Goal: Task Accomplishment & Management: Manage account settings

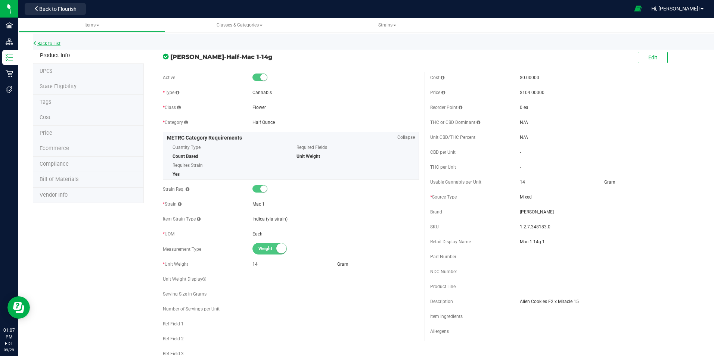
click at [55, 43] on link "Back to List" at bounding box center [47, 43] width 28 height 5
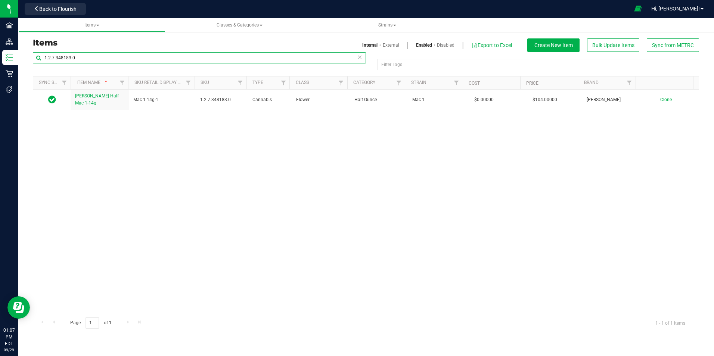
click at [83, 57] on input "1.2.7.348183.0" at bounding box center [199, 57] width 333 height 11
paste input "309.50847"
type input "1.2.309.508473.0"
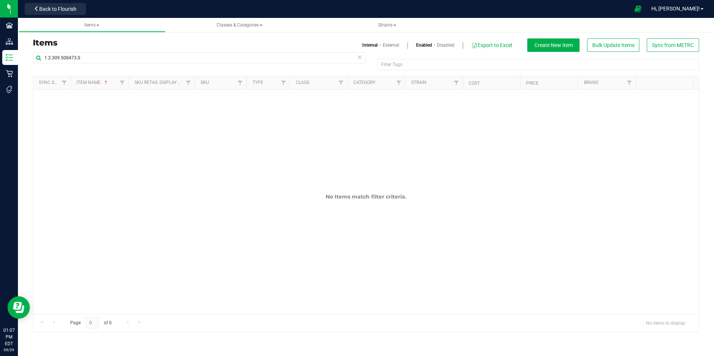
click at [389, 45] on link "External" at bounding box center [391, 45] width 16 height 7
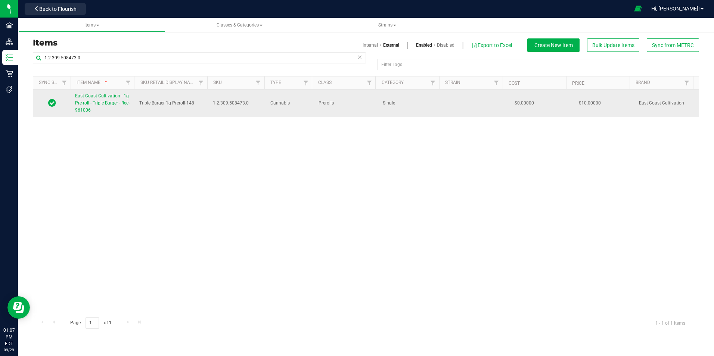
click at [113, 97] on span "East Coast Cultivation - 1g Pre-roll - Triple Burger - Rec-961006" at bounding box center [102, 102] width 54 height 19
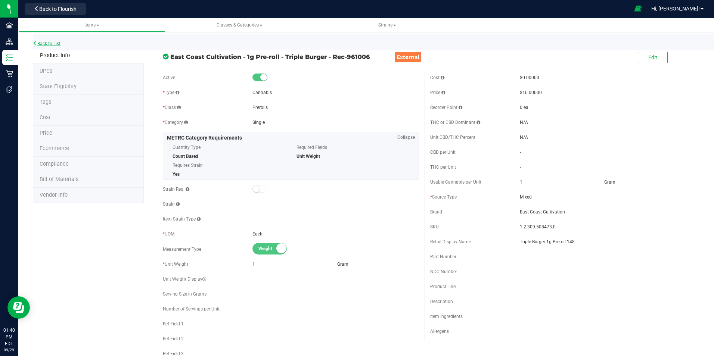
click at [58, 44] on link "Back to List" at bounding box center [47, 43] width 28 height 5
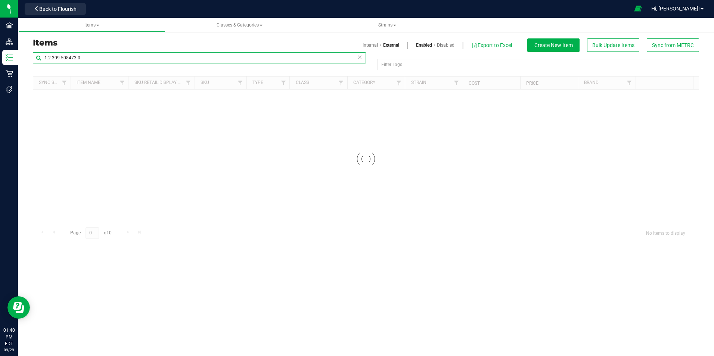
click at [108, 57] on input "1.2.309.508473.0" at bounding box center [199, 57] width 333 height 11
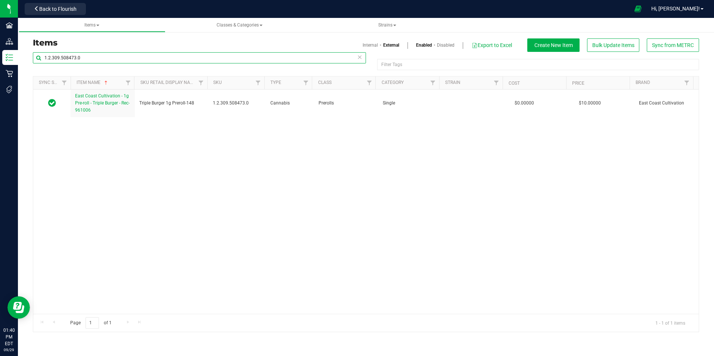
paste input "16.218.44153"
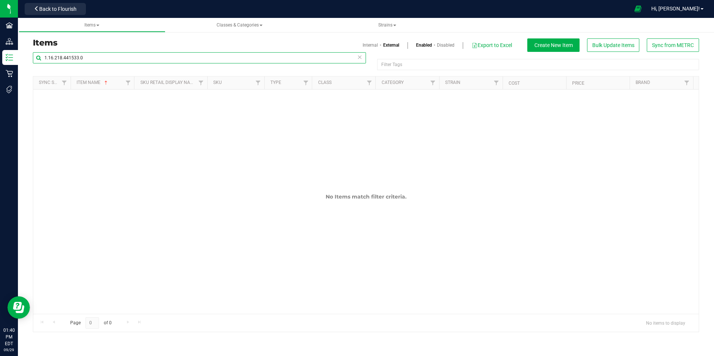
type input "1.16.218.441533.0"
click at [369, 46] on link "Internal" at bounding box center [369, 45] width 15 height 7
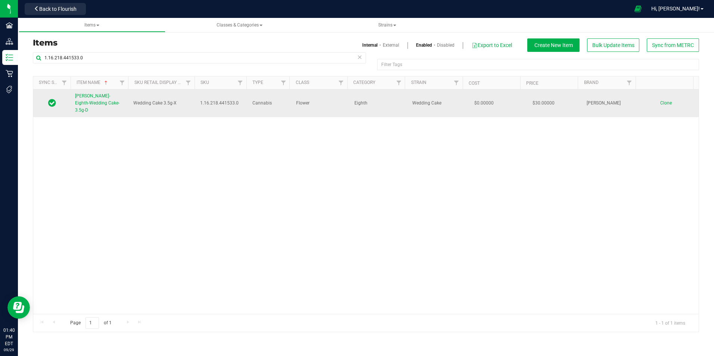
click at [108, 99] on link "[PERSON_NAME]-Eighth-Wedding Cake-3.5g-D" at bounding box center [99, 104] width 49 height 22
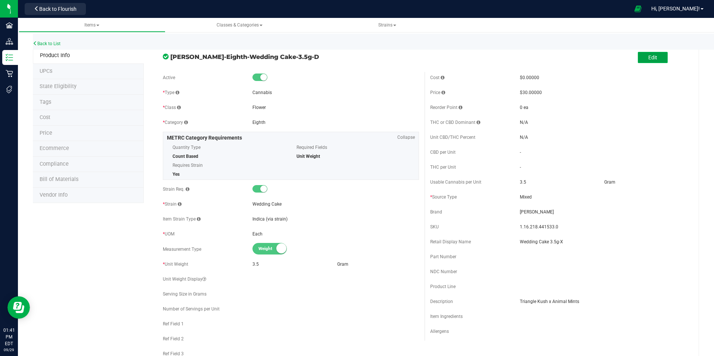
click at [644, 54] on button "Edit" at bounding box center [653, 57] width 30 height 11
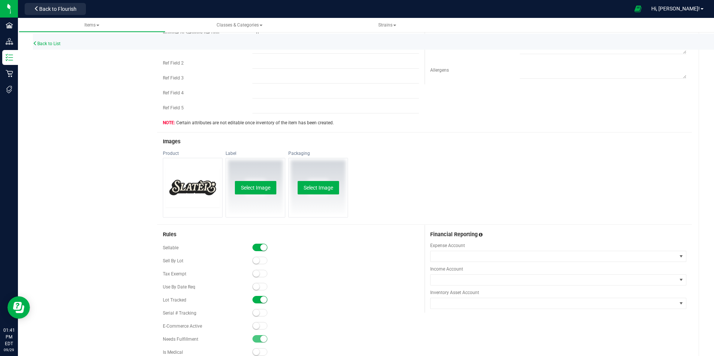
scroll to position [336, 0]
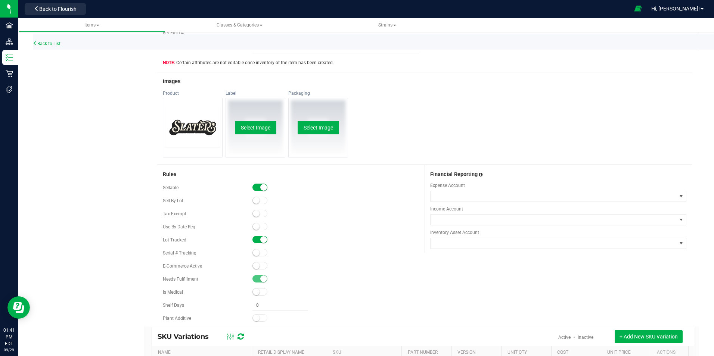
click at [262, 265] on span at bounding box center [259, 265] width 15 height 7
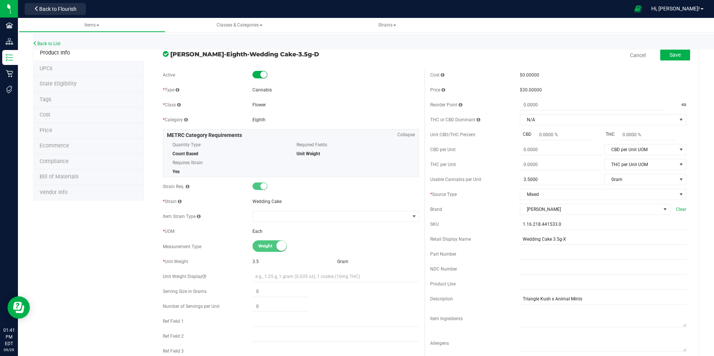
scroll to position [0, 0]
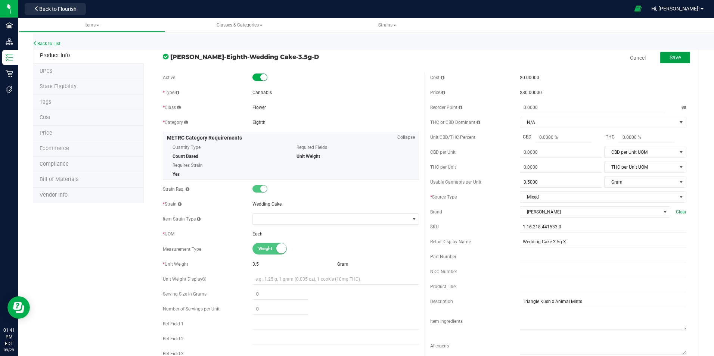
click at [673, 56] on span "Save" at bounding box center [674, 57] width 11 height 6
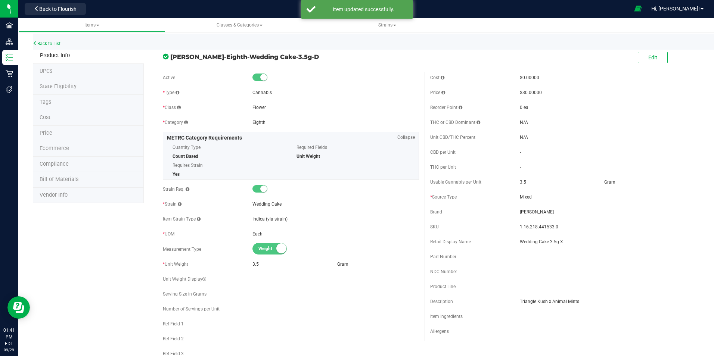
click at [61, 140] on li "Price" at bounding box center [88, 134] width 111 height 16
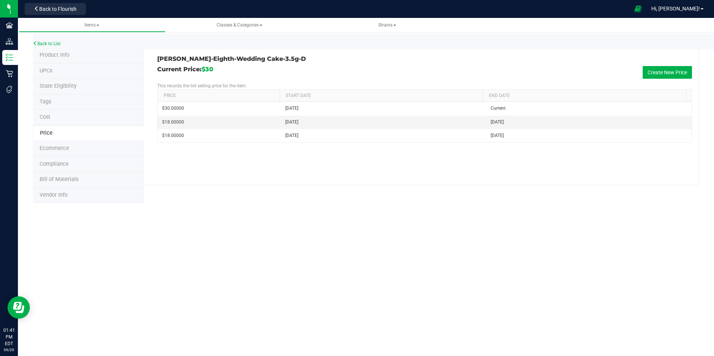
click at [62, 53] on span "Product Info" at bounding box center [55, 55] width 30 height 6
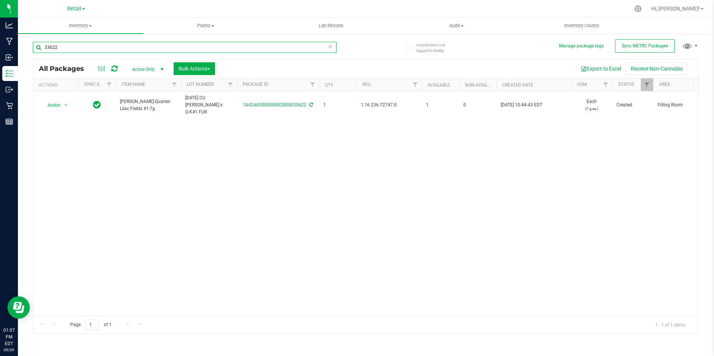
click at [94, 49] on input "33622" at bounding box center [184, 47] width 303 height 11
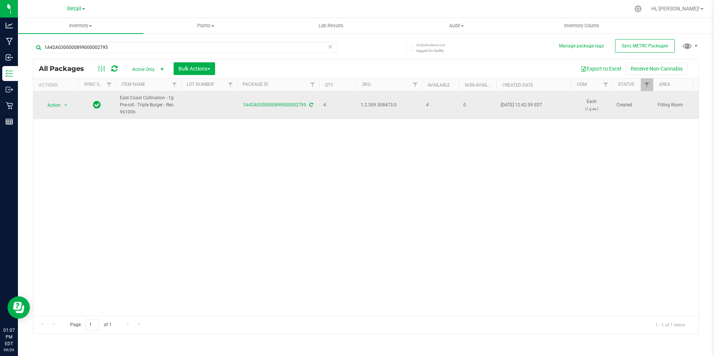
click at [390, 105] on span "1.2.309.508473.0" at bounding box center [389, 105] width 56 height 7
copy span "1.2.309.508473.0"
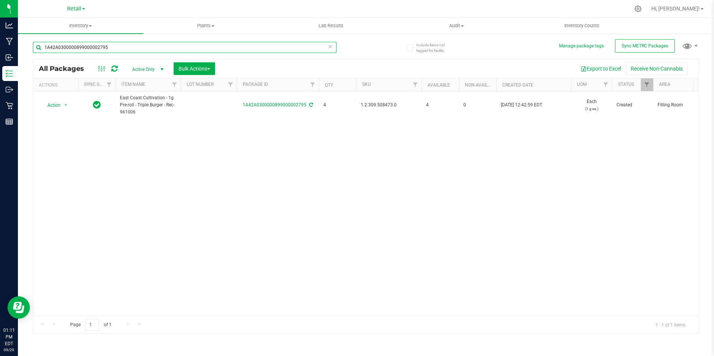
click at [115, 49] on input "1A42A0300000899000002795" at bounding box center [184, 47] width 303 height 11
type input "1A42A03000009C6000008422"
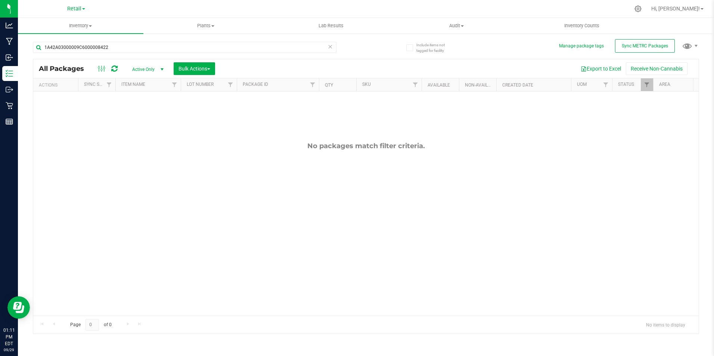
click at [147, 68] on span "Active Only" at bounding box center [146, 69] width 41 height 10
click at [153, 111] on li "All" at bounding box center [146, 114] width 40 height 11
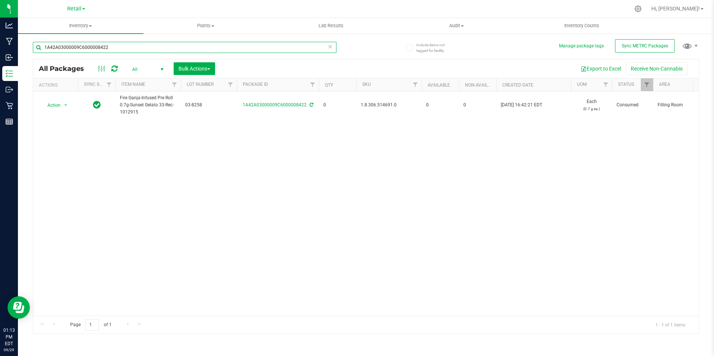
click at [113, 51] on input "1A42A03000009C6000008422" at bounding box center [184, 47] width 303 height 11
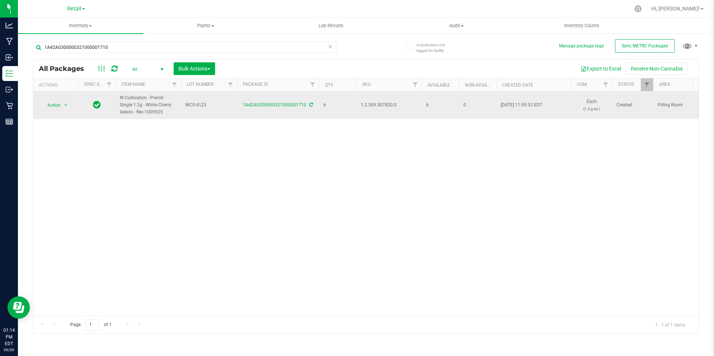
click at [373, 106] on span "1.2.309.507820.0" at bounding box center [389, 105] width 56 height 7
copy tr "1.2.309.507820.0"
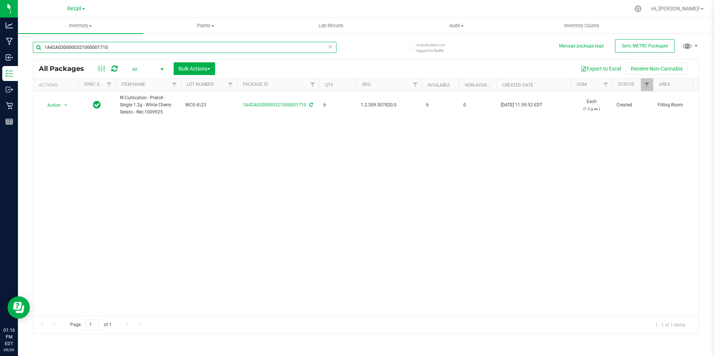
click at [110, 50] on input "1A42A0300000321000001710" at bounding box center [184, 47] width 303 height 11
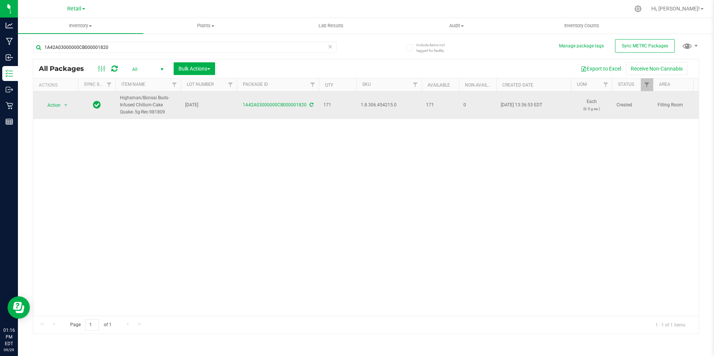
click at [381, 107] on span "1.8.306.454215.0" at bounding box center [389, 105] width 56 height 7
copy tr "1.8.306.454215.0"
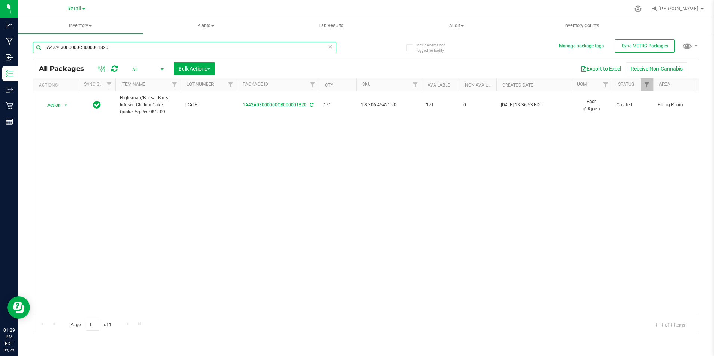
click at [98, 46] on input "1A42A03000000CB000001820" at bounding box center [184, 47] width 303 height 11
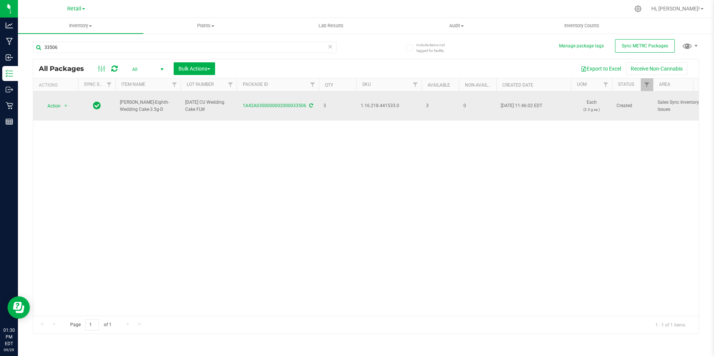
click at [381, 103] on span "1.16.218.441533.0" at bounding box center [389, 105] width 56 height 7
copy span "1.16.218.441533.0"
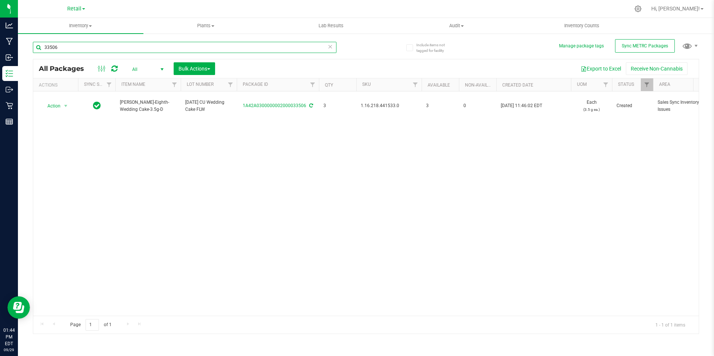
click at [88, 52] on input "33506" at bounding box center [184, 47] width 303 height 11
click at [87, 52] on input "33506" at bounding box center [184, 47] width 303 height 11
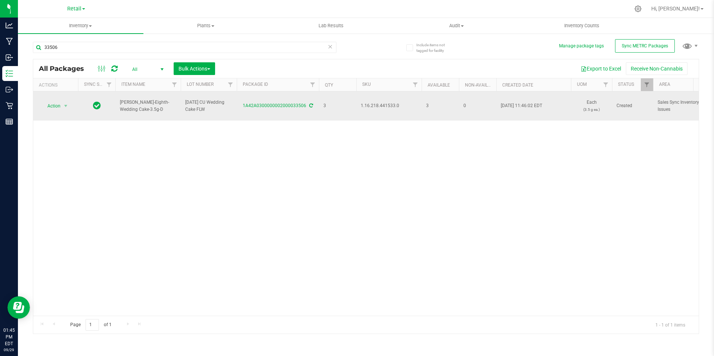
click at [384, 108] on span "1.16.218.441533.0" at bounding box center [389, 105] width 56 height 7
copy span "1.16.218.441533.0"
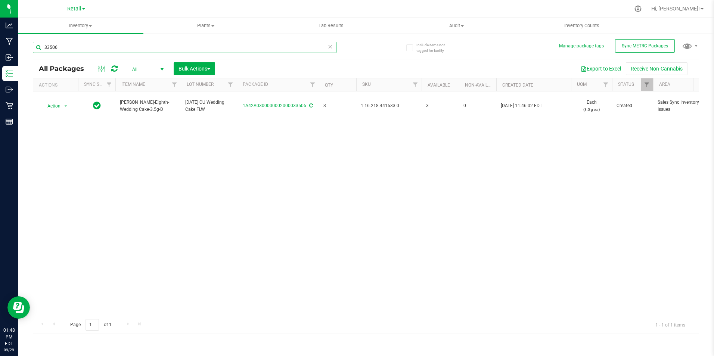
click at [99, 49] on input "33506" at bounding box center [184, 47] width 303 height 11
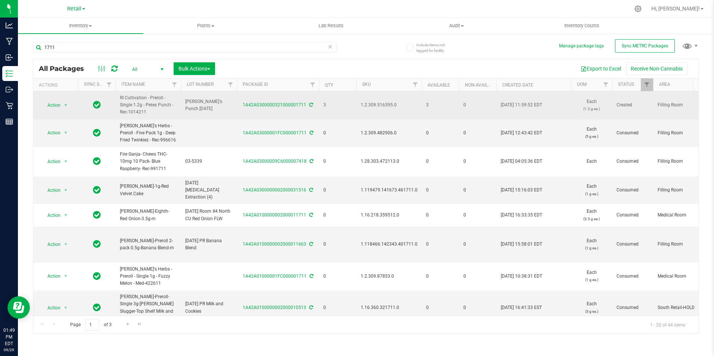
click at [380, 106] on span "1.2.309.516395.0" at bounding box center [389, 105] width 56 height 7
copy span "1.2.309.516395.0"
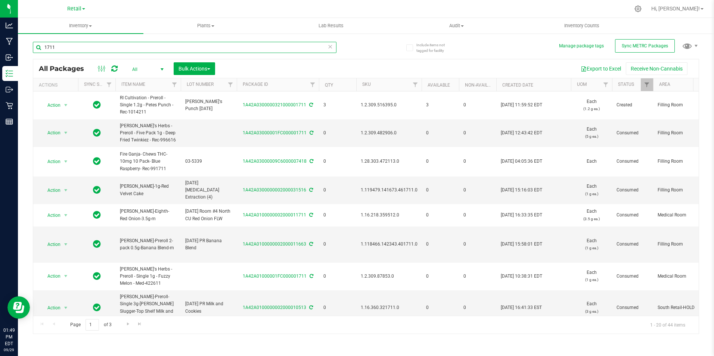
click at [81, 47] on input "1711" at bounding box center [184, 47] width 303 height 11
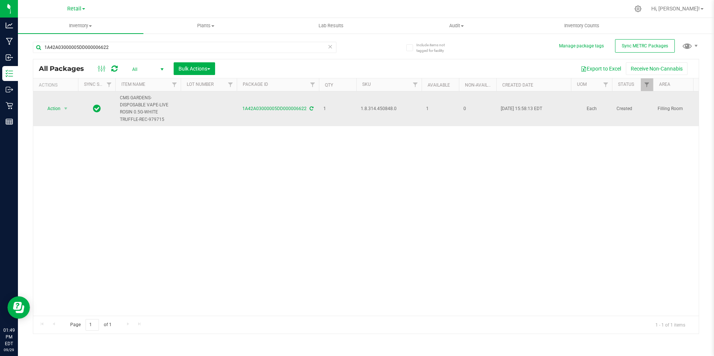
click at [378, 109] on span "1.8.314.450848.0" at bounding box center [389, 108] width 56 height 7
copy span "1.8.314.450848.0"
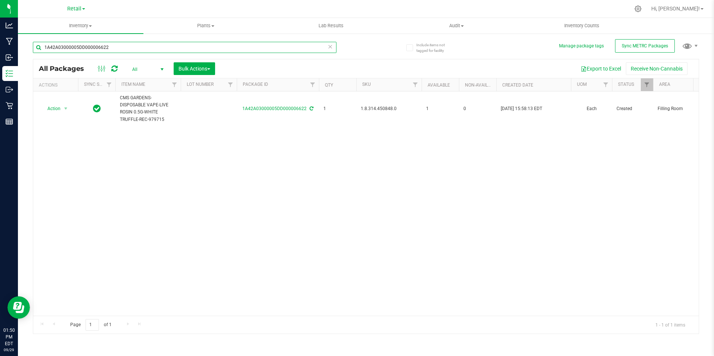
click at [100, 43] on input "1A42A03000005DD000006622" at bounding box center [184, 47] width 303 height 11
click at [101, 44] on input "1A42A03000005DD000006622" at bounding box center [184, 47] width 303 height 11
click at [99, 44] on input "1A42A03000005DD000006622" at bounding box center [184, 47] width 303 height 11
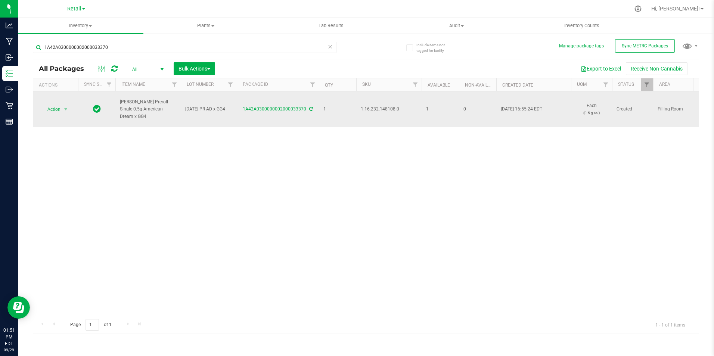
click at [391, 110] on span "1.16.232.148108.0" at bounding box center [389, 109] width 56 height 7
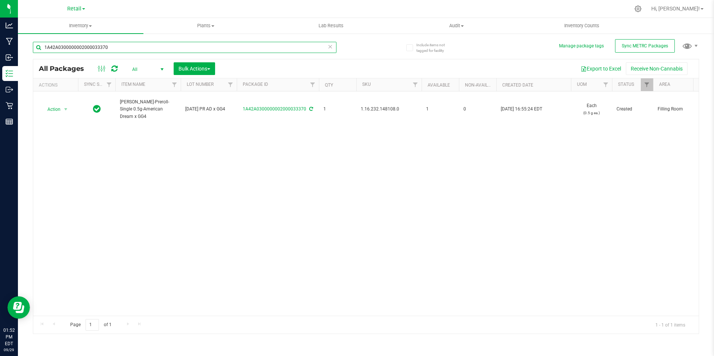
click at [111, 51] on input "1A42A0300000002000033370" at bounding box center [184, 47] width 303 height 11
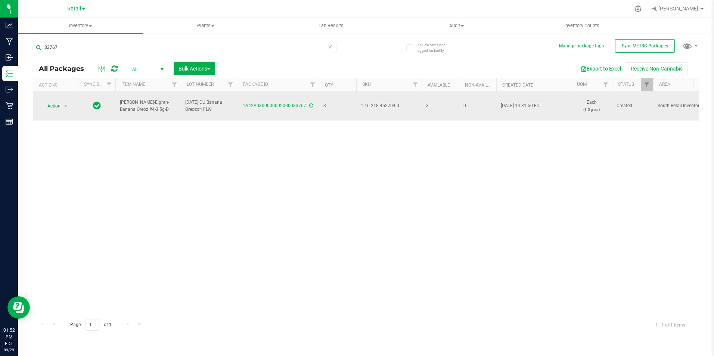
click at [390, 106] on span "1.16.218.452704.0" at bounding box center [389, 105] width 56 height 7
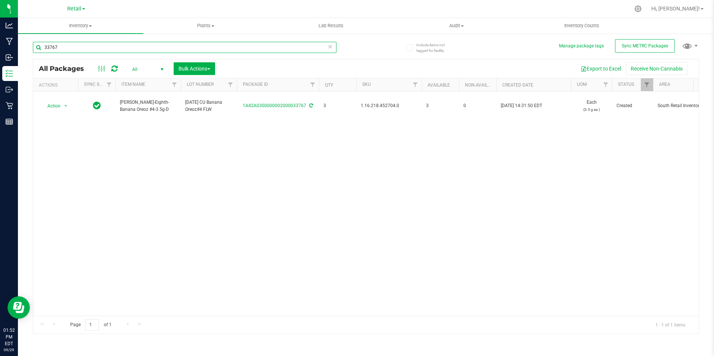
click at [131, 48] on input "33767" at bounding box center [184, 47] width 303 height 11
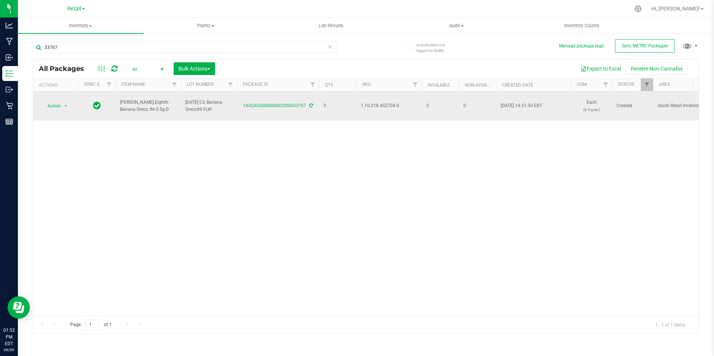
click at [390, 104] on span "1.16.218.452704.0" at bounding box center [389, 105] width 56 height 7
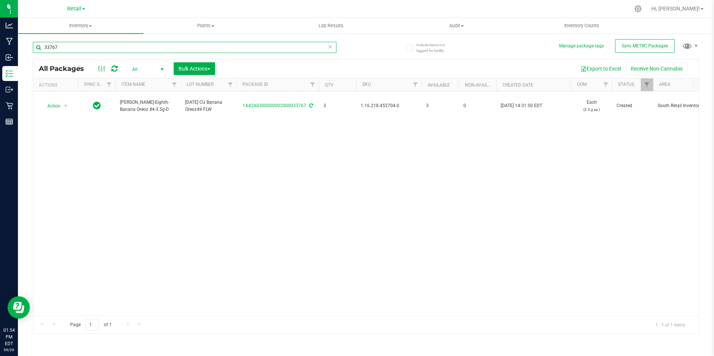
click at [88, 48] on input "33767" at bounding box center [184, 47] width 303 height 11
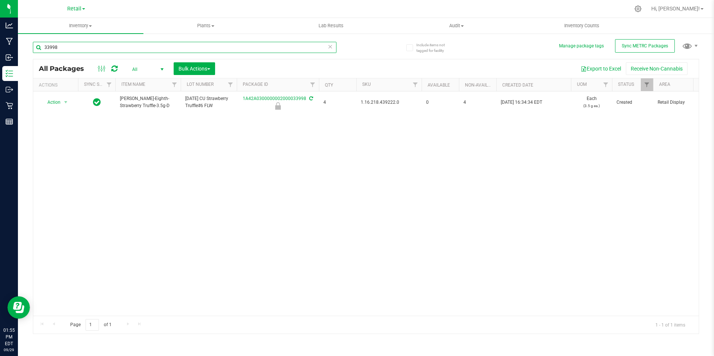
click at [92, 48] on input "33998" at bounding box center [184, 47] width 303 height 11
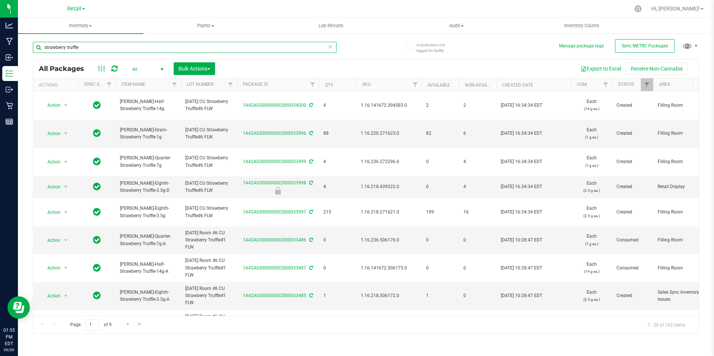
click at [101, 50] on input "strawberry truffle" at bounding box center [184, 47] width 303 height 11
type input "1A42A0300000002000033767"
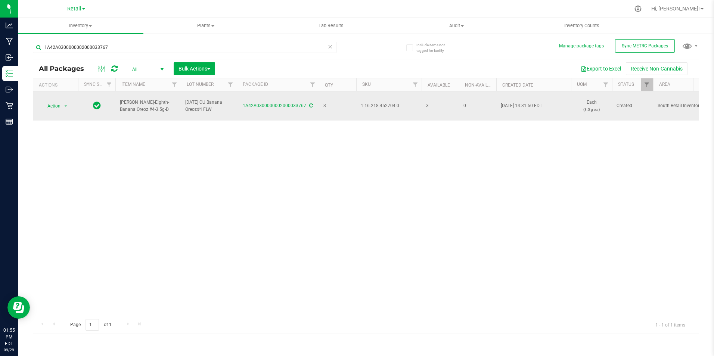
click at [370, 105] on span "1.16.218.452704.0" at bounding box center [389, 105] width 56 height 7
click at [56, 107] on span "Action" at bounding box center [51, 106] width 20 height 10
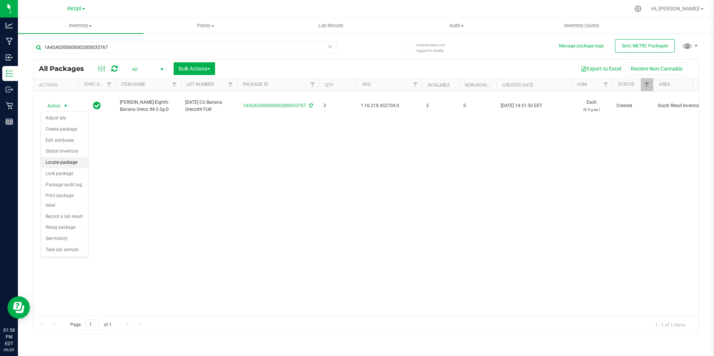
click at [45, 162] on li "Locate package" at bounding box center [64, 162] width 47 height 11
click at [189, 76] on div "All Packages All Active Only Lab Samples Locked All External Internal Bulk Acti…" at bounding box center [365, 68] width 665 height 19
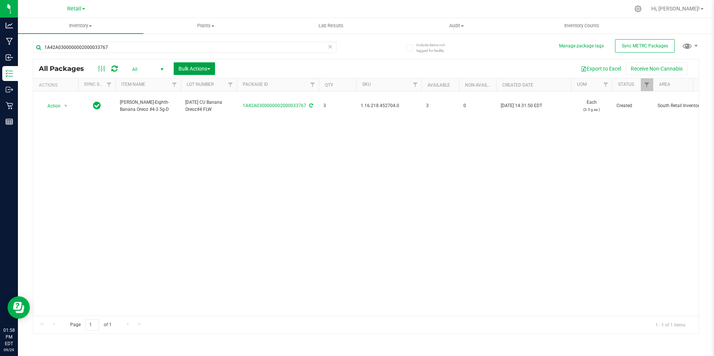
click at [195, 71] on span "Bulk Actions" at bounding box center [194, 69] width 32 height 6
click at [194, 127] on span "Locate packages" at bounding box center [197, 127] width 38 height 6
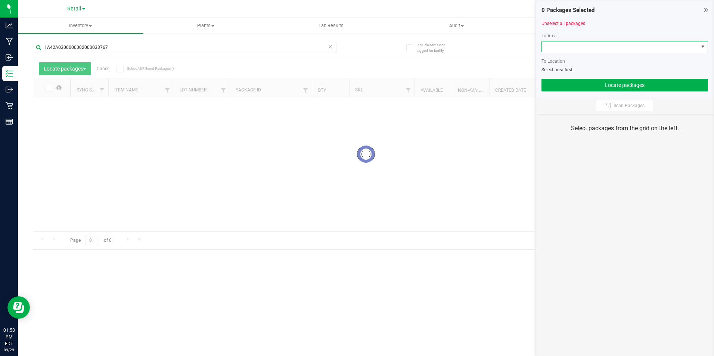
click at [607, 47] on span at bounding box center [620, 46] width 156 height 10
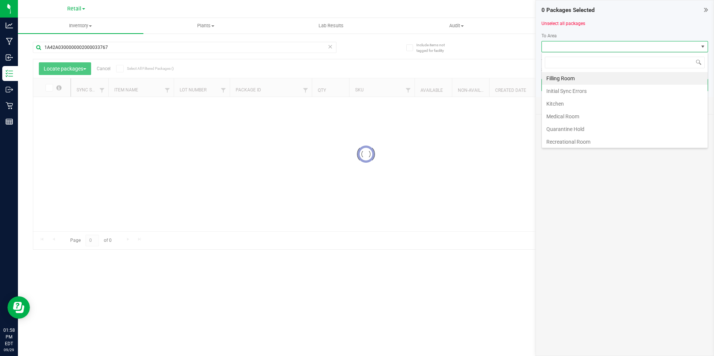
scroll to position [11, 166]
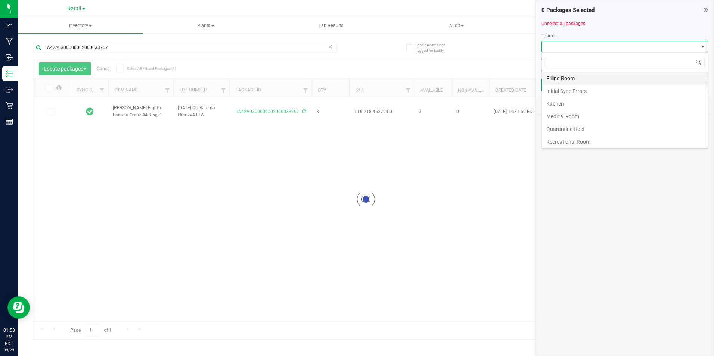
click at [585, 81] on li "Filling Room" at bounding box center [625, 78] width 166 height 13
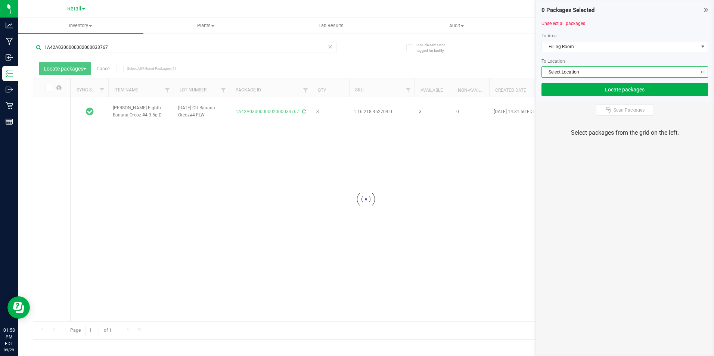
click at [574, 69] on span "Select Location" at bounding box center [620, 72] width 156 height 10
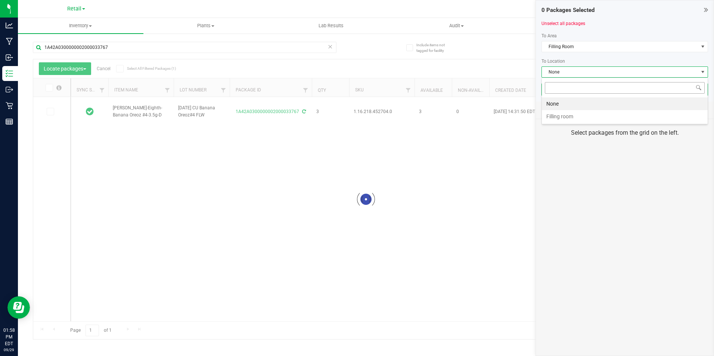
scroll to position [11, 166]
click at [560, 118] on li "Filling room" at bounding box center [625, 116] width 166 height 13
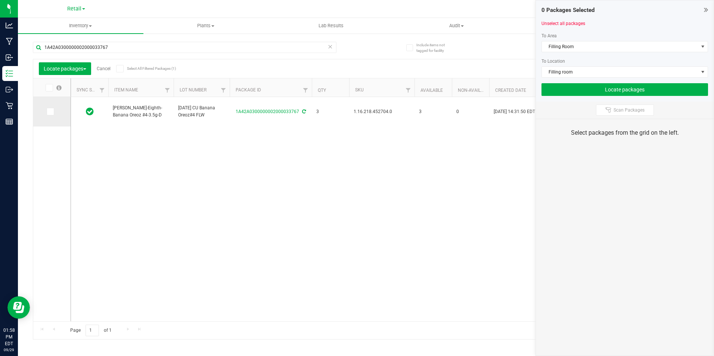
click at [48, 112] on icon at bounding box center [49, 112] width 5 height 0
click at [0, 0] on input "checkbox" at bounding box center [0, 0] width 0 height 0
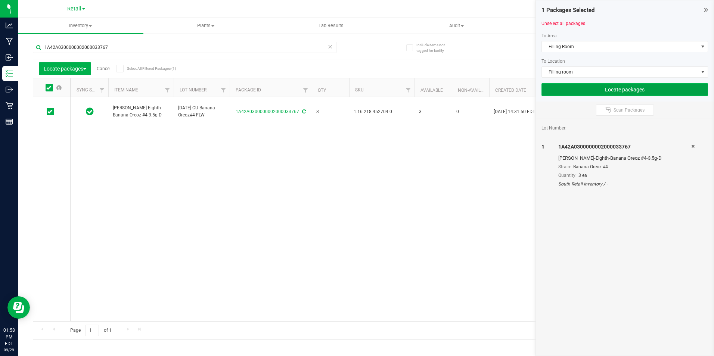
click at [625, 87] on button "Locate packages" at bounding box center [624, 89] width 166 height 13
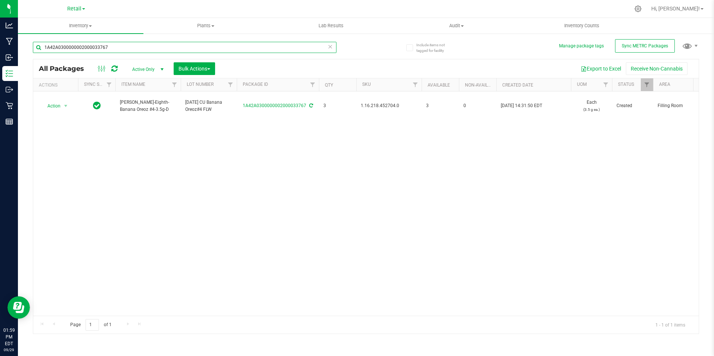
click at [109, 50] on input "1A42A0300000002000033767" at bounding box center [184, 47] width 303 height 11
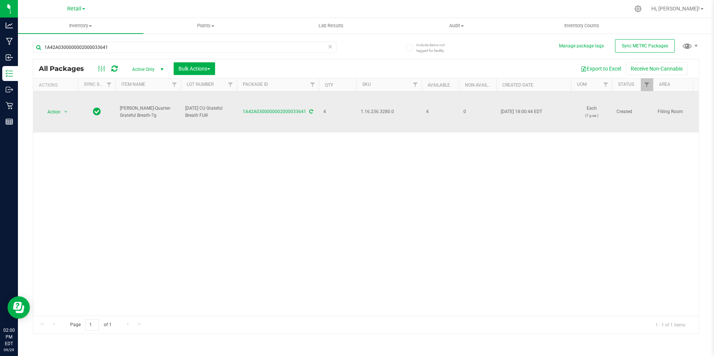
click at [365, 109] on span "1.16.236.3280.0" at bounding box center [389, 111] width 56 height 7
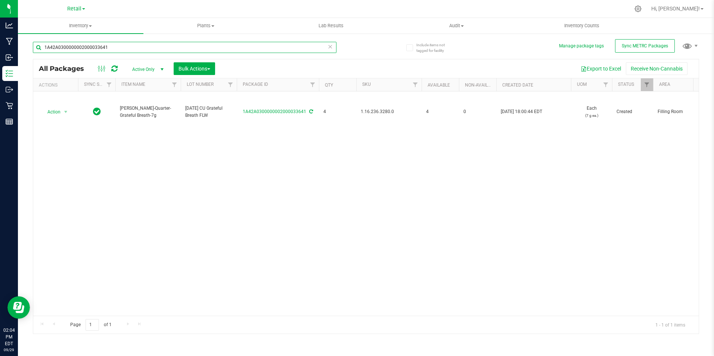
click at [105, 46] on input "1A42A0300000002000033641" at bounding box center [184, 47] width 303 height 11
type input "1A42A0300000002000033504"
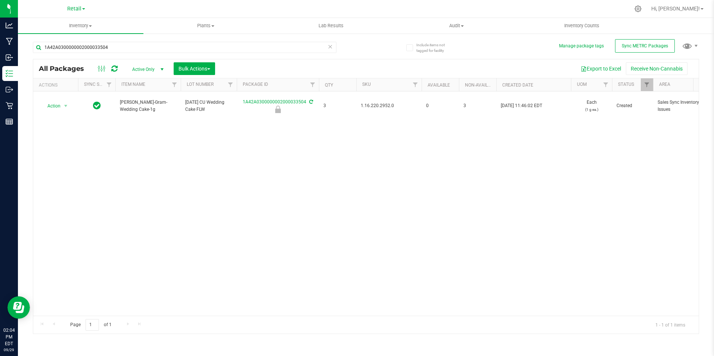
click at [380, 108] on span "1.16.220.2952.0" at bounding box center [389, 105] width 56 height 7
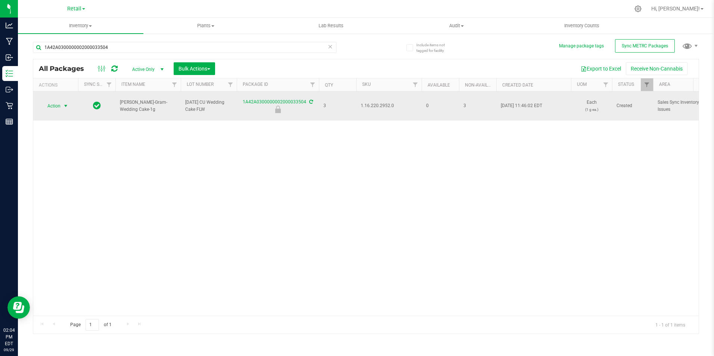
click at [65, 105] on span "select" at bounding box center [66, 106] width 6 height 6
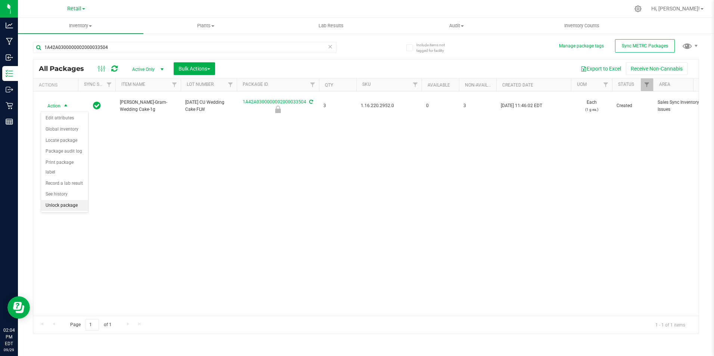
click at [73, 200] on li "Unlock package" at bounding box center [64, 205] width 47 height 11
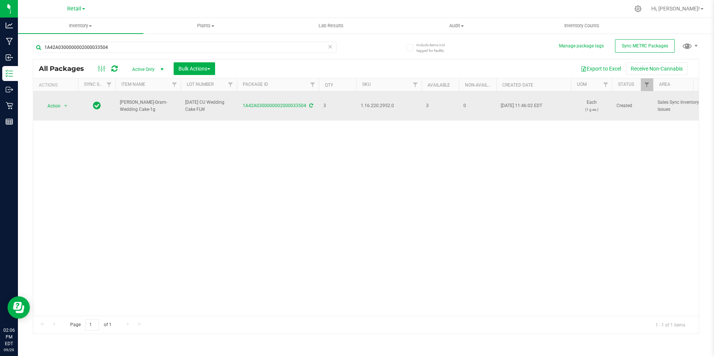
click at [382, 106] on span "1.16.220.2952.0" at bounding box center [389, 105] width 56 height 7
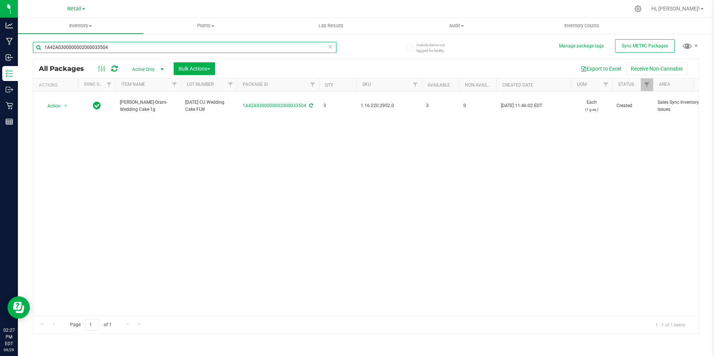
click at [121, 46] on input "1A42A0300000002000033504" at bounding box center [184, 47] width 303 height 11
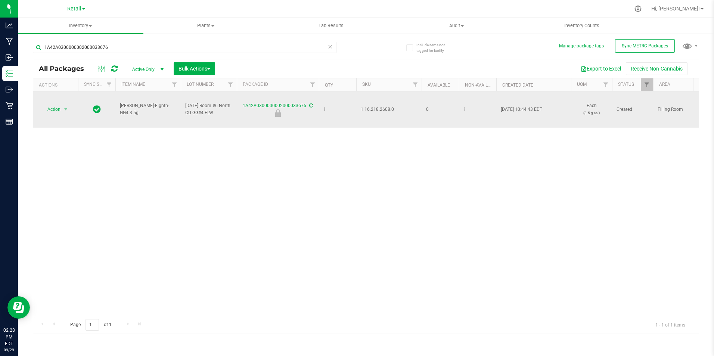
click at [384, 111] on span "1.16.218.2608.0" at bounding box center [389, 109] width 56 height 7
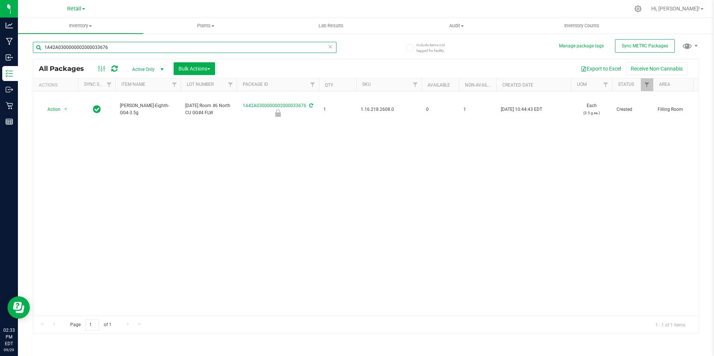
click at [134, 49] on input "1A42A0300000002000033676" at bounding box center [184, 47] width 303 height 11
click at [118, 49] on input "1A42A0300000002000033676" at bounding box center [184, 47] width 303 height 11
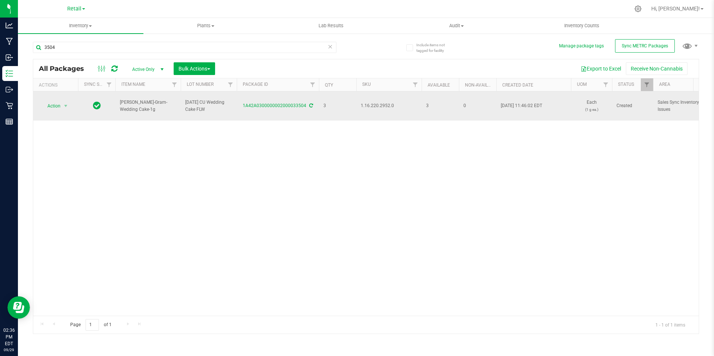
click at [373, 105] on span "1.16.220.2952.0" at bounding box center [389, 105] width 56 height 7
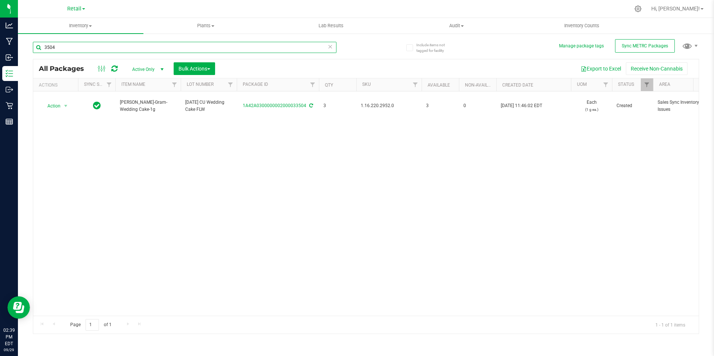
click at [79, 46] on input "3504" at bounding box center [184, 47] width 303 height 11
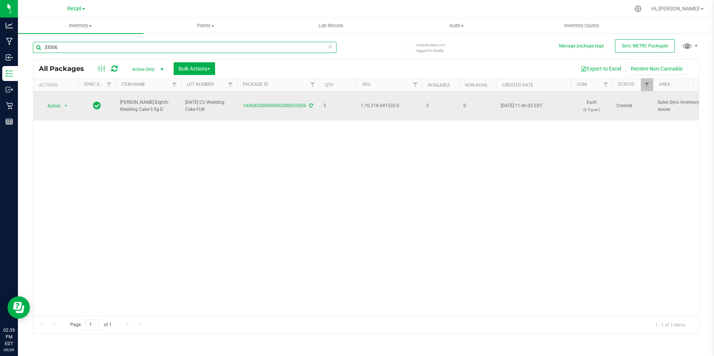
type input "33506"
click at [374, 106] on span "1.16.218.441533.0" at bounding box center [389, 105] width 56 height 7
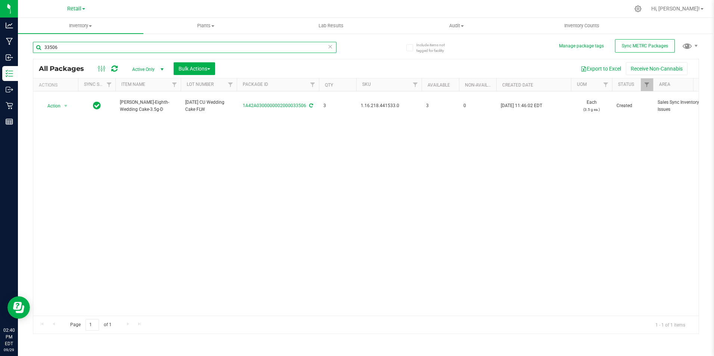
click at [92, 46] on input "33506" at bounding box center [184, 47] width 303 height 11
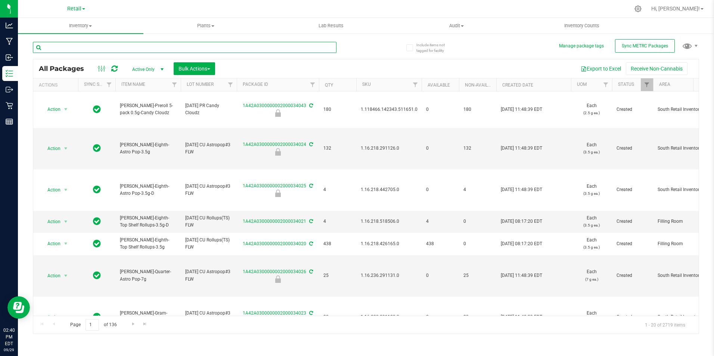
click at [72, 46] on input "text" at bounding box center [184, 47] width 303 height 11
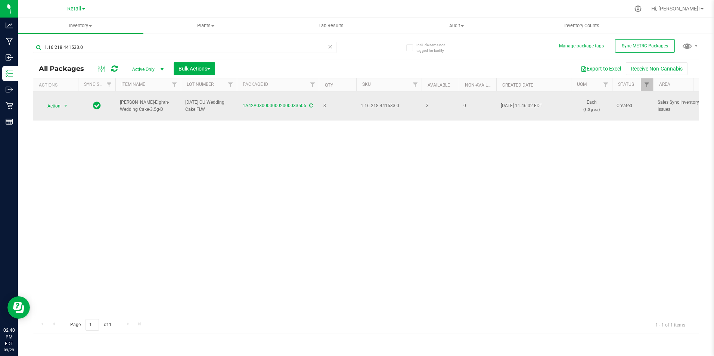
click at [379, 107] on span "1.16.218.441533.0" at bounding box center [389, 105] width 56 height 7
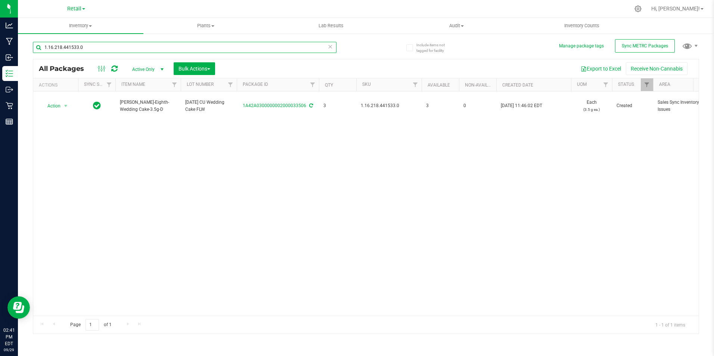
click at [92, 51] on input "1.16.218.441533.0" at bounding box center [184, 47] width 303 height 11
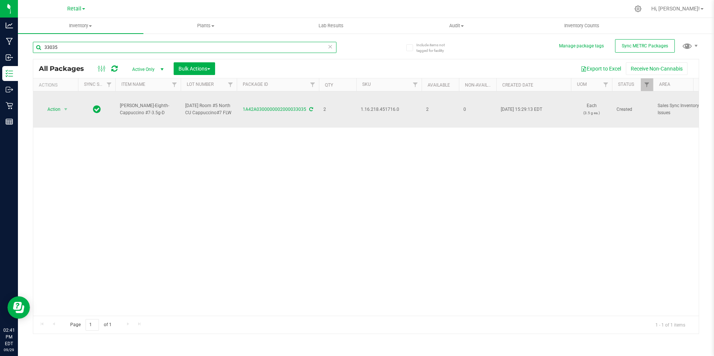
type input "33035"
click at [388, 112] on span "1.16.218.451716.0" at bounding box center [389, 109] width 56 height 7
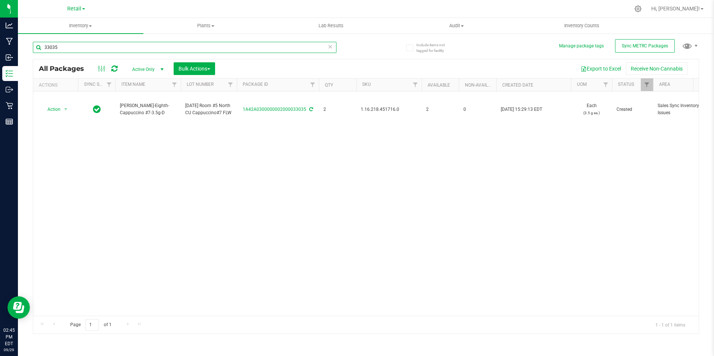
click at [126, 50] on input "33035" at bounding box center [184, 47] width 303 height 11
click at [76, 30] on uib-tab-heading "Inventory All packages All inventory Waste log Create inventory" at bounding box center [80, 26] width 125 height 16
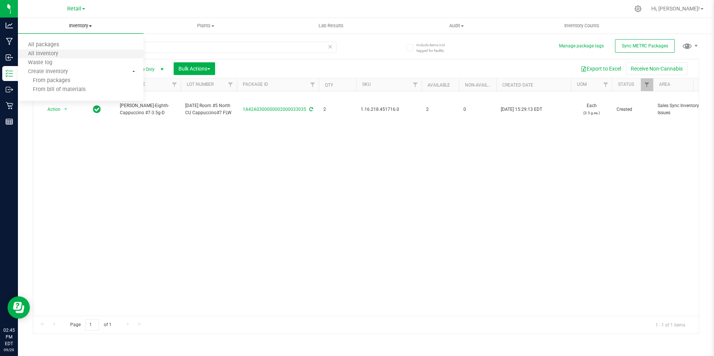
click at [72, 58] on li "All inventory" at bounding box center [80, 54] width 125 height 9
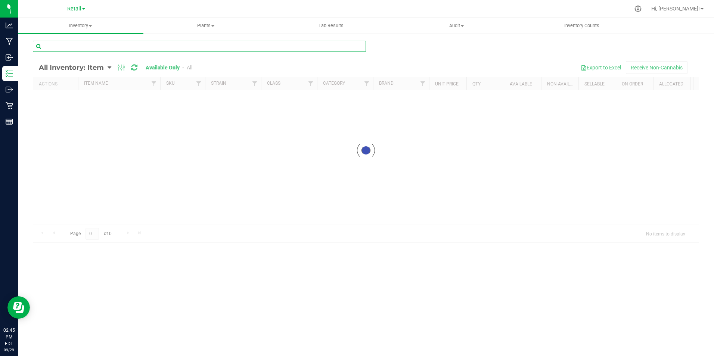
click at [91, 51] on div "Inventory All packages All inventory Waste log Create inventory Plants All plan…" at bounding box center [366, 187] width 696 height 338
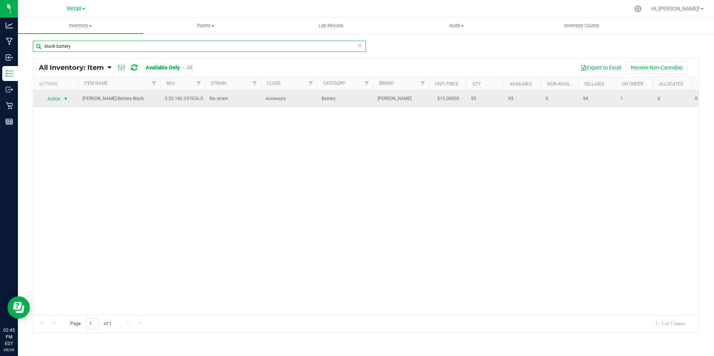
type input "black battery"
click at [66, 101] on span "select" at bounding box center [66, 99] width 6 height 6
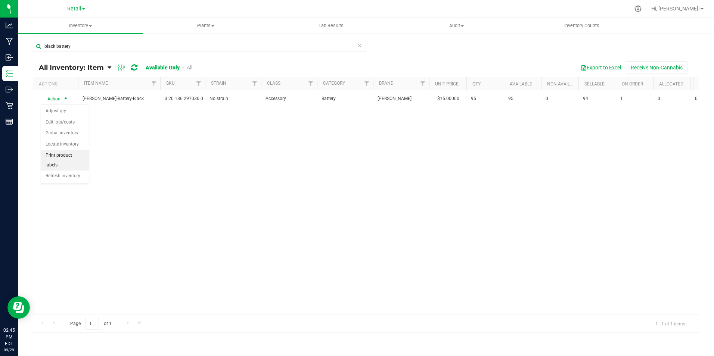
click at [78, 153] on li "Print product labels" at bounding box center [65, 160] width 48 height 21
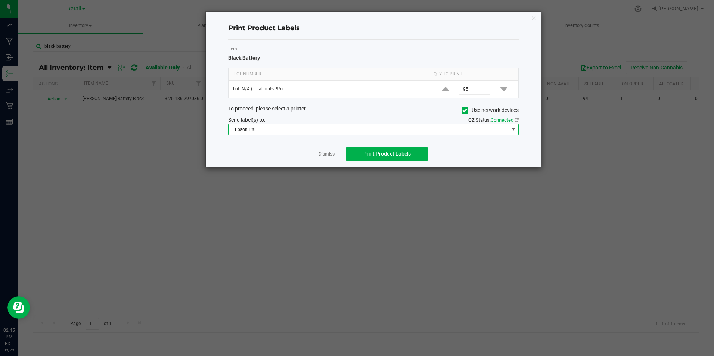
click at [429, 131] on span "Epson P&L" at bounding box center [368, 129] width 280 height 10
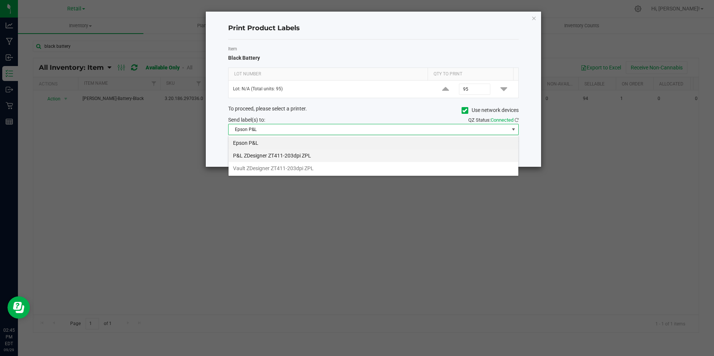
scroll to position [11, 290]
click at [463, 110] on icon at bounding box center [464, 110] width 5 height 0
click at [0, 0] on input "Use network devices" at bounding box center [0, 0] width 0 height 0
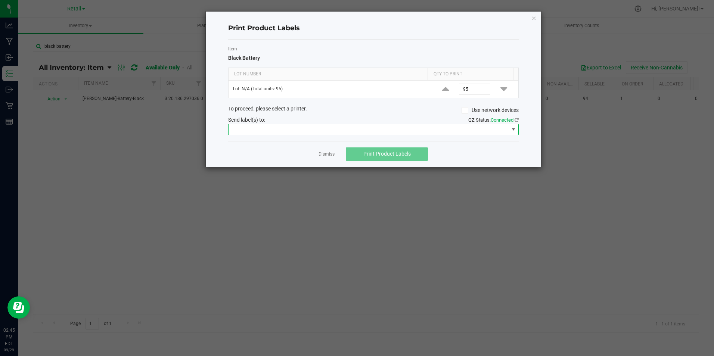
click at [420, 128] on span at bounding box center [368, 129] width 280 height 10
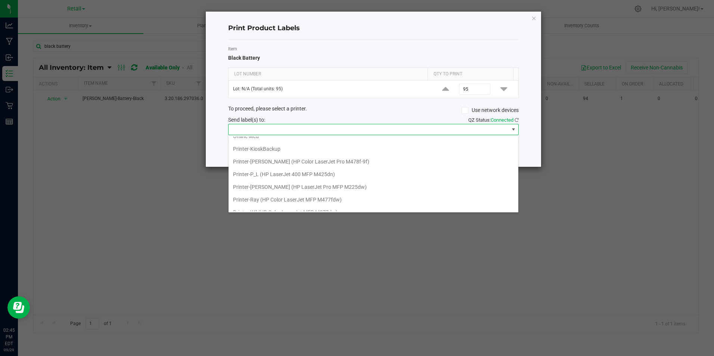
scroll to position [217, 0]
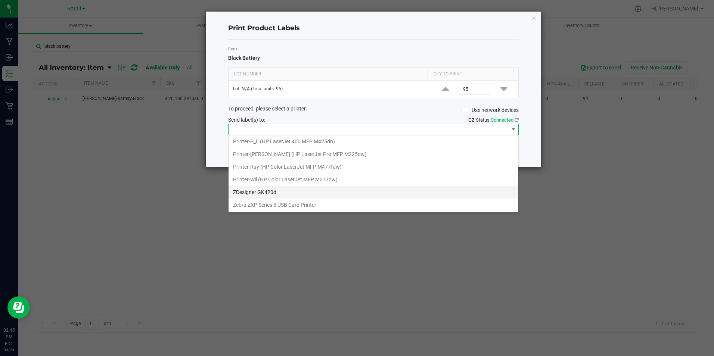
click at [302, 189] on GK420d "ZDesigner GK420d" at bounding box center [373, 192] width 290 height 13
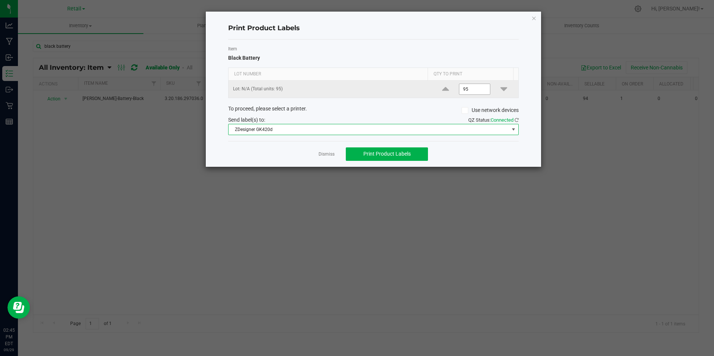
click at [470, 87] on input "95" at bounding box center [474, 89] width 31 height 10
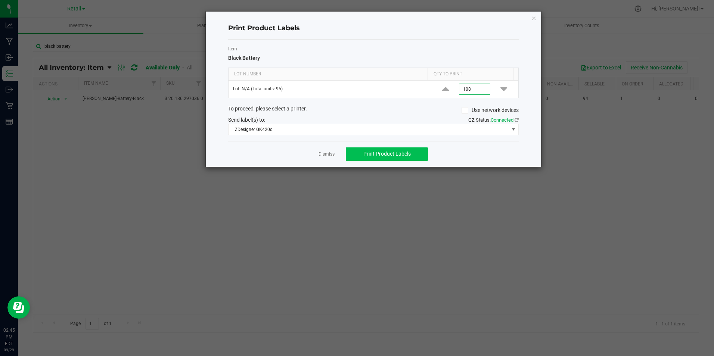
type input "108"
click at [419, 154] on button "Print Product Labels" at bounding box center [387, 153] width 82 height 13
click at [532, 19] on icon "button" at bounding box center [533, 17] width 5 height 9
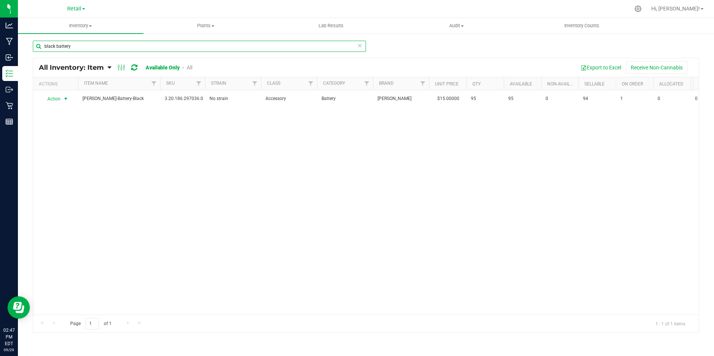
click at [79, 46] on input "black battery" at bounding box center [199, 46] width 333 height 11
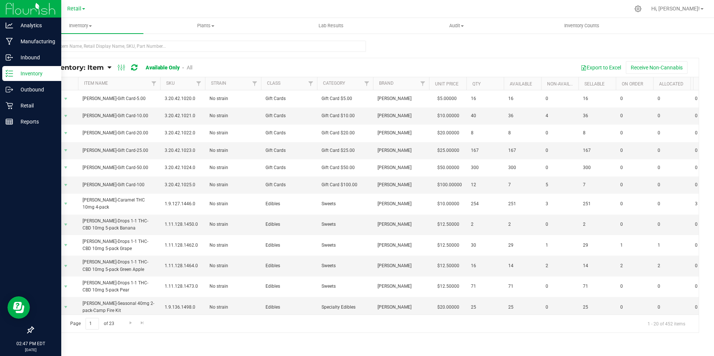
click at [12, 74] on icon at bounding box center [9, 73] width 7 height 7
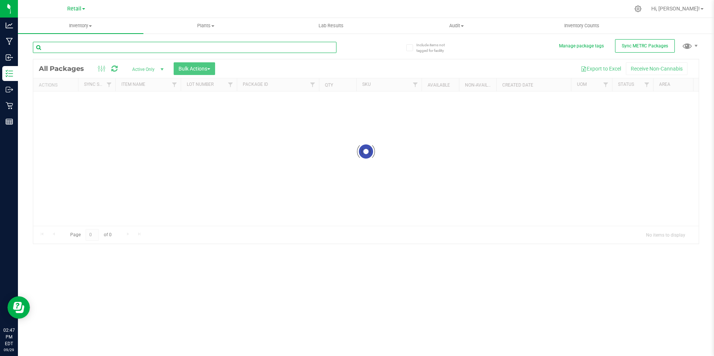
click at [78, 46] on input "text" at bounding box center [184, 47] width 303 height 11
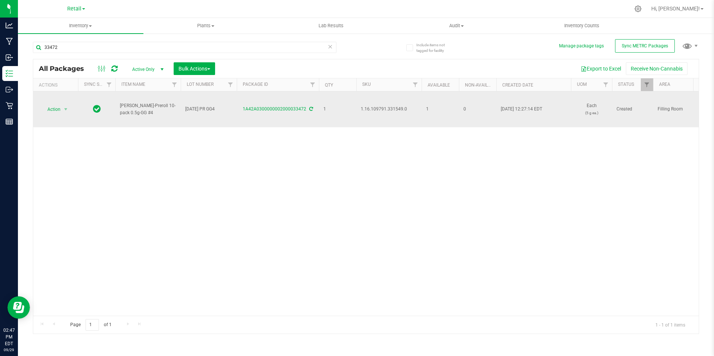
click at [393, 109] on span "1.16.109791.331549.0" at bounding box center [389, 109] width 56 height 7
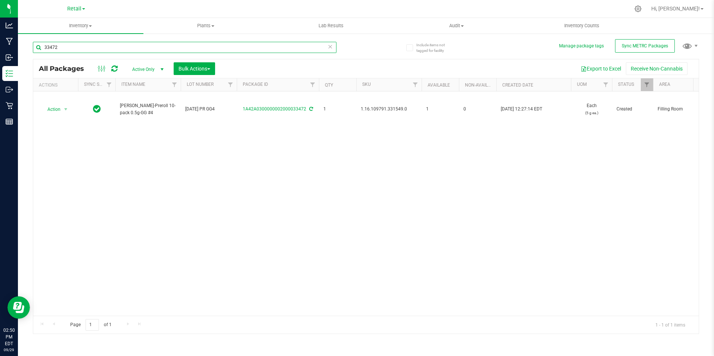
click at [100, 49] on input "33472" at bounding box center [184, 47] width 303 height 11
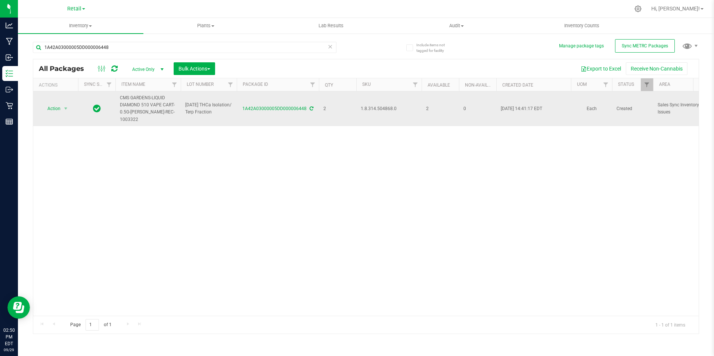
click at [385, 109] on span "1.8.314.504868.0" at bounding box center [389, 108] width 56 height 7
click at [386, 110] on span "1.8.314.504868.0" at bounding box center [389, 108] width 56 height 7
click at [387, 109] on span "1.8.314.504868.0" at bounding box center [389, 108] width 56 height 7
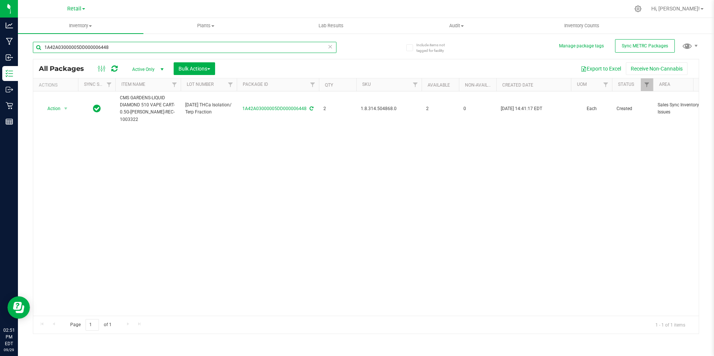
click at [120, 47] on input "1A42A03000005DD000006448" at bounding box center [184, 47] width 303 height 11
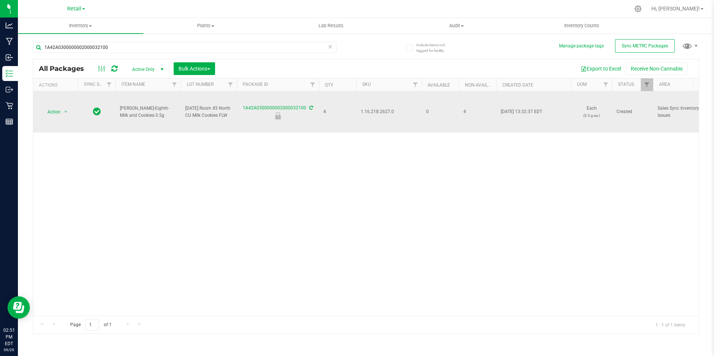
click at [376, 112] on span "1.16.218.2627.0" at bounding box center [389, 111] width 56 height 7
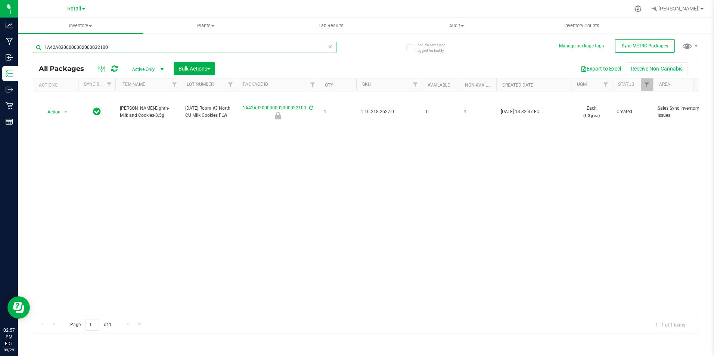
click at [137, 47] on input "1A42A0300000002000032100" at bounding box center [184, 47] width 303 height 11
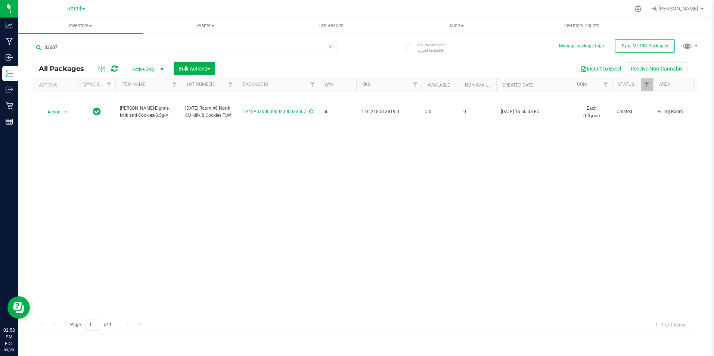
drag, startPoint x: 156, startPoint y: 118, endPoint x: 153, endPoint y: 143, distance: 25.3
click at [153, 143] on div "Action Action Adjust qty Create package Edit attributes Global inventory Locate…" at bounding box center [365, 203] width 665 height 224
click at [387, 160] on div "Action Action Adjust qty Create package Edit attributes Global inventory Locate…" at bounding box center [365, 203] width 665 height 224
click at [388, 158] on div "Action Action Adjust qty Create package Edit attributes Global inventory Locate…" at bounding box center [365, 203] width 665 height 224
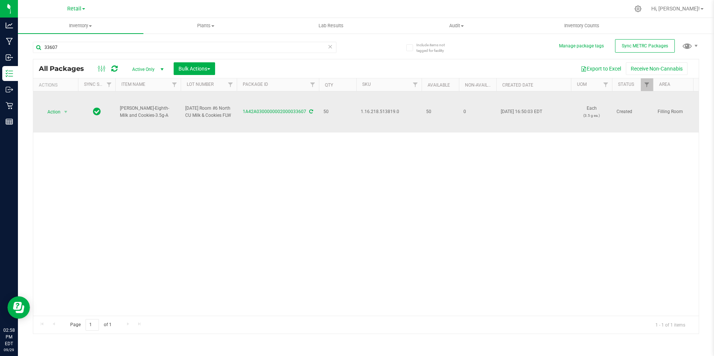
drag, startPoint x: 403, startPoint y: 115, endPoint x: 357, endPoint y: 112, distance: 46.0
click at [357, 112] on td "1.16.218.513819.0" at bounding box center [388, 111] width 65 height 41
drag, startPoint x: 357, startPoint y: 112, endPoint x: 386, endPoint y: 111, distance: 29.1
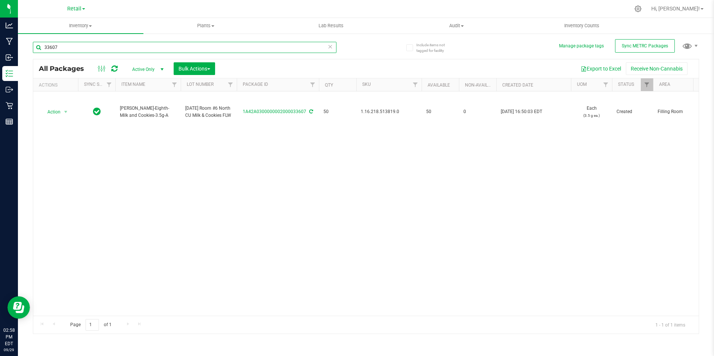
click at [85, 51] on input "33607" at bounding box center [184, 47] width 303 height 11
paste input "1.16.218.513819.0"
type input "1.16.218.513819.0"
click at [155, 70] on span "Active Only" at bounding box center [146, 69] width 41 height 10
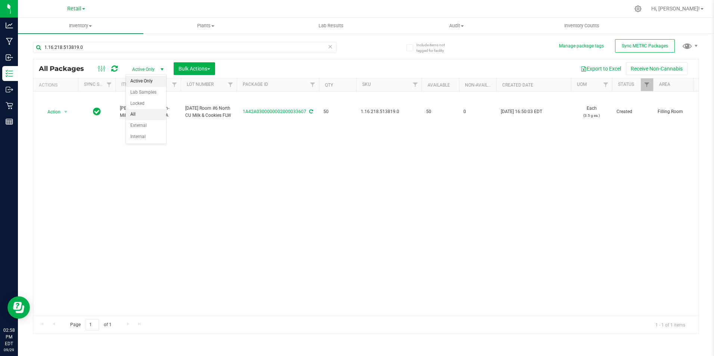
click at [143, 112] on li "All" at bounding box center [146, 114] width 40 height 11
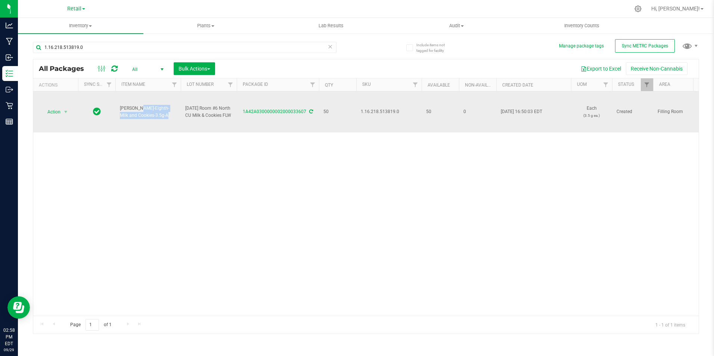
drag, startPoint x: 146, startPoint y: 116, endPoint x: 122, endPoint y: 100, distance: 28.7
click at [122, 100] on td "Slater-Eighth-Milk and Cookies-3.5g-A" at bounding box center [147, 111] width 65 height 41
drag, startPoint x: 122, startPoint y: 100, endPoint x: 124, endPoint y: 114, distance: 14.4
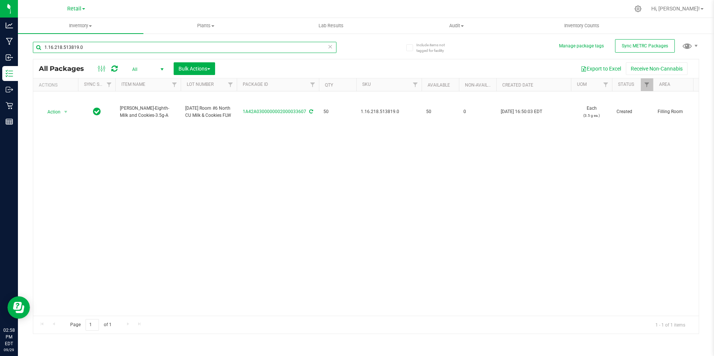
click at [125, 49] on input "1.16.218.513819.0" at bounding box center [184, 47] width 303 height 11
paste input "Slater-Eighth-Milk and Cookies-3.5g"
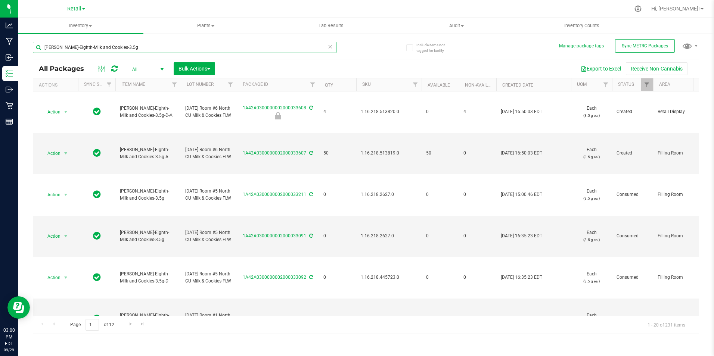
click at [147, 50] on input "Slater-Eighth-Milk and Cookies-3.5g" at bounding box center [184, 47] width 303 height 11
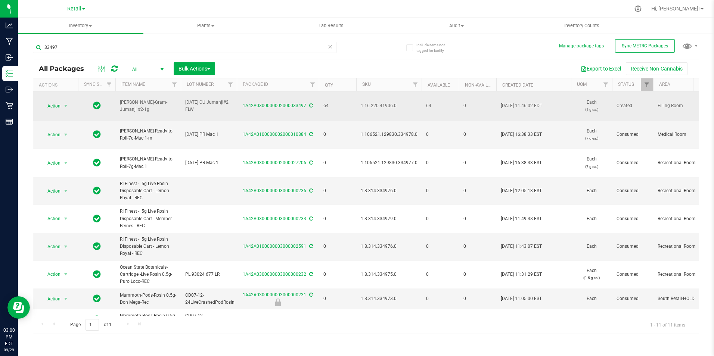
click at [371, 108] on span "1.16.220.41906.0" at bounding box center [389, 105] width 56 height 7
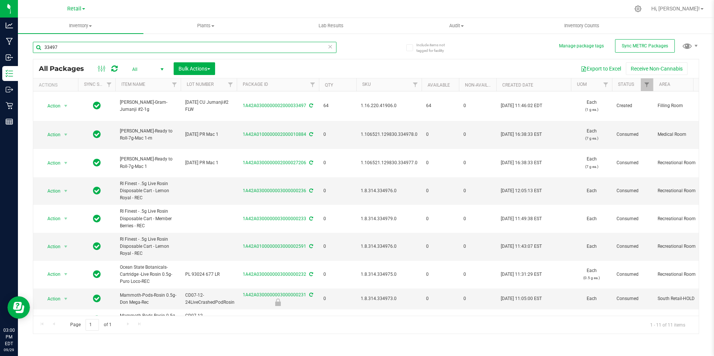
click at [70, 48] on input "33497" at bounding box center [184, 47] width 303 height 11
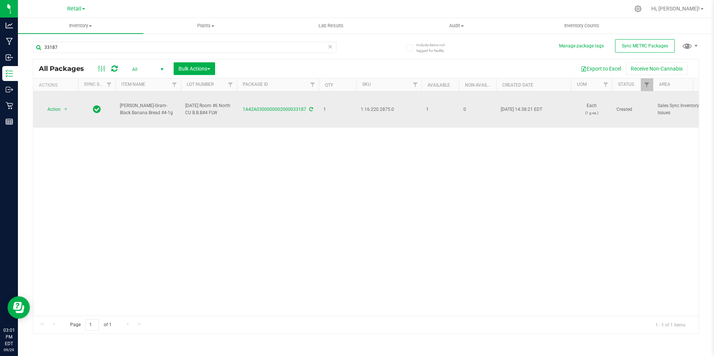
click at [380, 110] on span "1.16.220.2875.0" at bounding box center [389, 109] width 56 height 7
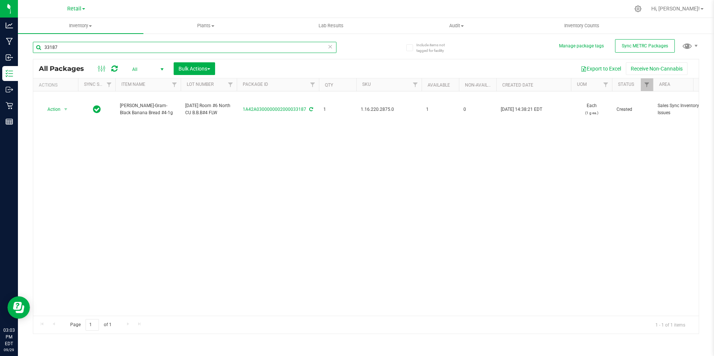
click at [99, 48] on input "33187" at bounding box center [184, 47] width 303 height 11
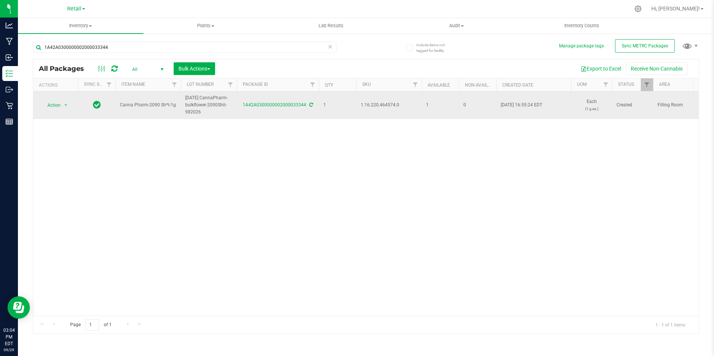
click at [384, 105] on span "1.16.220.464574.0" at bounding box center [389, 105] width 56 height 7
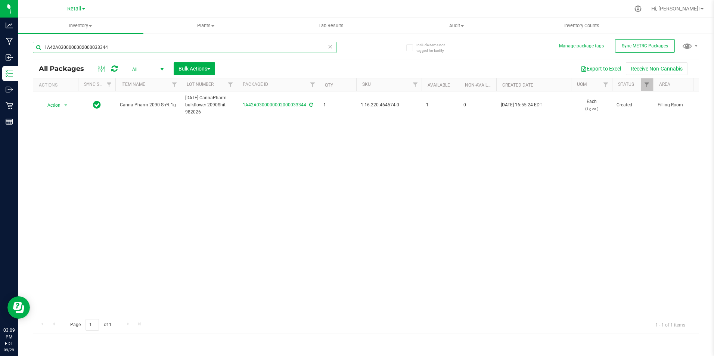
click at [73, 47] on input "1A42A0300000002000033344" at bounding box center [184, 47] width 303 height 11
click at [73, 48] on input "1A42A0300000002000033344" at bounding box center [184, 47] width 303 height 11
click at [138, 46] on input "1A42A0300000002000033344" at bounding box center [184, 47] width 303 height 11
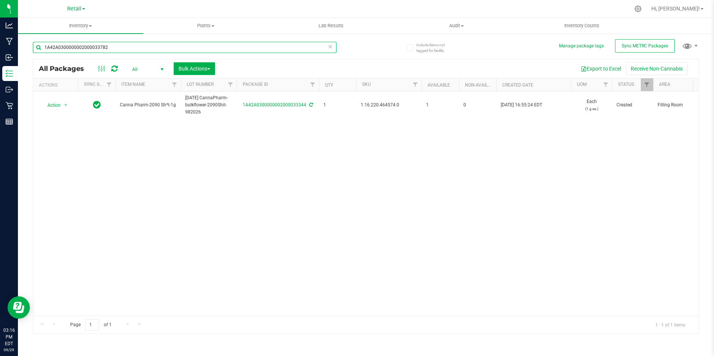
type input "1A42A0300000002000033782"
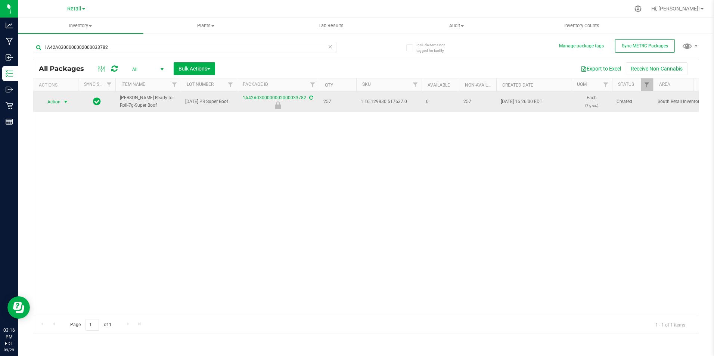
click at [57, 102] on span "Action" at bounding box center [51, 102] width 20 height 10
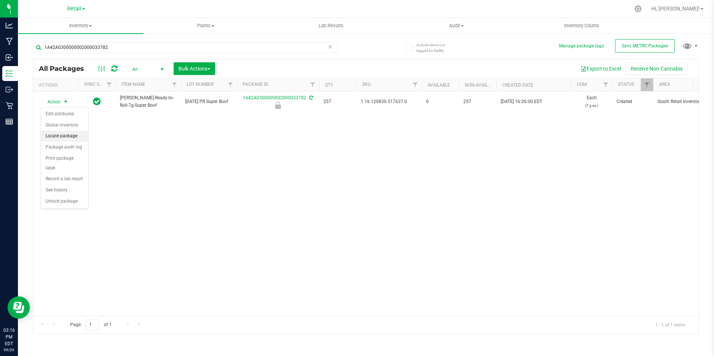
click at [69, 137] on li "Locate package" at bounding box center [64, 136] width 47 height 11
click at [205, 68] on span "Bulk Actions" at bounding box center [194, 69] width 32 height 6
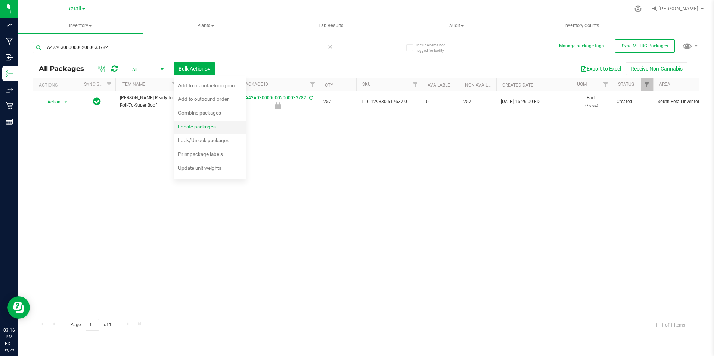
click at [209, 129] on span "Locate packages" at bounding box center [197, 127] width 38 height 6
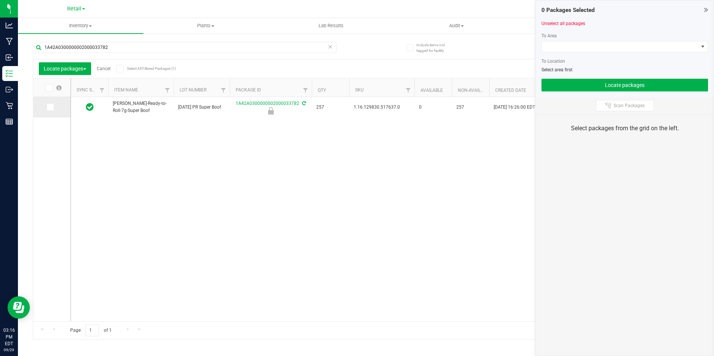
click at [50, 107] on icon at bounding box center [49, 107] width 5 height 0
click at [0, 0] on input "checkbox" at bounding box center [0, 0] width 0 height 0
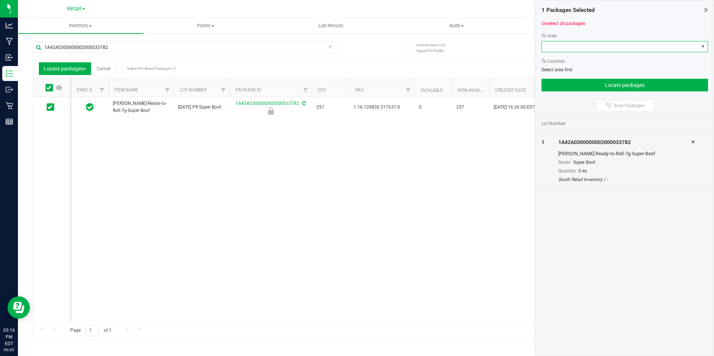
click at [547, 43] on span at bounding box center [620, 46] width 156 height 10
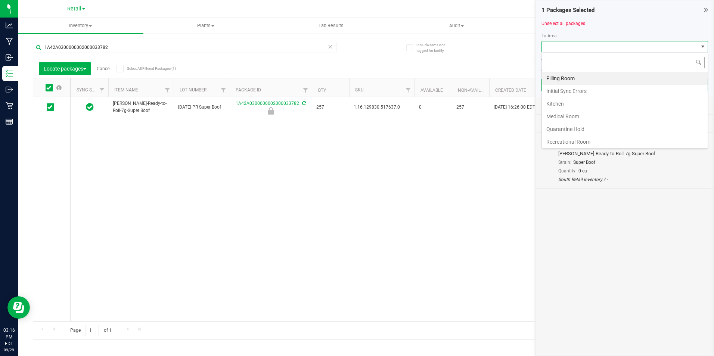
scroll to position [11, 166]
click at [553, 81] on li "Filling Room" at bounding box center [625, 78] width 166 height 13
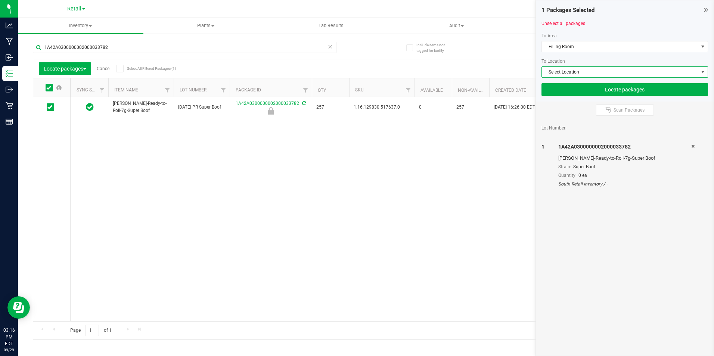
click at [558, 67] on span "Select Location" at bounding box center [620, 72] width 156 height 10
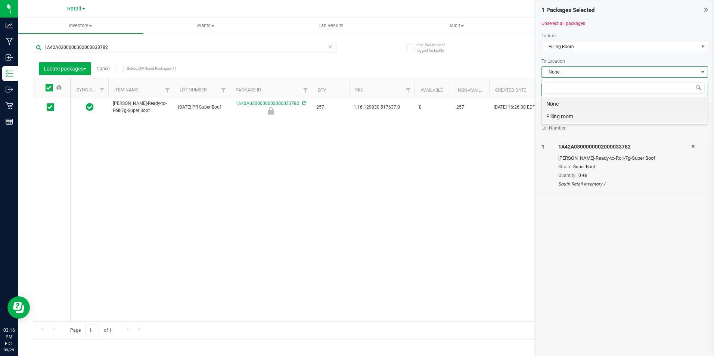
click at [557, 112] on li "Filling room" at bounding box center [625, 116] width 166 height 13
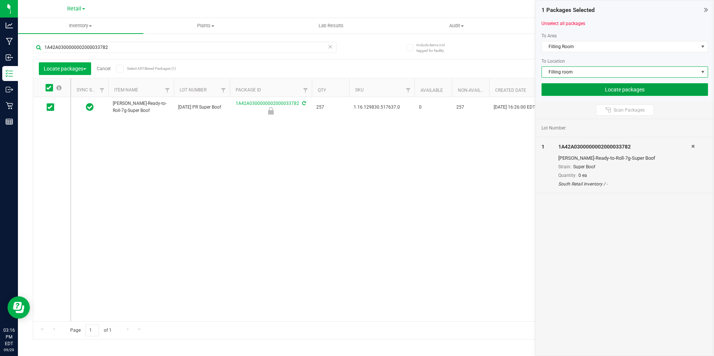
click at [565, 95] on button "Locate packages" at bounding box center [624, 89] width 166 height 13
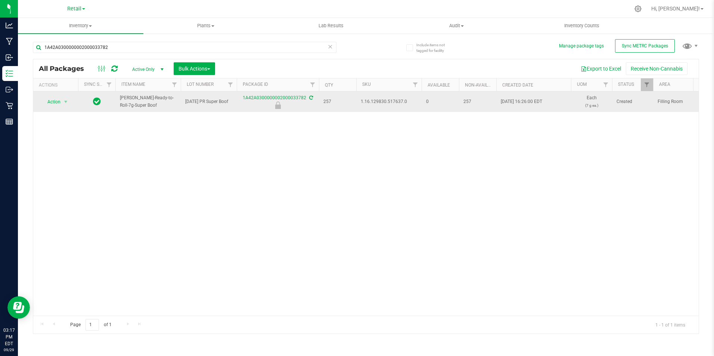
click at [391, 103] on span "1.16.129830.517637.0" at bounding box center [389, 101] width 56 height 7
click at [66, 103] on span "select" at bounding box center [66, 102] width 6 height 6
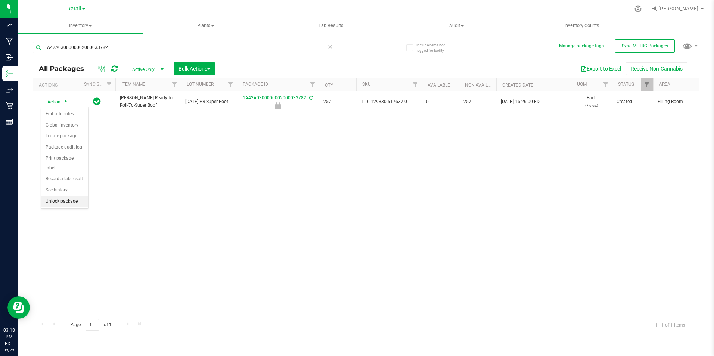
click at [63, 196] on li "Unlock package" at bounding box center [64, 201] width 47 height 11
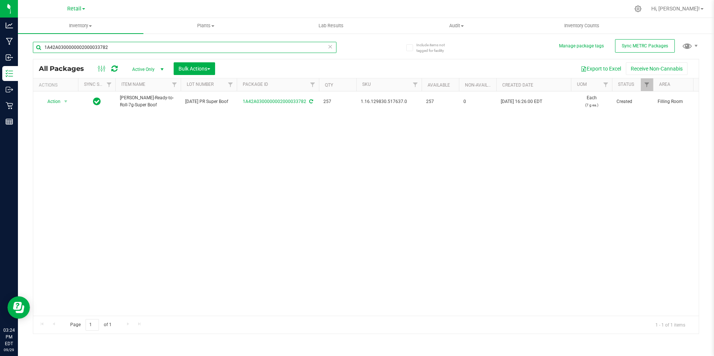
click at [117, 47] on input "1A42A0300000002000033782" at bounding box center [184, 47] width 303 height 11
click at [140, 50] on input "1A42A0300000002000033782" at bounding box center [184, 47] width 303 height 11
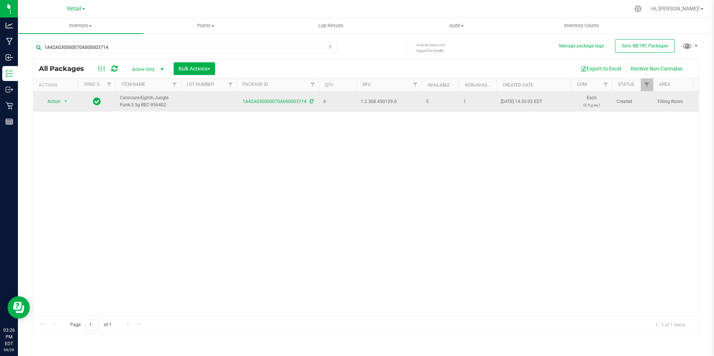
click at [384, 103] on span "1.2.308.450129.0" at bounding box center [389, 101] width 56 height 7
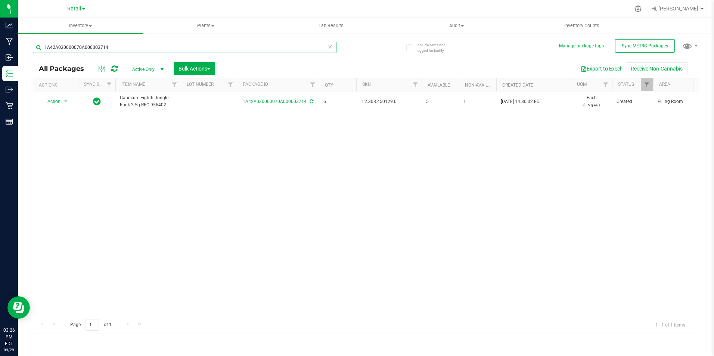
click at [111, 48] on input "1A42A030000070A000003714" at bounding box center [184, 47] width 303 height 11
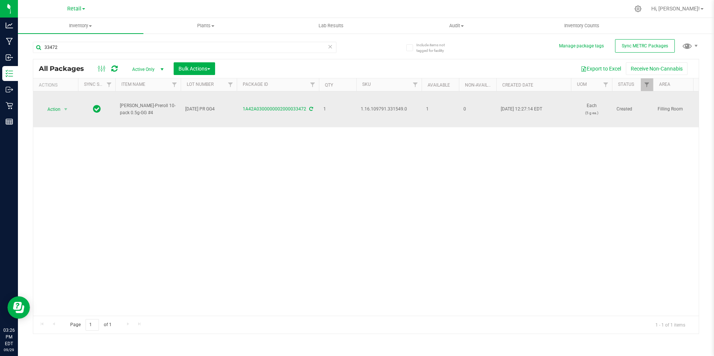
click at [387, 108] on span "1.16.109791.331549.0" at bounding box center [389, 109] width 56 height 7
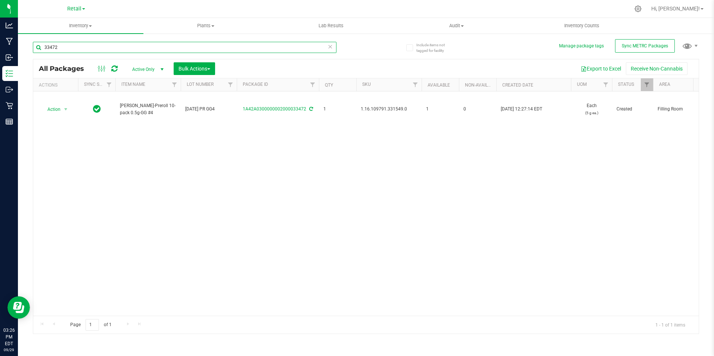
click at [93, 50] on input "33472" at bounding box center [184, 47] width 303 height 11
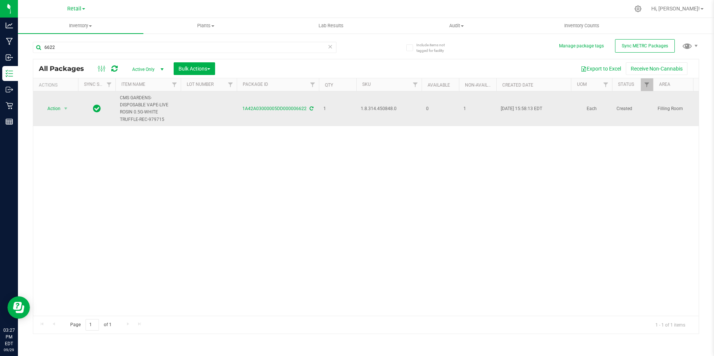
click at [370, 109] on span "1.8.314.450848.0" at bounding box center [389, 108] width 56 height 7
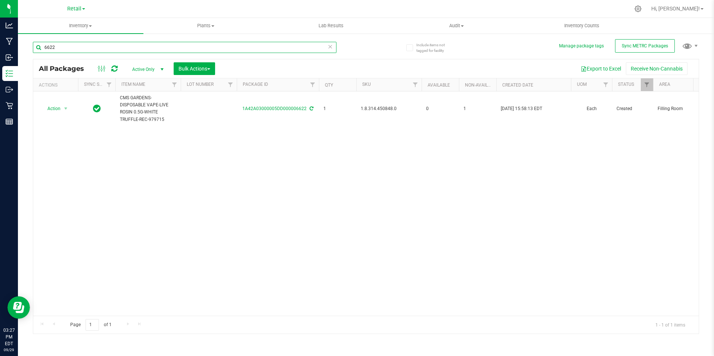
click at [92, 46] on input "6622" at bounding box center [184, 47] width 303 height 11
type input "1A42A03000005DD000006695"
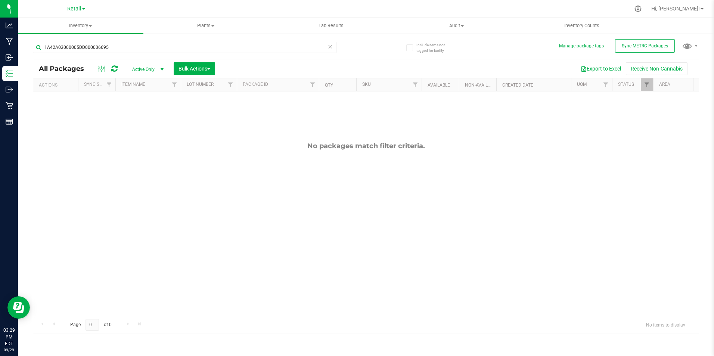
click at [152, 68] on span "Active Only" at bounding box center [146, 69] width 41 height 10
click at [140, 113] on li "All" at bounding box center [146, 114] width 40 height 11
click at [79, 7] on span "Retail" at bounding box center [74, 9] width 14 height 7
click at [71, 27] on link "Cultivation" at bounding box center [76, 26] width 109 height 10
click at [81, 10] on span "Cultivation" at bounding box center [74, 9] width 26 height 6
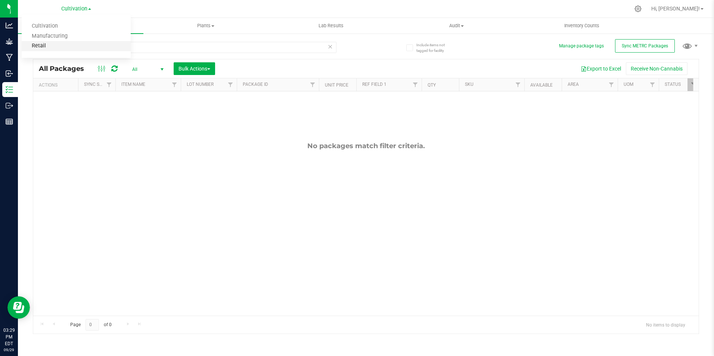
click at [69, 46] on link "Retail" at bounding box center [76, 46] width 109 height 10
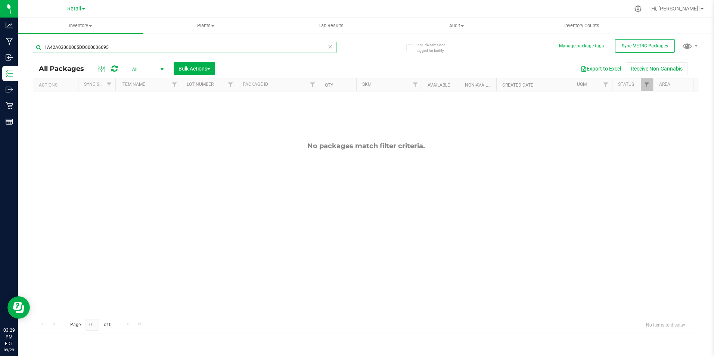
click at [121, 48] on input "1A42A03000005DD000006695" at bounding box center [184, 47] width 303 height 11
click at [116, 49] on input "1A42A03000005DD000006693" at bounding box center [184, 47] width 303 height 11
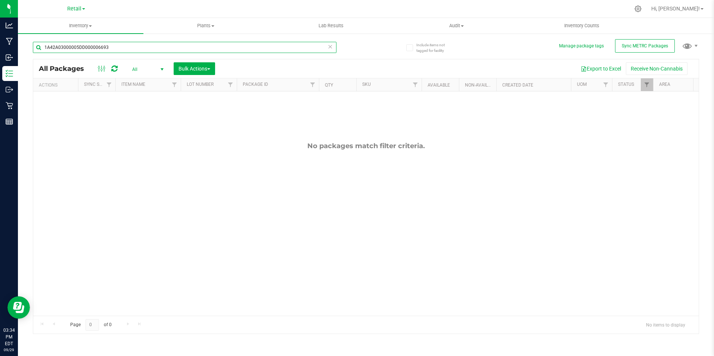
click at [118, 47] on input "1A42A03000005DD000006693" at bounding box center [184, 47] width 303 height 11
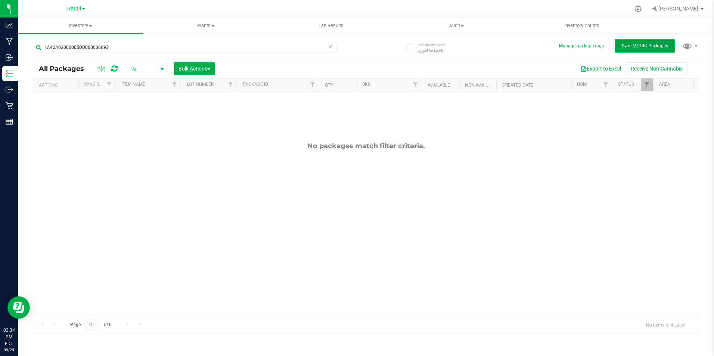
click at [629, 39] on button "Sync METRC Packages" at bounding box center [645, 45] width 60 height 13
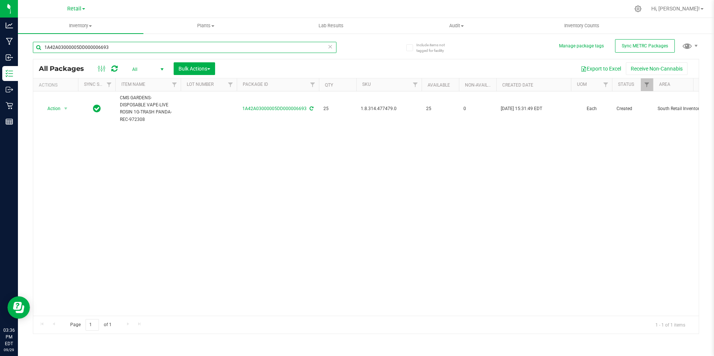
click at [122, 49] on input "1A42A03000005DD000006693" at bounding box center [184, 47] width 303 height 11
click at [122, 51] on input "1A42A03000005DD000006693" at bounding box center [184, 47] width 303 height 11
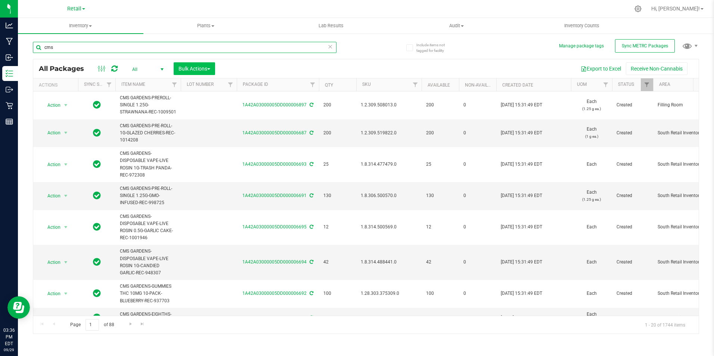
type input "cms"
click at [196, 66] on span "Bulk Actions" at bounding box center [194, 69] width 32 height 6
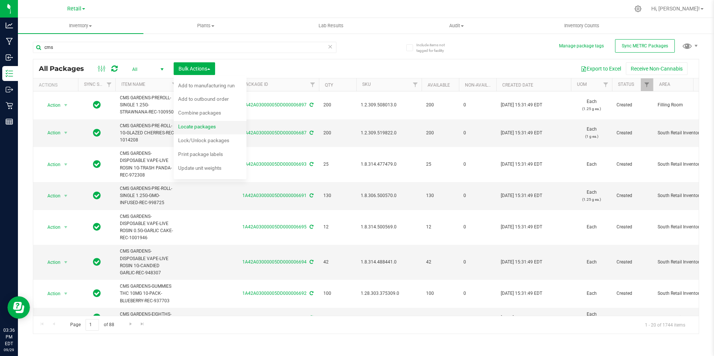
click at [207, 127] on span "Locate packages" at bounding box center [197, 127] width 38 height 6
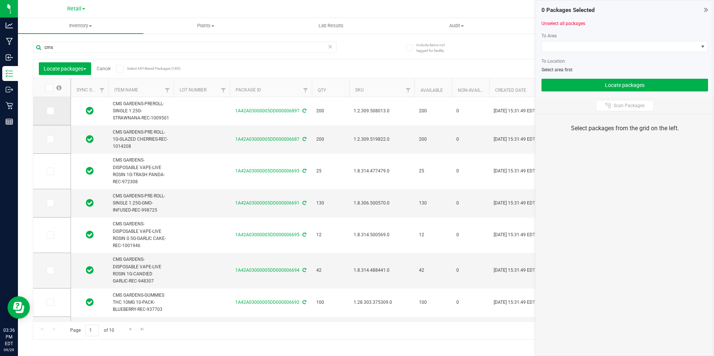
click at [48, 111] on icon at bounding box center [49, 111] width 5 height 0
click at [0, 0] on input "checkbox" at bounding box center [0, 0] width 0 height 0
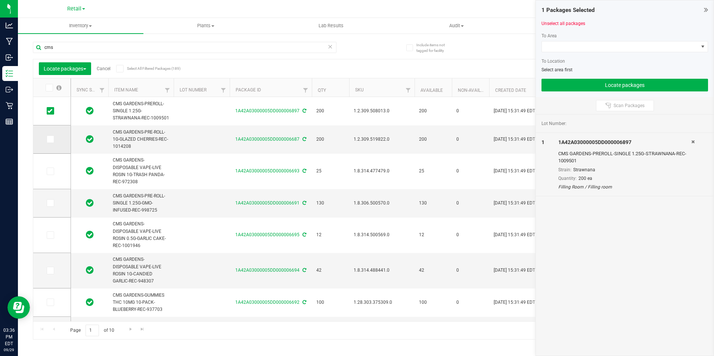
click at [50, 139] on icon at bounding box center [49, 139] width 5 height 0
click at [0, 0] on input "checkbox" at bounding box center [0, 0] width 0 height 0
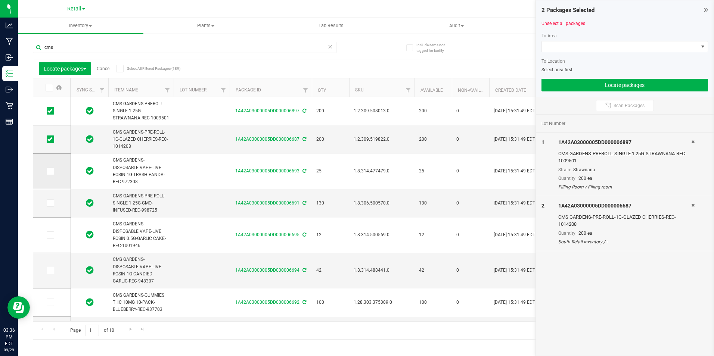
click at [52, 171] on icon at bounding box center [49, 171] width 5 height 0
click at [0, 0] on input "checkbox" at bounding box center [0, 0] width 0 height 0
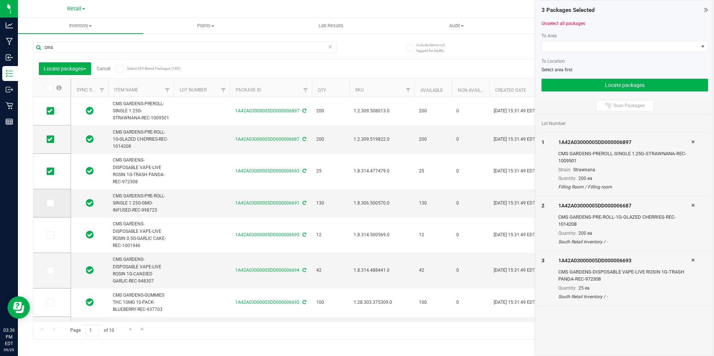
click at [51, 203] on icon at bounding box center [49, 203] width 5 height 0
click at [0, 0] on input "checkbox" at bounding box center [0, 0] width 0 height 0
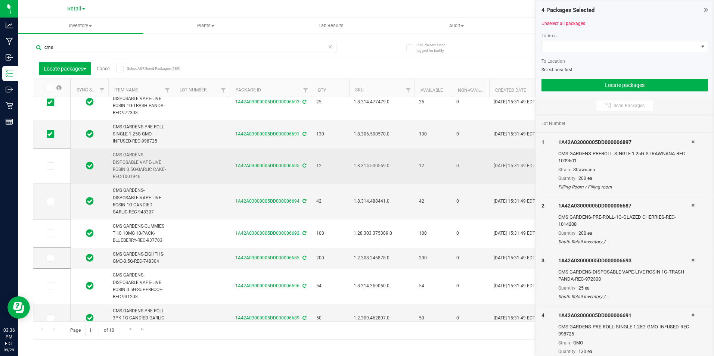
scroll to position [75, 0]
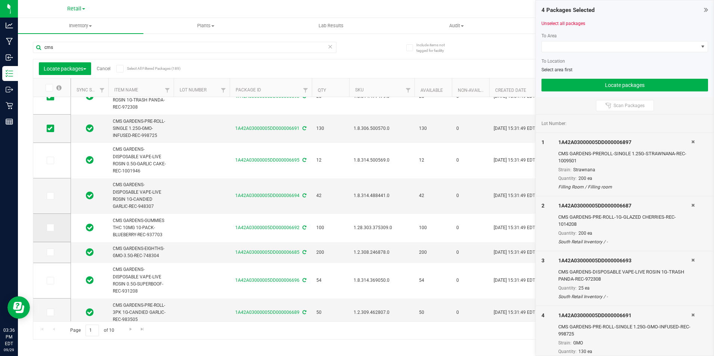
click at [52, 228] on icon at bounding box center [49, 228] width 5 height 0
click at [0, 0] on input "checkbox" at bounding box center [0, 0] width 0 height 0
click at [51, 252] on icon at bounding box center [49, 252] width 5 height 0
click at [0, 0] on input "checkbox" at bounding box center [0, 0] width 0 height 0
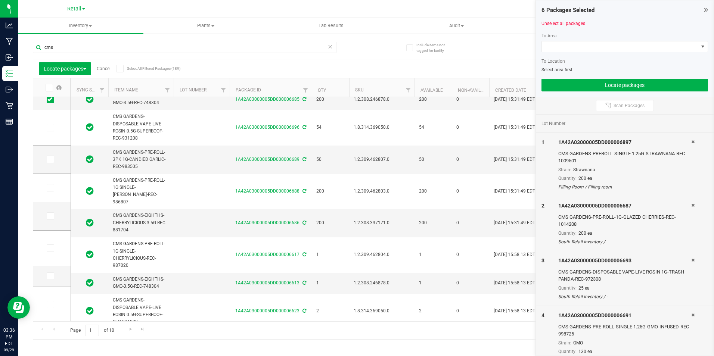
scroll to position [261, 0]
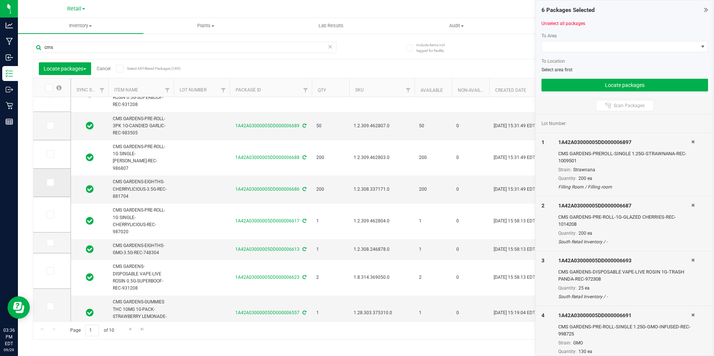
click at [53, 183] on span at bounding box center [50, 182] width 7 height 7
click at [0, 0] on input "checkbox" at bounding box center [0, 0] width 0 height 0
click at [50, 154] on icon at bounding box center [49, 154] width 5 height 0
click at [0, 0] on input "checkbox" at bounding box center [0, 0] width 0 height 0
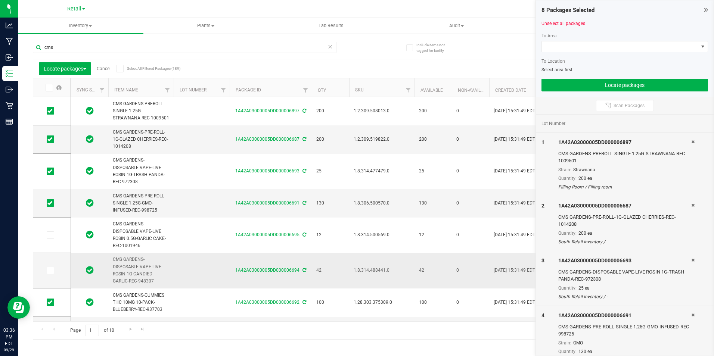
scroll to position [112, 0]
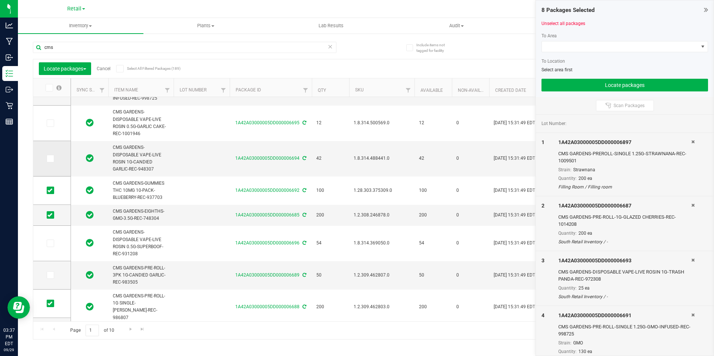
click at [52, 159] on icon at bounding box center [49, 159] width 5 height 0
click at [0, 0] on input "checkbox" at bounding box center [0, 0] width 0 height 0
click at [51, 123] on icon at bounding box center [49, 123] width 5 height 0
click at [0, 0] on input "checkbox" at bounding box center [0, 0] width 0 height 0
click at [50, 243] on icon at bounding box center [49, 243] width 5 height 0
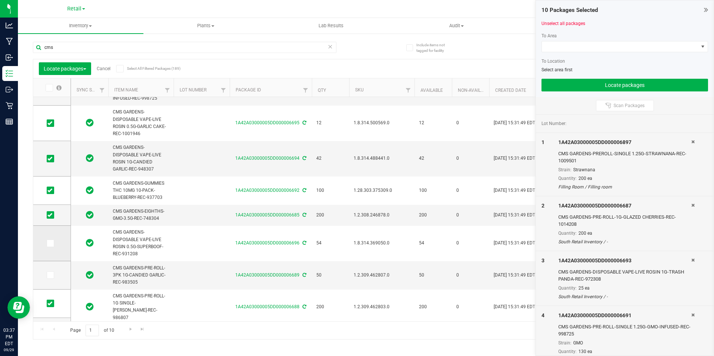
click at [0, 0] on input "checkbox" at bounding box center [0, 0] width 0 height 0
click at [46, 275] on td at bounding box center [51, 275] width 37 height 28
click at [53, 273] on span at bounding box center [50, 274] width 7 height 7
click at [0, 0] on input "checkbox" at bounding box center [0, 0] width 0 height 0
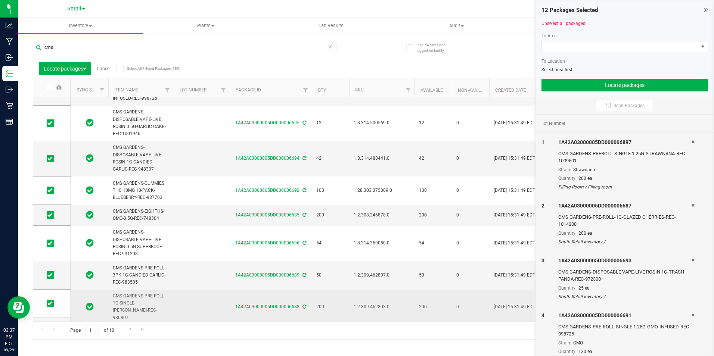
scroll to position [0, 0]
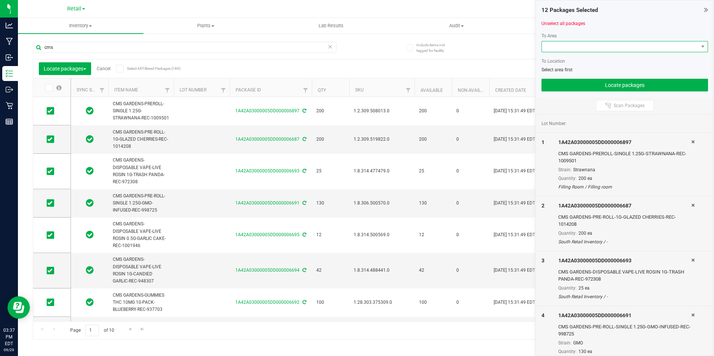
click at [572, 48] on span at bounding box center [620, 46] width 156 height 10
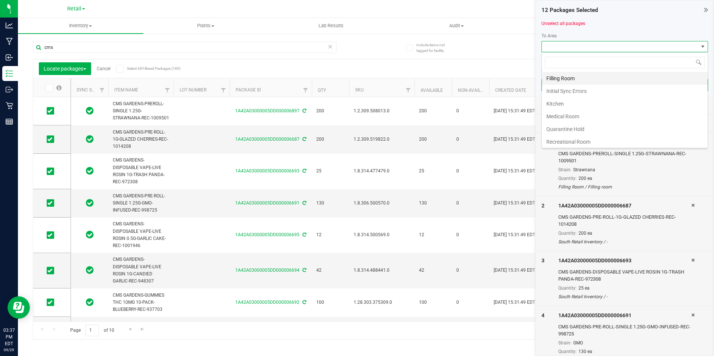
click at [567, 75] on li "Filling Room" at bounding box center [625, 78] width 166 height 13
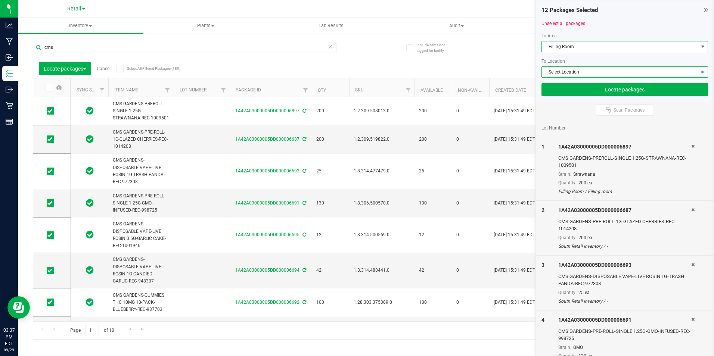
click at [566, 71] on span "Select Location" at bounding box center [620, 72] width 156 height 10
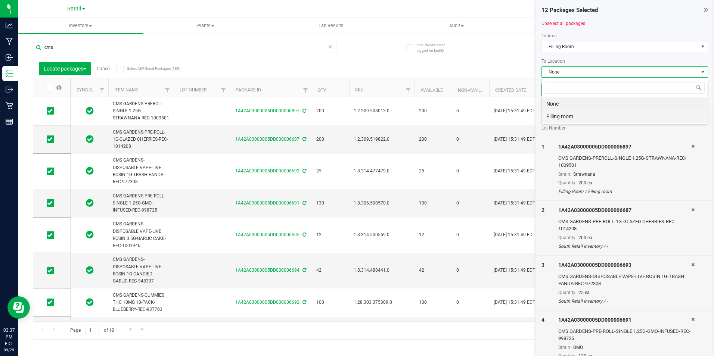
click at [557, 113] on li "Filling room" at bounding box center [625, 116] width 166 height 13
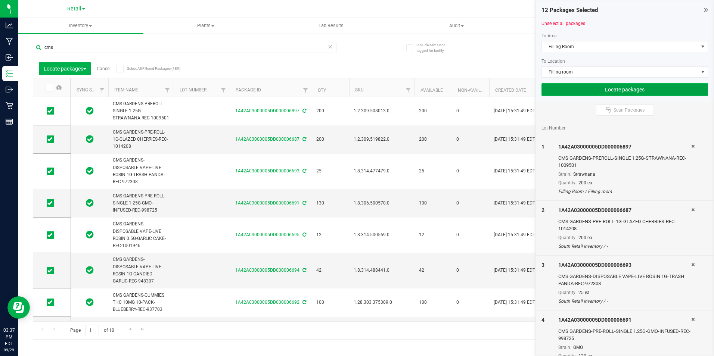
click at [604, 88] on button "Locate packages" at bounding box center [624, 89] width 166 height 13
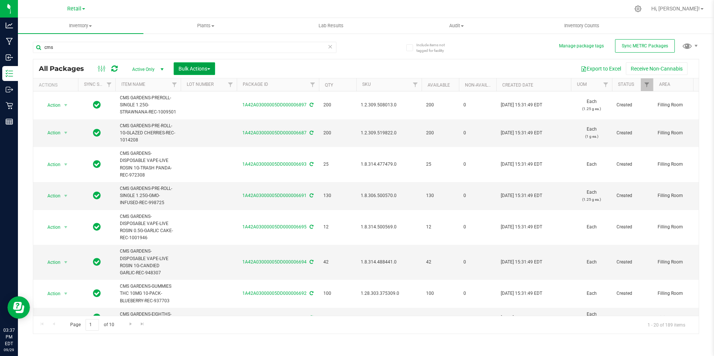
click at [187, 69] on span "Bulk Actions" at bounding box center [194, 69] width 32 height 6
click at [201, 141] on span "Lock/Unlock packages" at bounding box center [203, 140] width 51 height 6
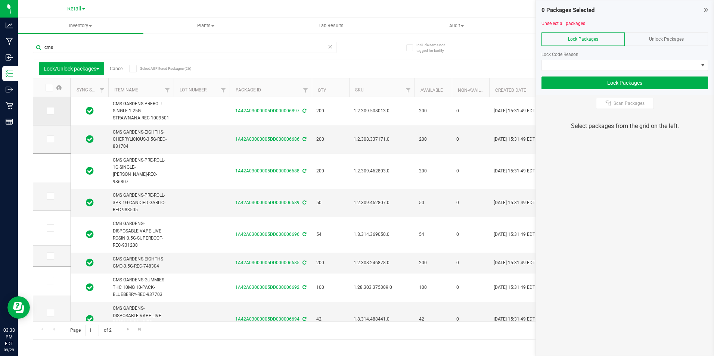
click at [52, 110] on span at bounding box center [50, 110] width 7 height 7
click at [0, 0] on input "checkbox" at bounding box center [0, 0] width 0 height 0
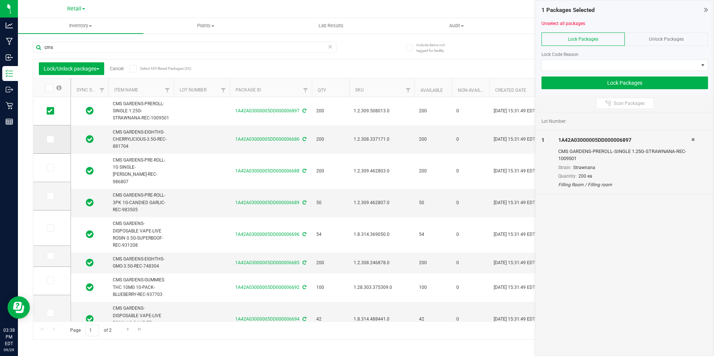
click at [52, 139] on icon at bounding box center [49, 139] width 5 height 0
click at [0, 0] on input "checkbox" at bounding box center [0, 0] width 0 height 0
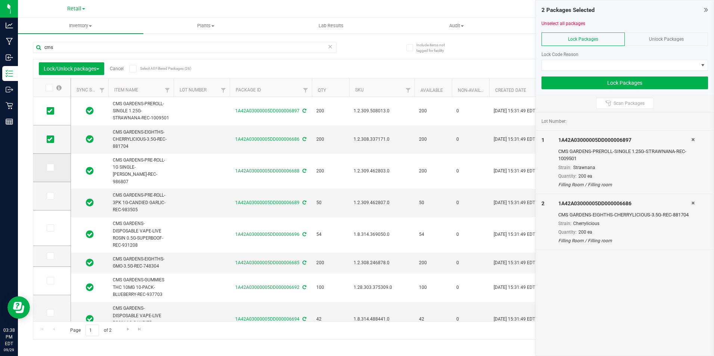
click at [52, 168] on icon at bounding box center [49, 168] width 5 height 0
click at [0, 0] on input "checkbox" at bounding box center [0, 0] width 0 height 0
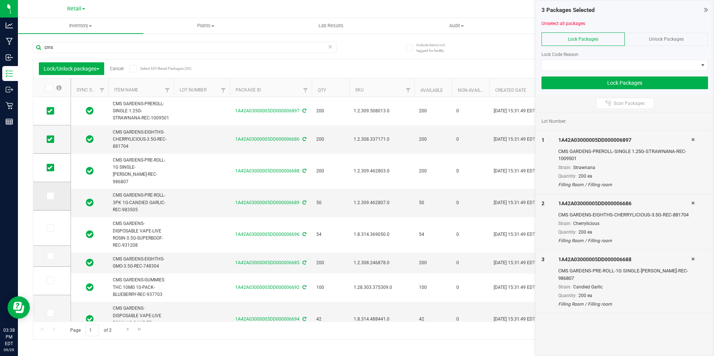
click at [52, 196] on icon at bounding box center [49, 196] width 5 height 0
click at [0, 0] on input "checkbox" at bounding box center [0, 0] width 0 height 0
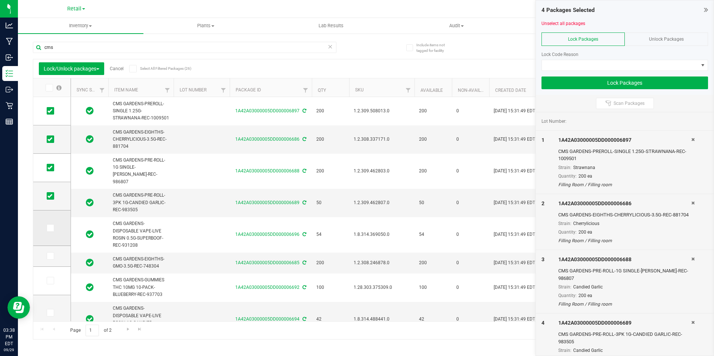
click at [50, 228] on icon at bounding box center [49, 228] width 5 height 0
click at [0, 0] on input "checkbox" at bounding box center [0, 0] width 0 height 0
click at [48, 256] on icon at bounding box center [49, 256] width 5 height 0
click at [0, 0] on input "checkbox" at bounding box center [0, 0] width 0 height 0
click at [53, 280] on span at bounding box center [50, 280] width 7 height 7
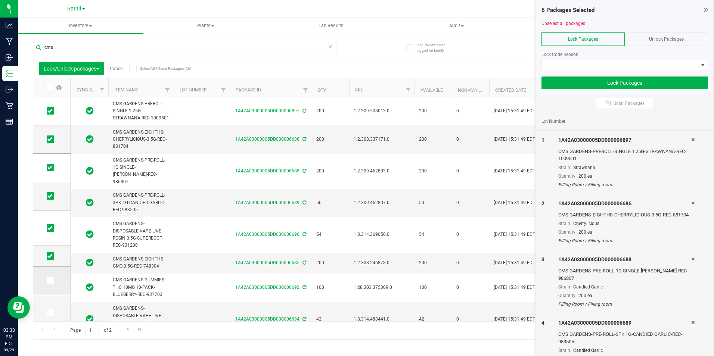
click at [0, 0] on input "checkbox" at bounding box center [0, 0] width 0 height 0
drag, startPoint x: 50, startPoint y: 312, endPoint x: 55, endPoint y: 311, distance: 5.6
click at [50, 313] on icon at bounding box center [49, 313] width 5 height 0
click at [0, 0] on input "checkbox" at bounding box center [0, 0] width 0 height 0
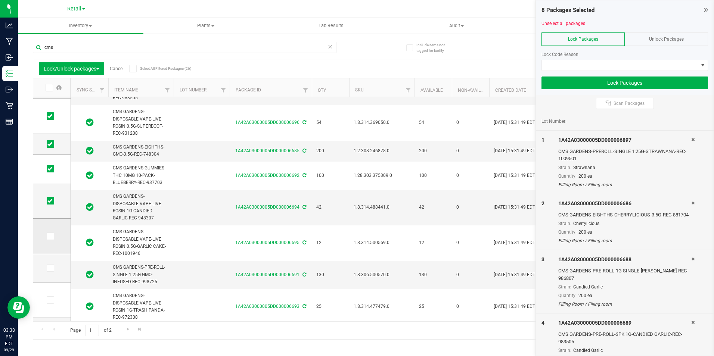
click at [47, 236] on span at bounding box center [50, 236] width 7 height 7
click at [0, 0] on input "checkbox" at bounding box center [0, 0] width 0 height 0
click at [50, 268] on icon at bounding box center [49, 268] width 5 height 0
click at [0, 0] on input "checkbox" at bounding box center [0, 0] width 0 height 0
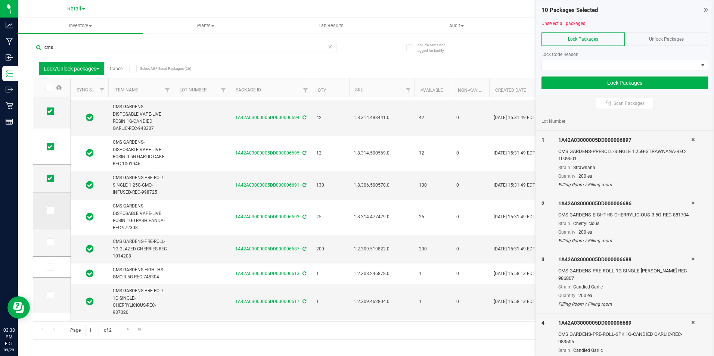
click at [52, 211] on icon at bounding box center [49, 211] width 5 height 0
click at [0, 0] on input "checkbox" at bounding box center [0, 0] width 0 height 0
click at [52, 241] on span at bounding box center [50, 242] width 7 height 7
click at [0, 0] on input "checkbox" at bounding box center [0, 0] width 0 height 0
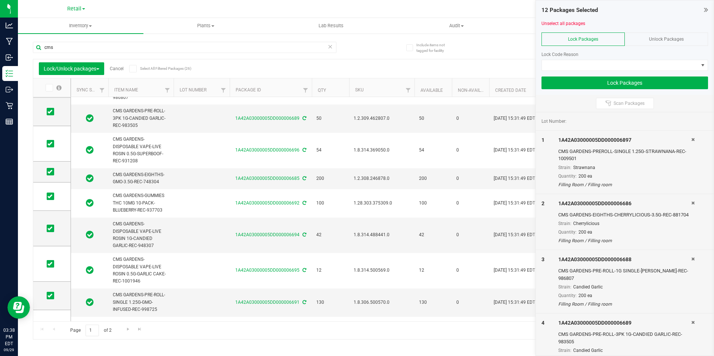
click at [587, 37] on span "Lock Packages" at bounding box center [583, 39] width 30 height 5
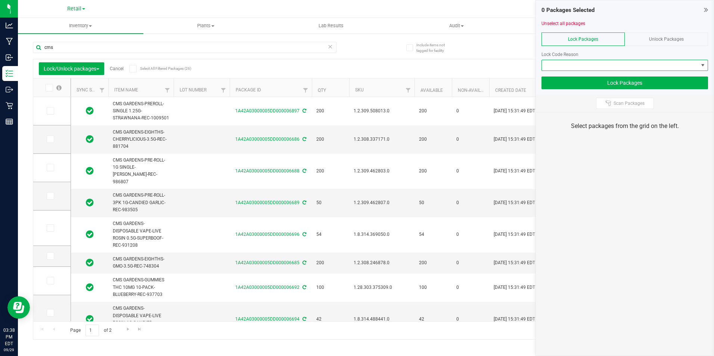
click at [572, 64] on span at bounding box center [620, 65] width 156 height 10
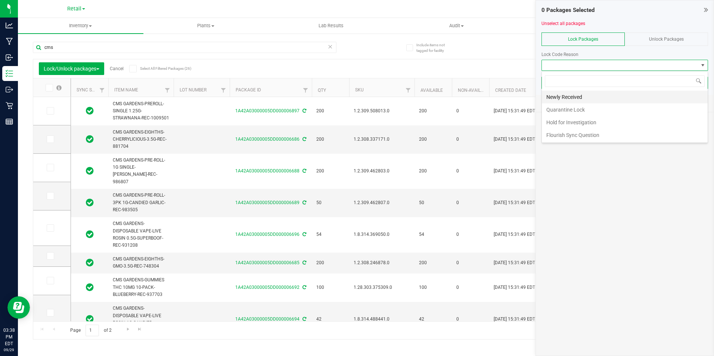
click at [572, 93] on li "Newly Received" at bounding box center [625, 97] width 166 height 13
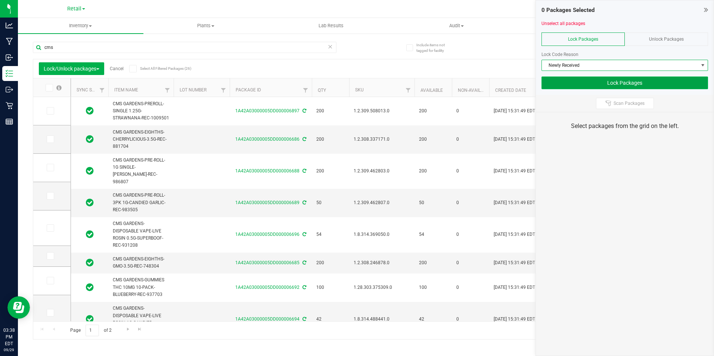
click at [581, 85] on button "Lock Packages" at bounding box center [624, 83] width 166 height 13
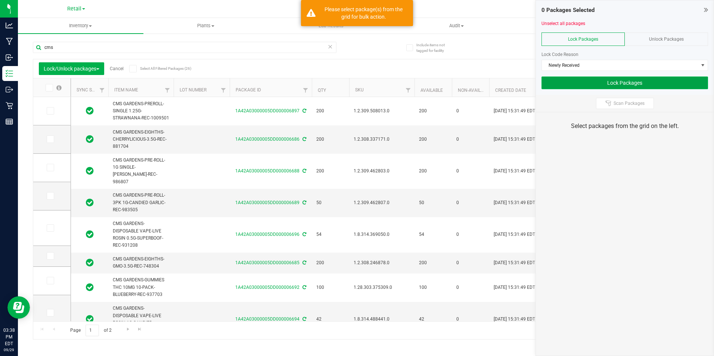
click at [581, 85] on button "Lock Packages" at bounding box center [624, 83] width 166 height 13
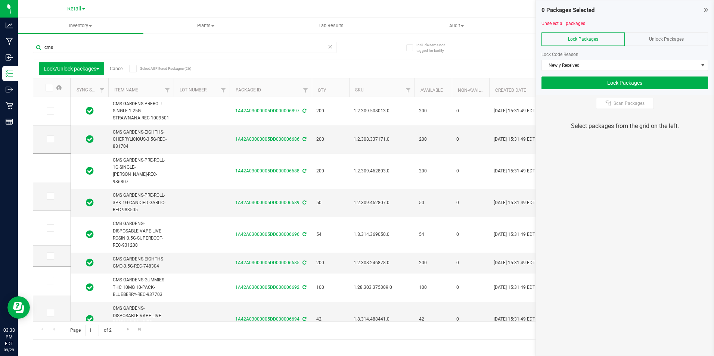
click at [577, 39] on span "Lock Packages" at bounding box center [583, 39] width 30 height 5
click at [575, 64] on span at bounding box center [620, 65] width 156 height 10
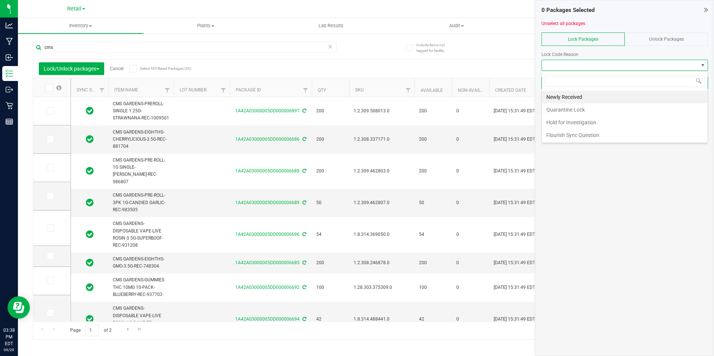
scroll to position [11, 166]
click at [565, 97] on li "Newly Received" at bounding box center [625, 97] width 166 height 13
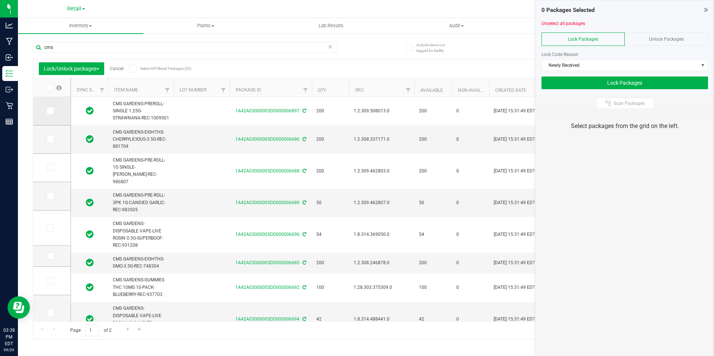
click at [49, 111] on icon at bounding box center [49, 111] width 5 height 0
click at [0, 0] on input "checkbox" at bounding box center [0, 0] width 0 height 0
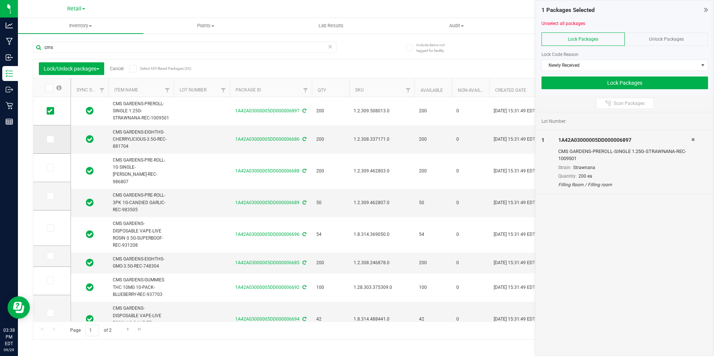
click at [49, 139] on icon at bounding box center [49, 139] width 5 height 0
click at [0, 0] on input "checkbox" at bounding box center [0, 0] width 0 height 0
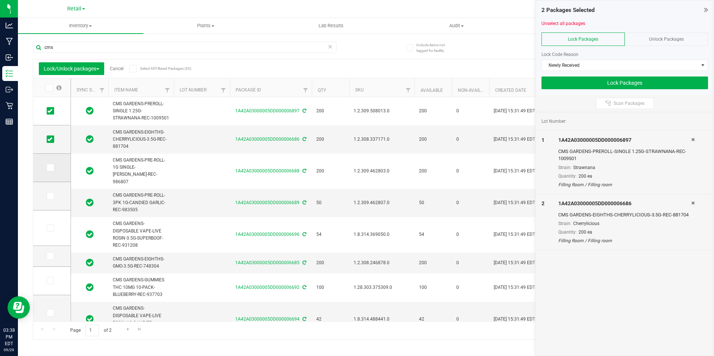
click at [52, 166] on span at bounding box center [50, 167] width 7 height 7
click at [0, 0] on input "checkbox" at bounding box center [0, 0] width 0 height 0
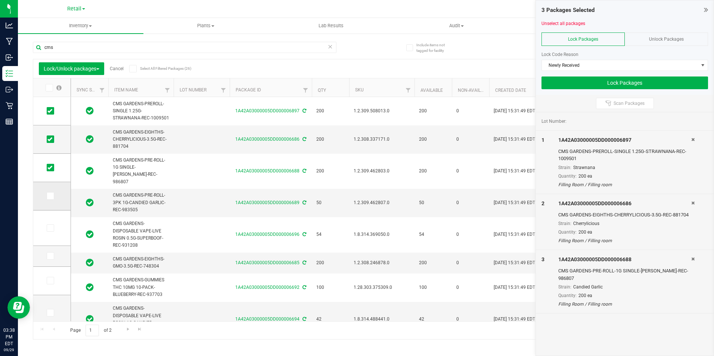
drag, startPoint x: 52, startPoint y: 195, endPoint x: 53, endPoint y: 203, distance: 8.2
click at [52, 195] on span at bounding box center [50, 195] width 7 height 7
click at [0, 0] on input "checkbox" at bounding box center [0, 0] width 0 height 0
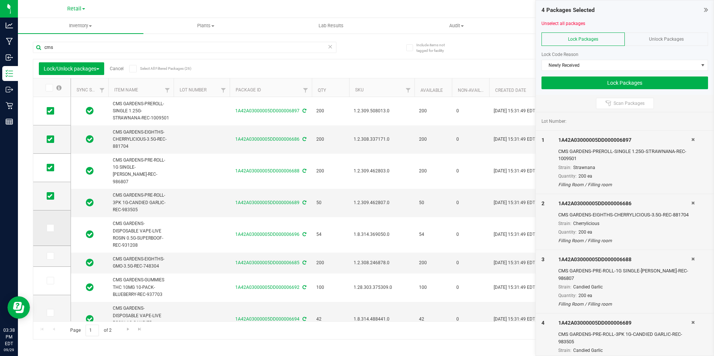
click at [51, 228] on icon at bounding box center [49, 228] width 5 height 0
click at [0, 0] on input "checkbox" at bounding box center [0, 0] width 0 height 0
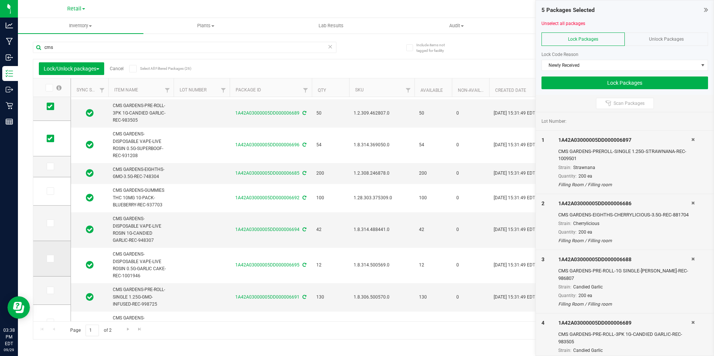
scroll to position [134, 0]
click at [53, 167] on span at bounding box center [50, 166] width 7 height 7
click at [0, 0] on input "checkbox" at bounding box center [0, 0] width 0 height 0
click at [52, 191] on icon at bounding box center [49, 191] width 5 height 0
click at [0, 0] on input "checkbox" at bounding box center [0, 0] width 0 height 0
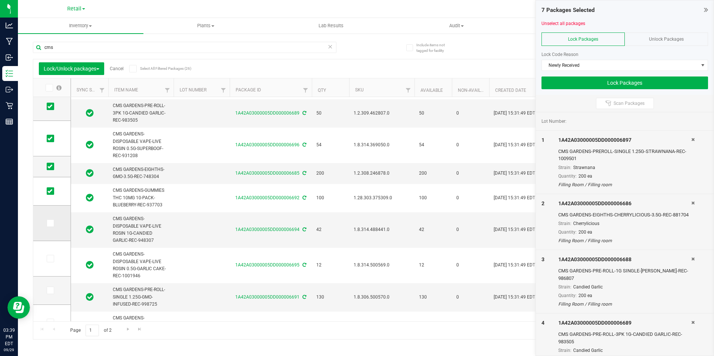
drag, startPoint x: 54, startPoint y: 223, endPoint x: 52, endPoint y: 212, distance: 11.0
click at [54, 222] on label at bounding box center [52, 222] width 11 height 7
click at [0, 0] on input "checkbox" at bounding box center [0, 0] width 0 height 0
click at [52, 259] on icon at bounding box center [49, 259] width 5 height 0
click at [0, 0] on input "checkbox" at bounding box center [0, 0] width 0 height 0
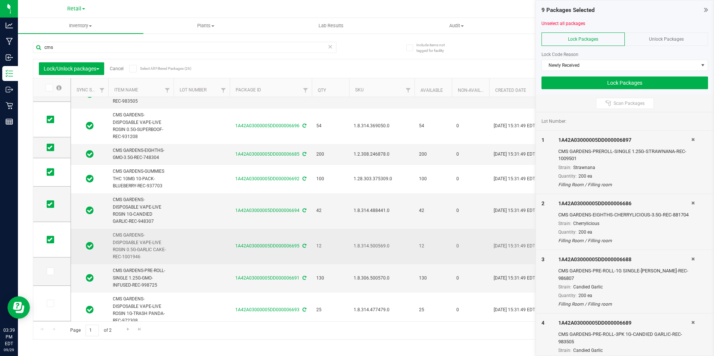
scroll to position [127, 0]
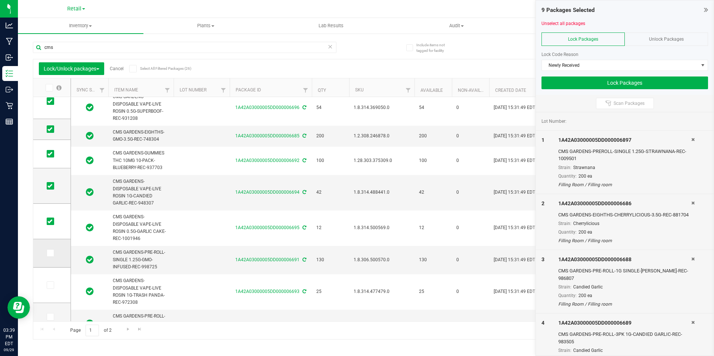
click at [50, 253] on icon at bounding box center [49, 253] width 5 height 0
click at [0, 0] on input "checkbox" at bounding box center [0, 0] width 0 height 0
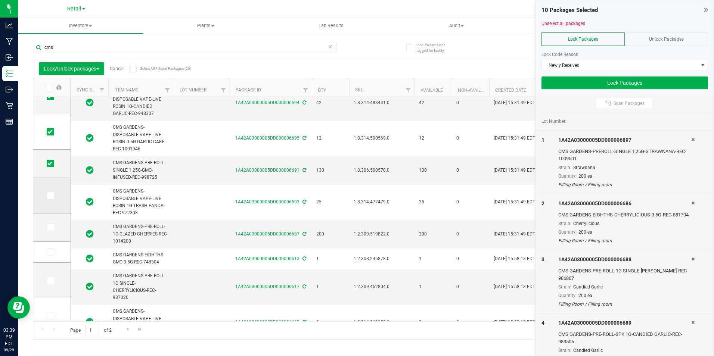
click at [50, 196] on icon at bounding box center [49, 196] width 5 height 0
click at [0, 0] on input "checkbox" at bounding box center [0, 0] width 0 height 0
click at [51, 227] on icon at bounding box center [49, 227] width 5 height 0
click at [0, 0] on input "checkbox" at bounding box center [0, 0] width 0 height 0
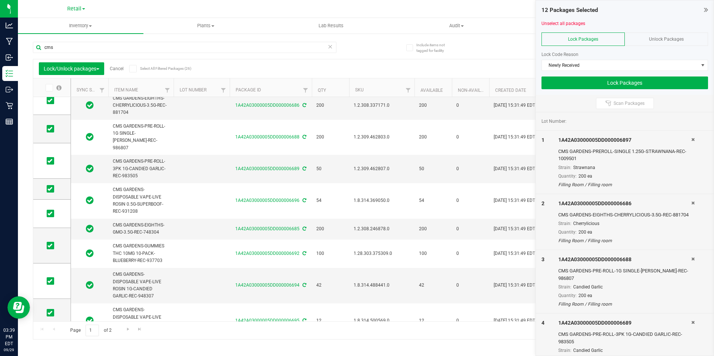
scroll to position [0, 0]
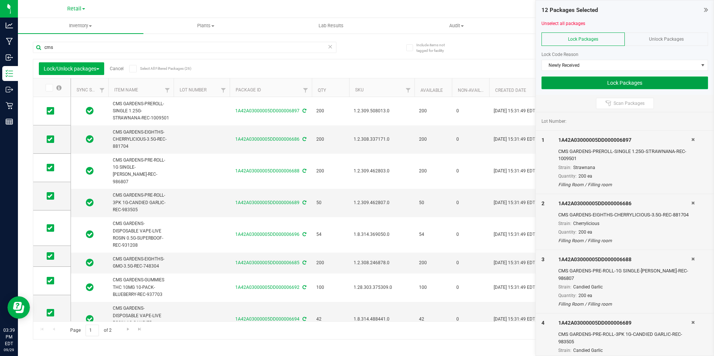
click at [573, 83] on button "Lock Packages" at bounding box center [624, 83] width 166 height 13
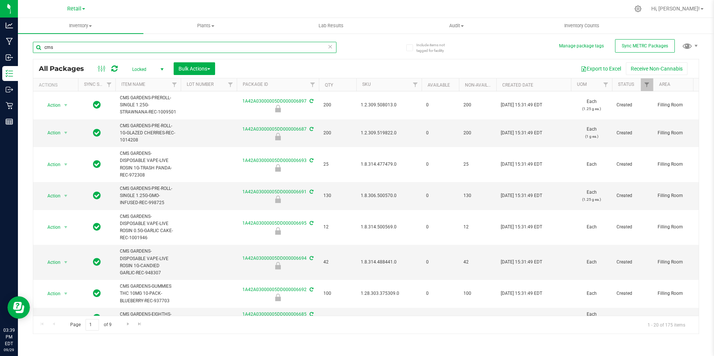
click at [90, 48] on input "cms" at bounding box center [184, 47] width 303 height 11
type input "1A42A03000005DD000006695"
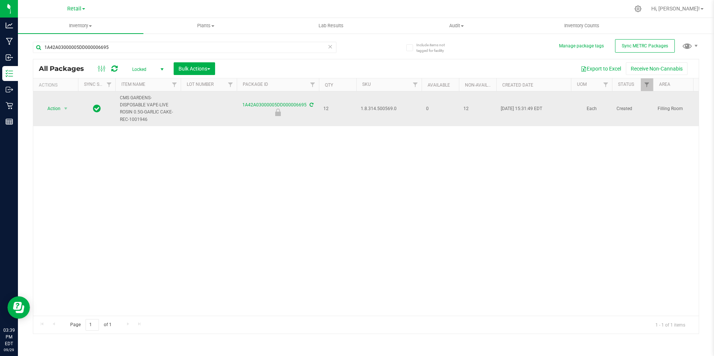
click at [372, 110] on span "1.8.314.500569.0" at bounding box center [389, 108] width 56 height 7
click at [373, 109] on span "1.8.314.500569.0" at bounding box center [389, 108] width 56 height 7
click at [48, 109] on span "Action" at bounding box center [51, 108] width 20 height 10
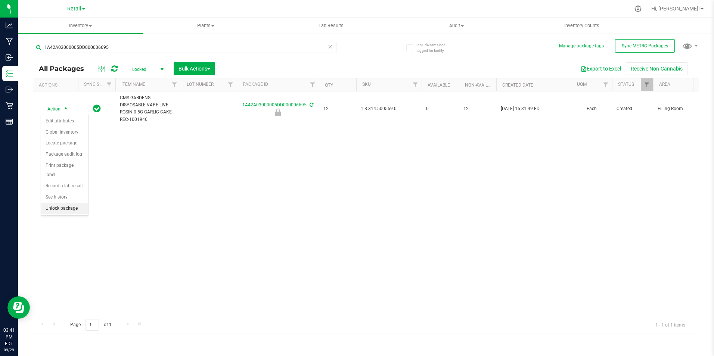
click at [68, 203] on li "Unlock package" at bounding box center [64, 208] width 47 height 11
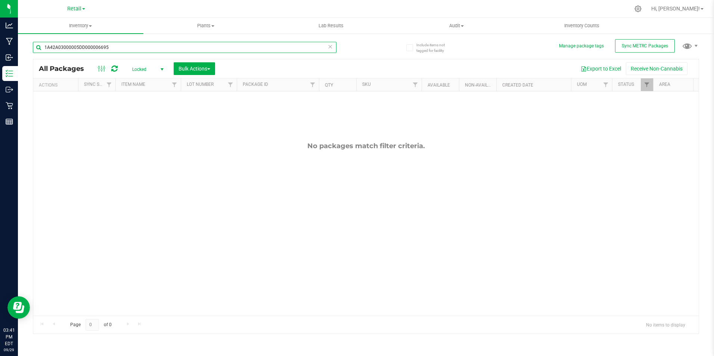
click at [121, 48] on input "1A42A03000005DD000006695" at bounding box center [184, 47] width 303 height 11
type input "1A42A03000005DD000006695"
click at [143, 67] on span "Locked" at bounding box center [146, 69] width 41 height 10
click at [141, 82] on li "Active Only" at bounding box center [146, 81] width 40 height 11
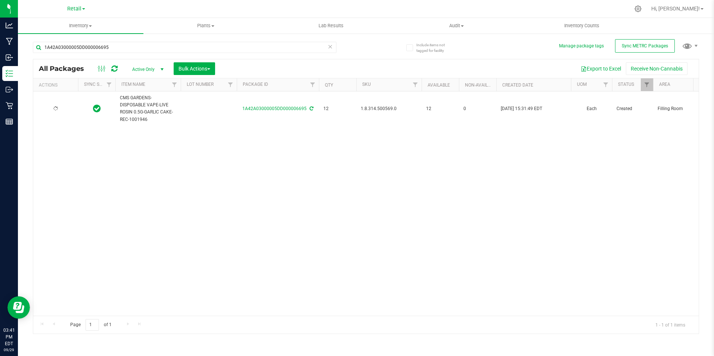
click at [139, 69] on span "Active Only" at bounding box center [146, 69] width 41 height 10
click at [209, 141] on div "Action Action Adjust qty Create package Edit attributes Global inventory Locate…" at bounding box center [365, 203] width 665 height 224
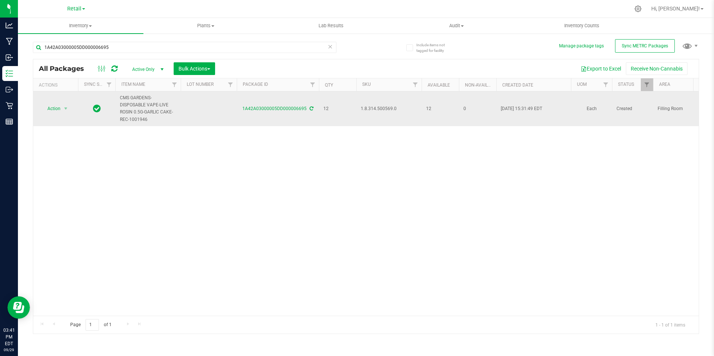
click at [374, 110] on span "1.8.314.500569.0" at bounding box center [389, 108] width 56 height 7
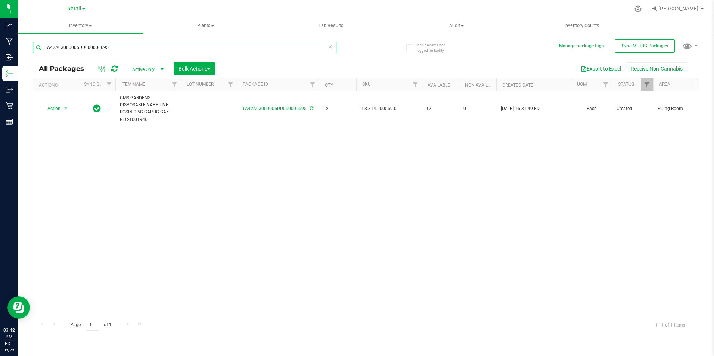
click at [119, 45] on input "1A42A03000005DD000006695" at bounding box center [184, 47] width 303 height 11
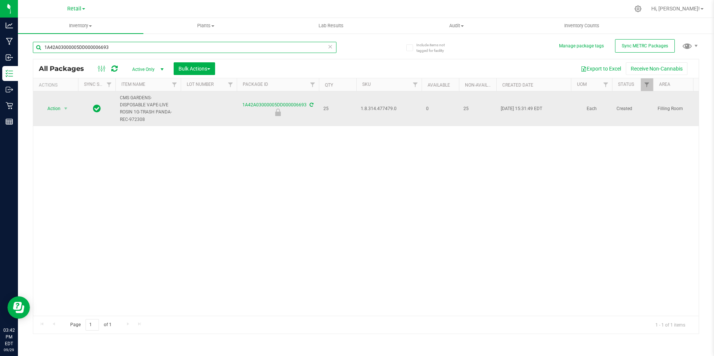
type input "1A42A03000005DD000006693"
click at [382, 109] on span "1.8.314.477479.0" at bounding box center [389, 108] width 56 height 7
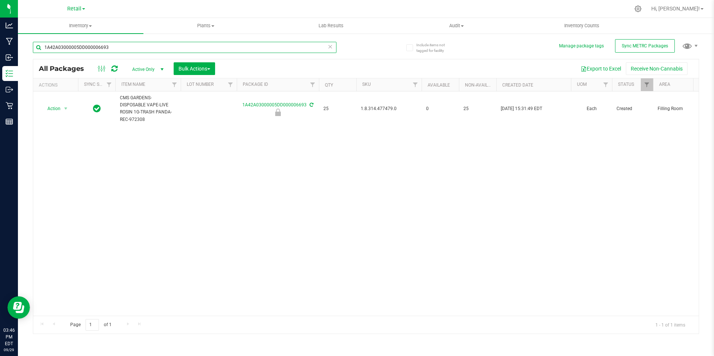
click at [136, 46] on input "1A42A03000005DD000006693" at bounding box center [184, 47] width 303 height 11
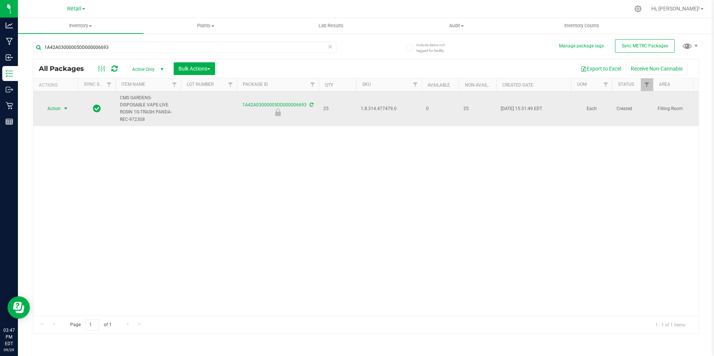
click at [55, 110] on span "Action" at bounding box center [51, 108] width 20 height 10
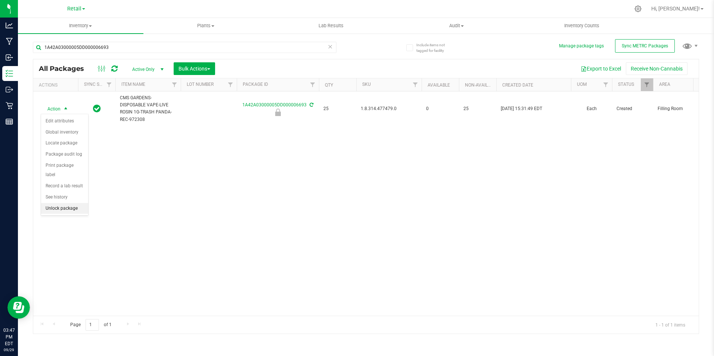
click at [52, 204] on li "Unlock package" at bounding box center [64, 208] width 47 height 11
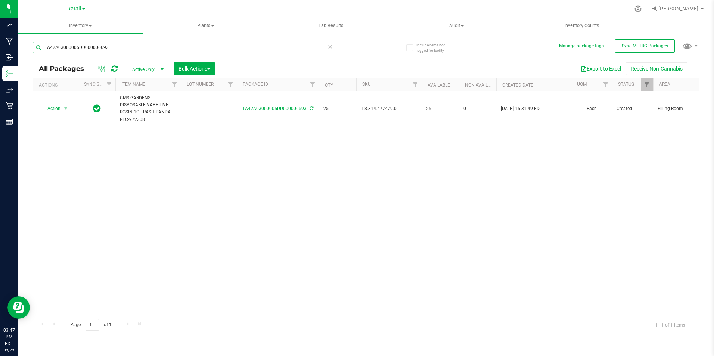
click at [129, 45] on input "1A42A03000005DD000006693" at bounding box center [184, 47] width 303 height 11
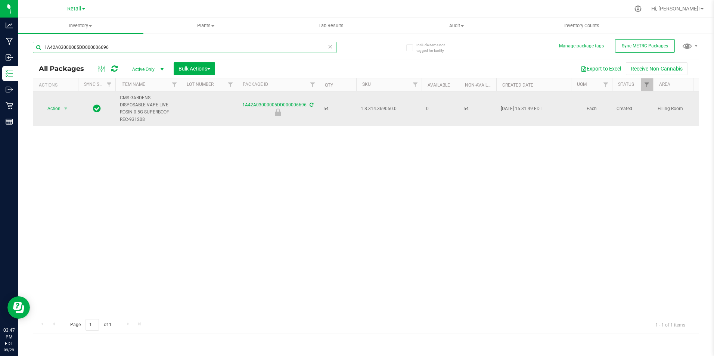
type input "1A42A03000005DD000006696"
click at [385, 110] on span "1.8.314.369050.0" at bounding box center [389, 108] width 56 height 7
click at [60, 107] on span "Action" at bounding box center [51, 108] width 20 height 10
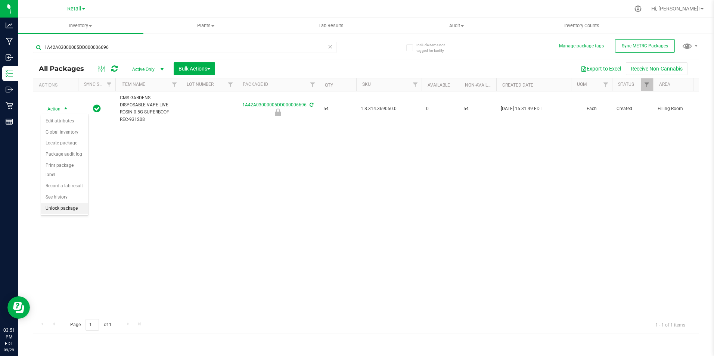
click at [75, 203] on li "Unlock package" at bounding box center [64, 208] width 47 height 11
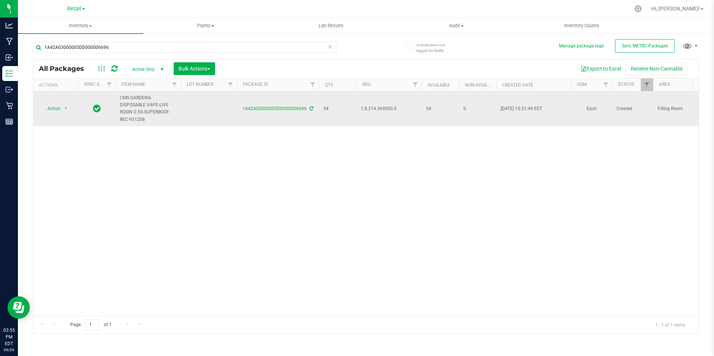
click at [370, 110] on span "1.8.314.369050.0" at bounding box center [389, 108] width 56 height 7
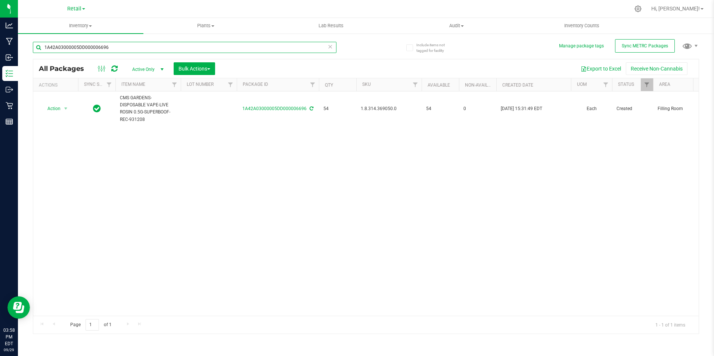
click at [92, 50] on input "1A42A03000005DD000006696" at bounding box center [184, 47] width 303 height 11
click at [91, 50] on input "1A42A03000005DD000006696" at bounding box center [184, 47] width 303 height 11
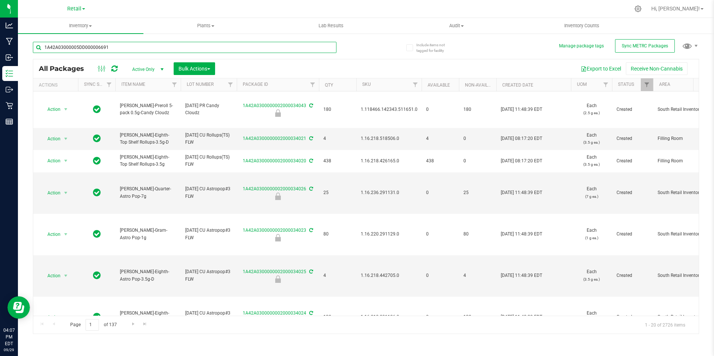
type input "1A42A03000005DD000006691"
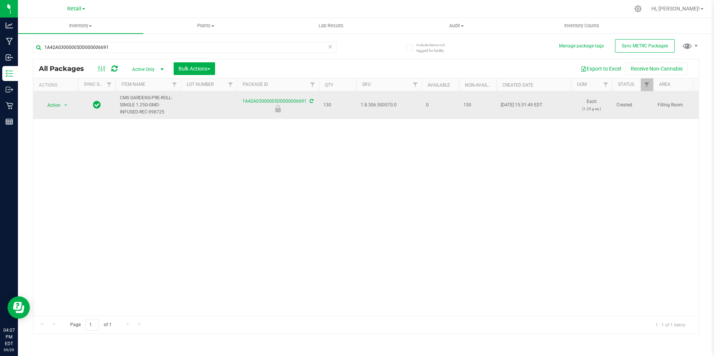
click at [376, 105] on span "1.8.306.500570.0" at bounding box center [389, 105] width 56 height 7
click at [55, 105] on span "Action" at bounding box center [51, 105] width 20 height 10
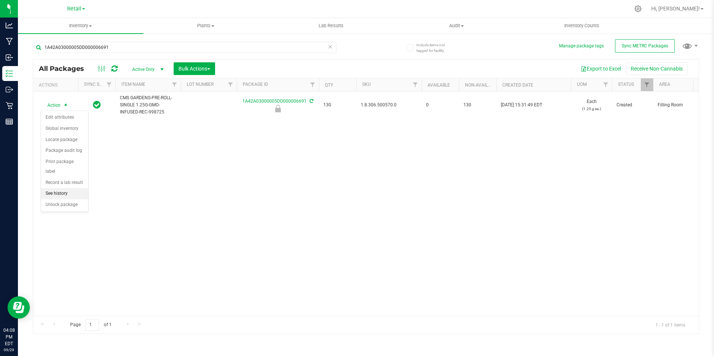
click at [60, 188] on li "See history" at bounding box center [64, 193] width 47 height 11
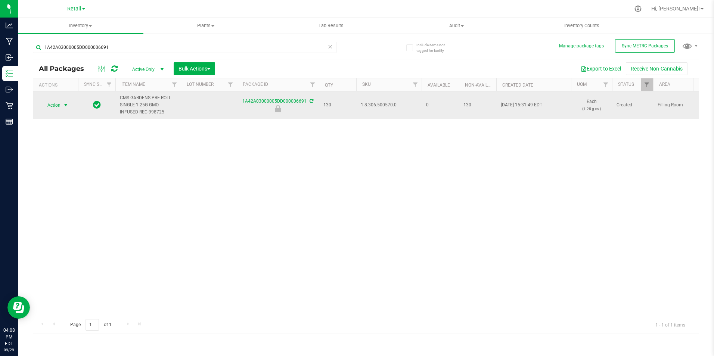
click at [53, 106] on span "Action" at bounding box center [51, 105] width 20 height 10
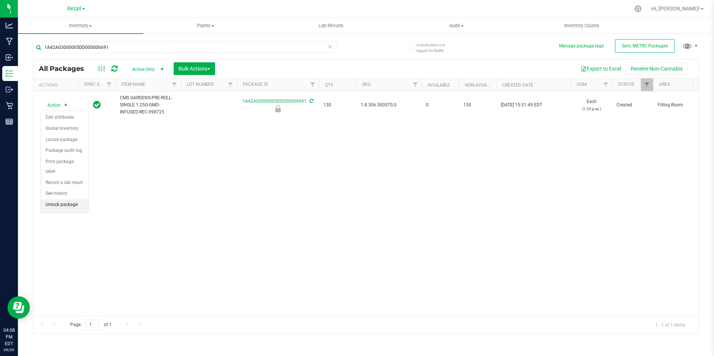
click at [62, 199] on li "Unlock package" at bounding box center [64, 204] width 47 height 11
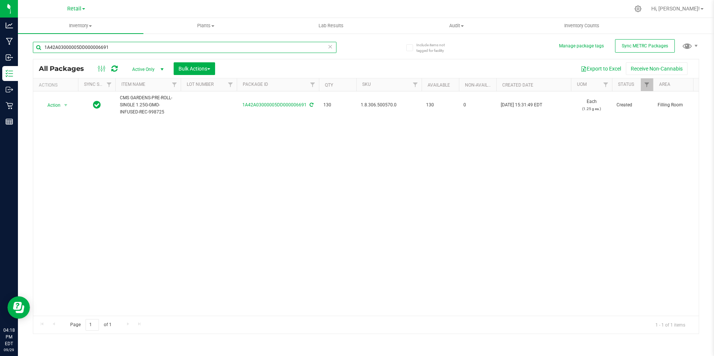
click at [132, 46] on input "1A42A03000005DD000006691" at bounding box center [184, 47] width 303 height 11
type input "1A42A03000005DD000006686"
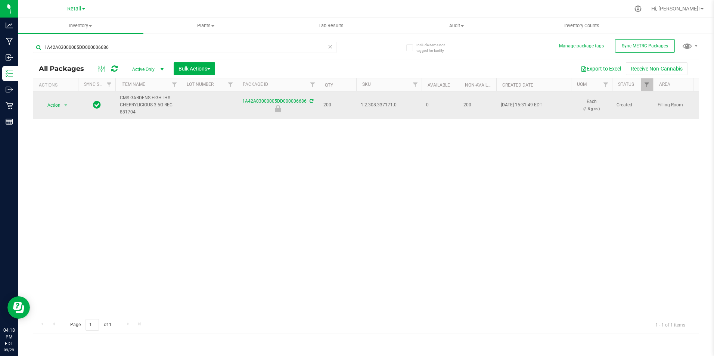
click at [384, 106] on span "1.2.308.337171.0" at bounding box center [389, 105] width 56 height 7
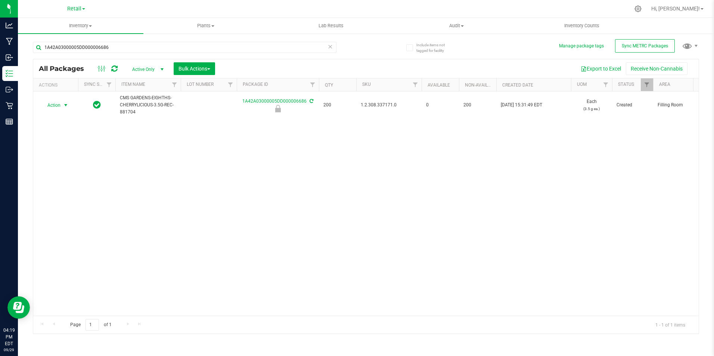
click at [60, 108] on span "Action" at bounding box center [56, 105] width 30 height 10
click at [75, 199] on li "Unlock package" at bounding box center [64, 204] width 47 height 11
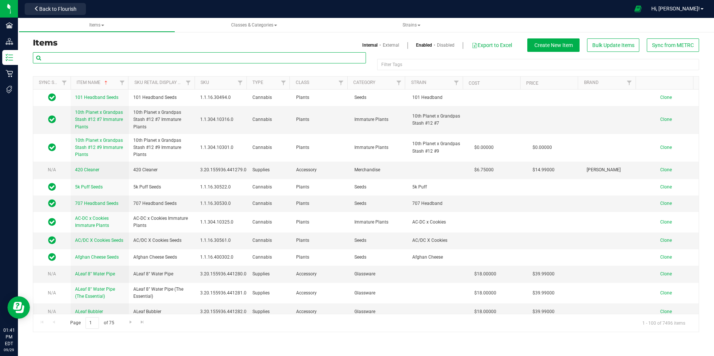
click at [74, 57] on input "text" at bounding box center [199, 57] width 333 height 11
paste input "1.16.218.441533.0"
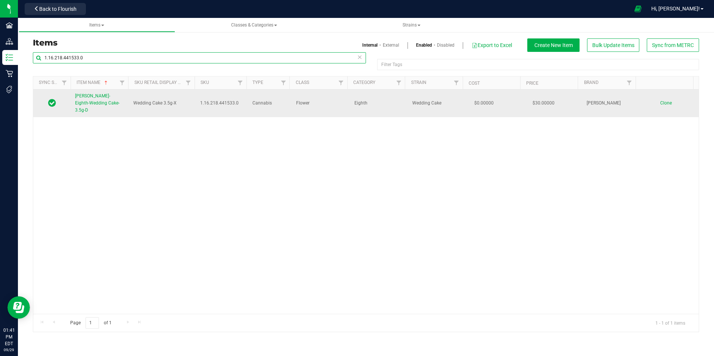
type input "1.16.218.441533.0"
click at [87, 100] on link "Slater-Eighth-Wedding Cake-3.5g-D" at bounding box center [99, 104] width 49 height 22
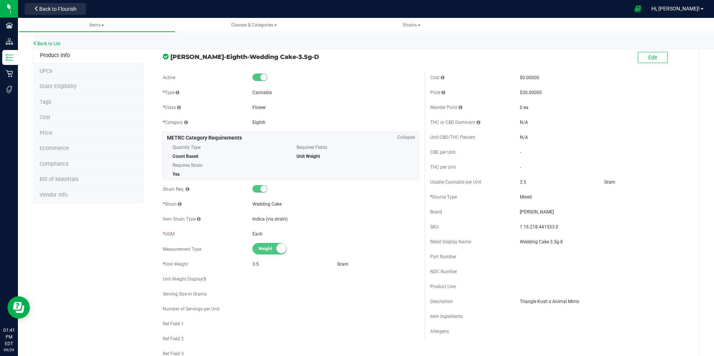
click at [74, 135] on li "Price" at bounding box center [88, 134] width 111 height 16
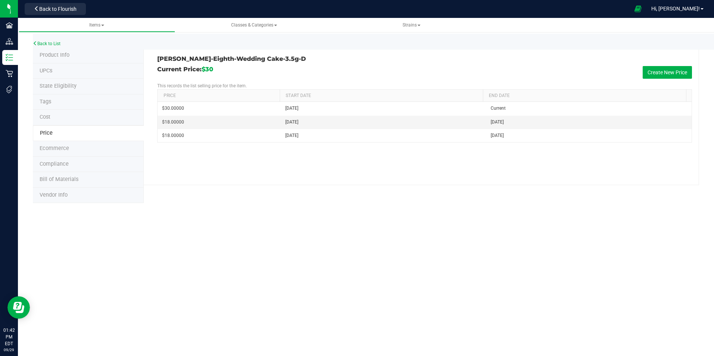
click at [52, 118] on li "Cost" at bounding box center [88, 118] width 111 height 16
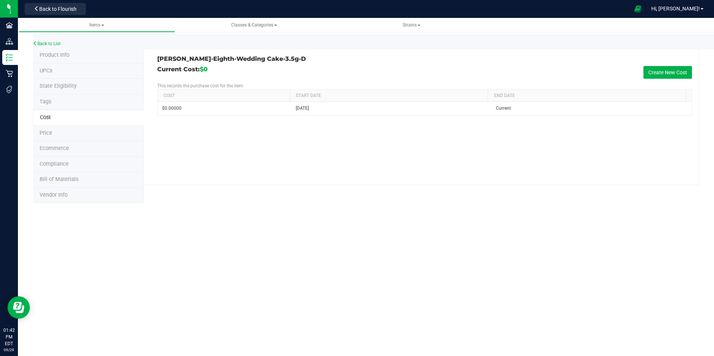
click at [57, 55] on span "Product Info" at bounding box center [55, 55] width 30 height 6
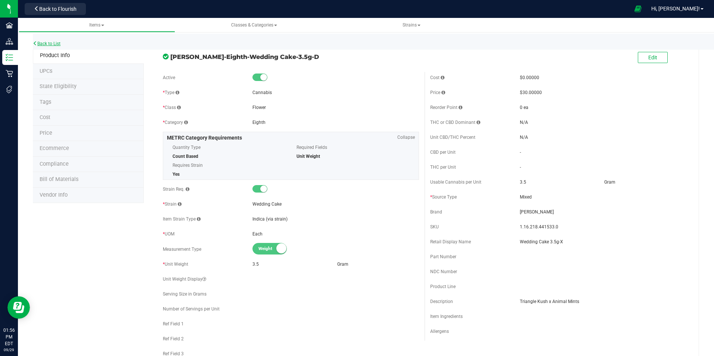
click at [44, 43] on link "Back to List" at bounding box center [47, 43] width 28 height 5
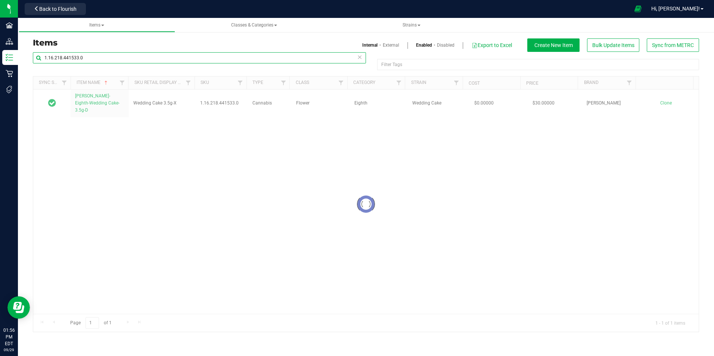
click at [83, 54] on input "1.16.218.441533.0" at bounding box center [199, 57] width 333 height 11
paste input "52704"
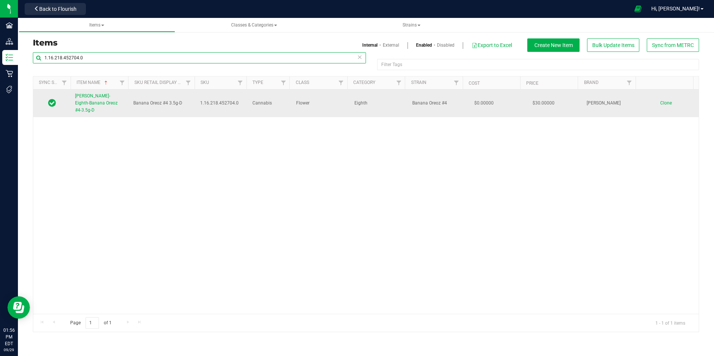
type input "1.16.218.452704.0"
click at [113, 102] on link "Slater-Eighth-Banana Oreoz #4-3.5g-D" at bounding box center [99, 104] width 49 height 22
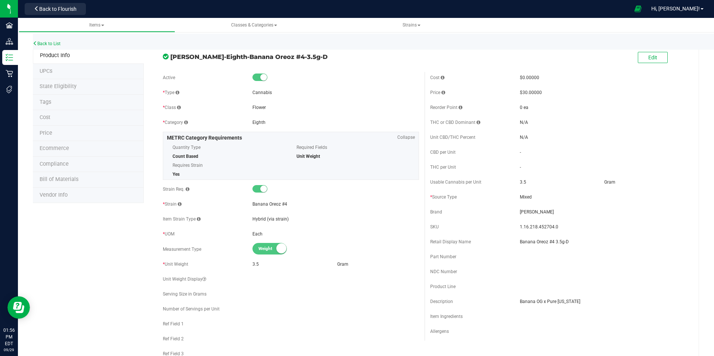
click at [69, 130] on li "Price" at bounding box center [88, 134] width 111 height 16
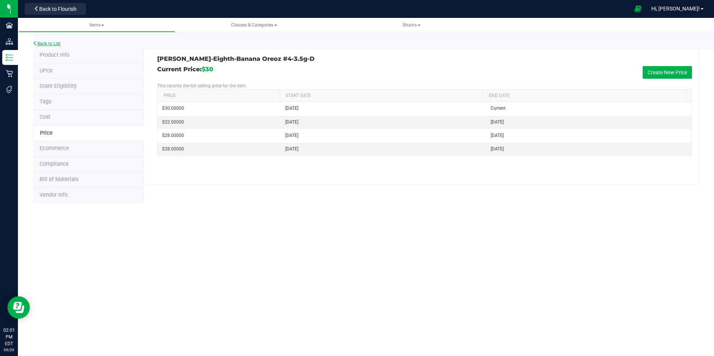
click at [59, 44] on link "Back to List" at bounding box center [47, 43] width 28 height 5
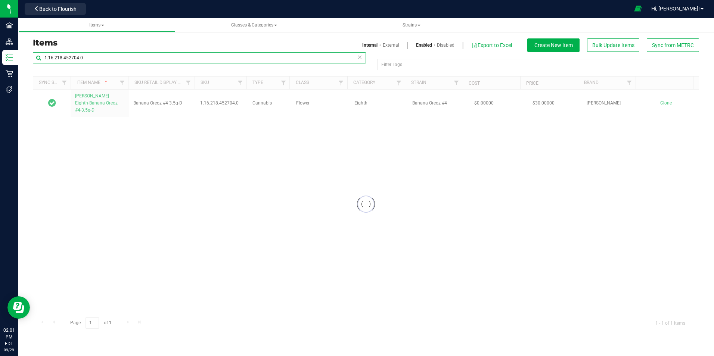
click at [96, 57] on input "1.16.218.452704.0" at bounding box center [199, 57] width 333 height 11
paste input "36.3280"
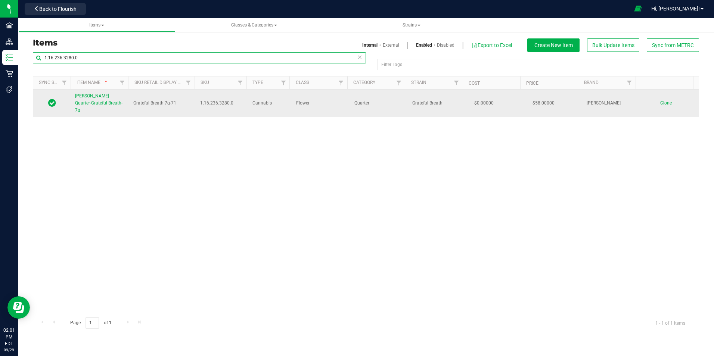
type input "1.16.236.3280.0"
click at [102, 100] on link "Slater-Quarter-Grateful Breath-7g" at bounding box center [99, 104] width 49 height 22
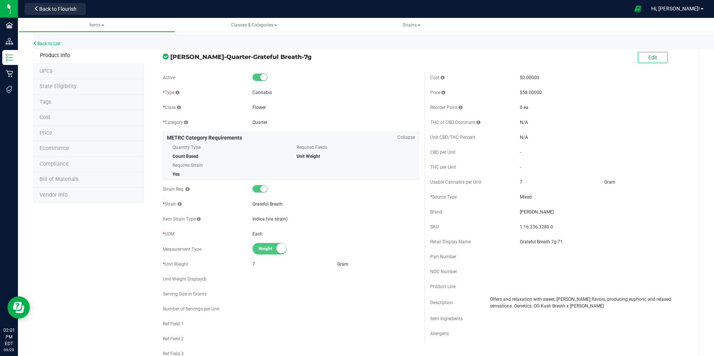
click at [71, 130] on li "Price" at bounding box center [88, 134] width 111 height 16
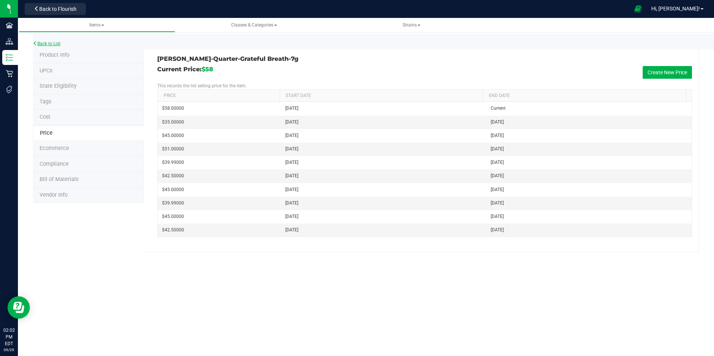
click at [59, 45] on link "Back to List" at bounding box center [47, 43] width 28 height 5
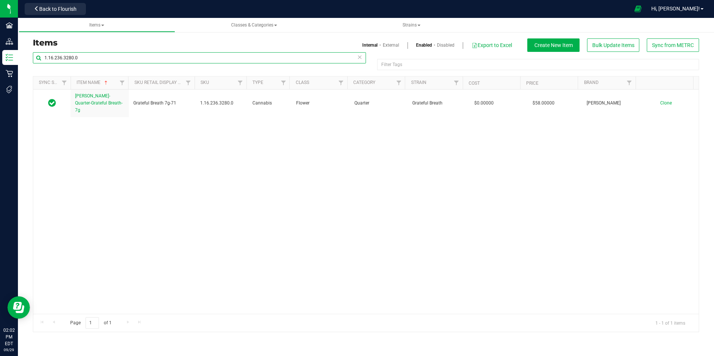
click at [101, 61] on input "1.16.236.3280.0" at bounding box center [199, 57] width 333 height 11
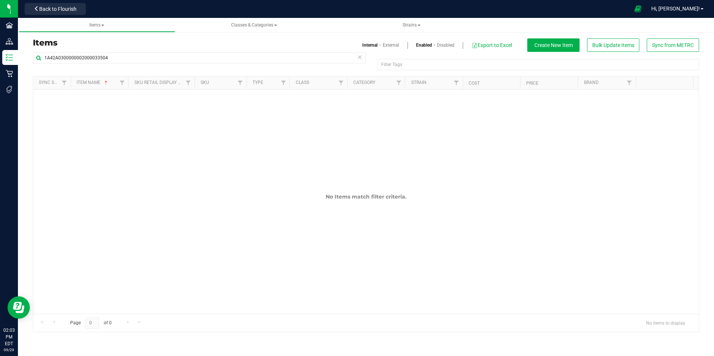
click at [387, 47] on link "External" at bounding box center [391, 45] width 16 height 7
click at [129, 56] on input "1A42A0300000002000033504" at bounding box center [199, 57] width 333 height 11
click at [373, 43] on link "Internal" at bounding box center [369, 45] width 15 height 7
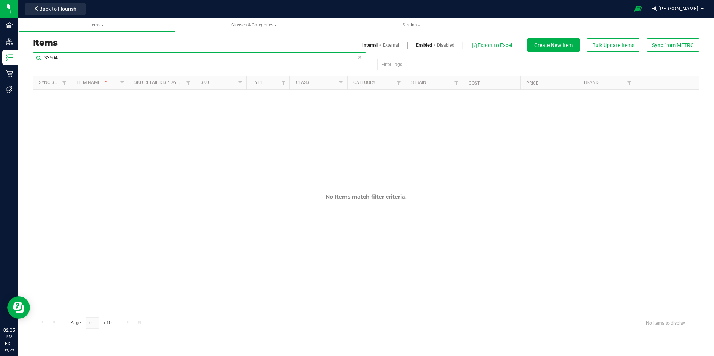
click at [57, 57] on input "33504" at bounding box center [199, 57] width 333 height 11
paste input "1.16.220.2952.0"
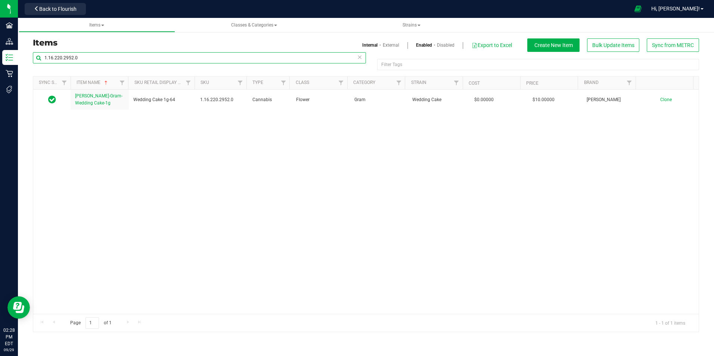
click at [91, 62] on input "1.16.220.2952.0" at bounding box center [199, 57] width 333 height 11
click at [91, 61] on input "1.16.220.2952.0" at bounding box center [199, 57] width 333 height 11
paste input "18.2608"
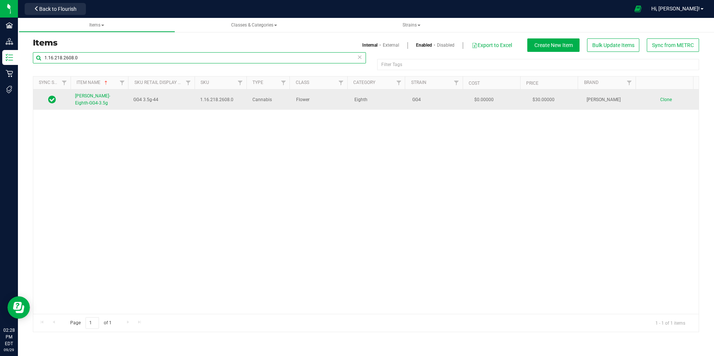
type input "1.16.218.2608.0"
click at [110, 97] on span "Slater-Eighth-GG4-3.5g" at bounding box center [92, 99] width 35 height 12
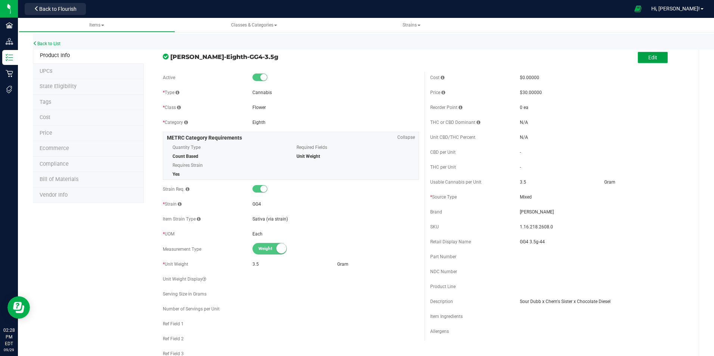
click at [648, 56] on span "Edit" at bounding box center [652, 57] width 9 height 6
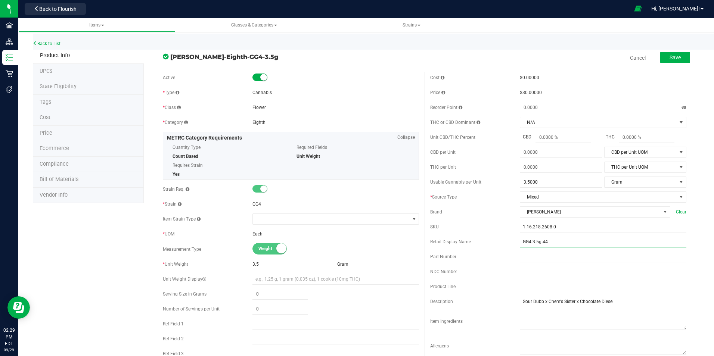
click at [554, 244] on input "GG4 3.5g-44" at bounding box center [603, 241] width 166 height 11
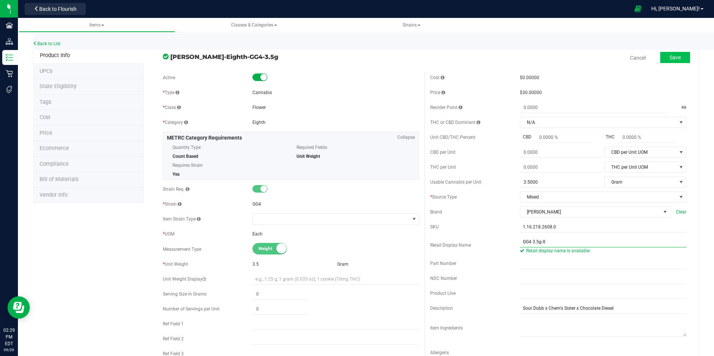
type input "GG4 3.5g-X"
click at [669, 57] on span "Save" at bounding box center [674, 57] width 11 height 6
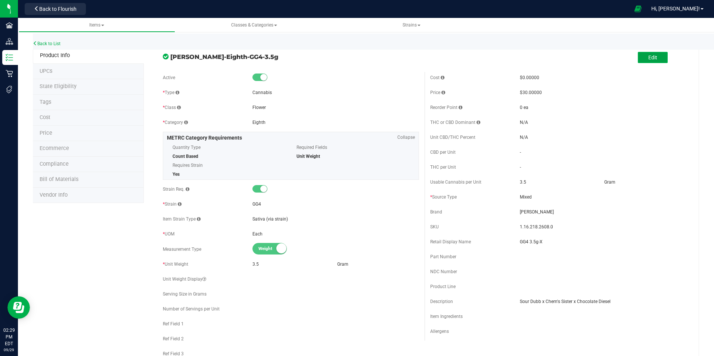
click at [654, 60] on button "Edit" at bounding box center [653, 57] width 30 height 11
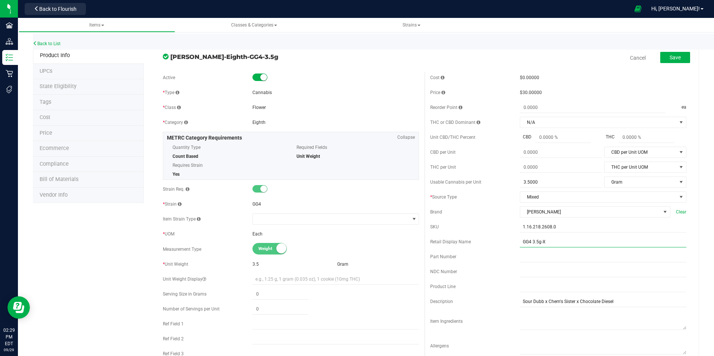
click at [556, 246] on input "GG4 3.5g-X" at bounding box center [603, 241] width 166 height 11
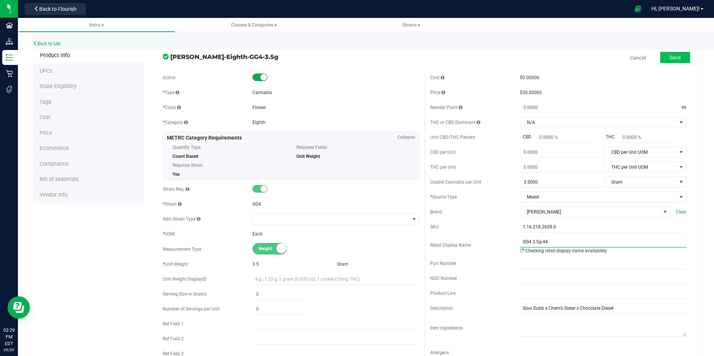
type input "GG4 3.5g-44"
click at [669, 56] on span "Save" at bounding box center [674, 57] width 11 height 6
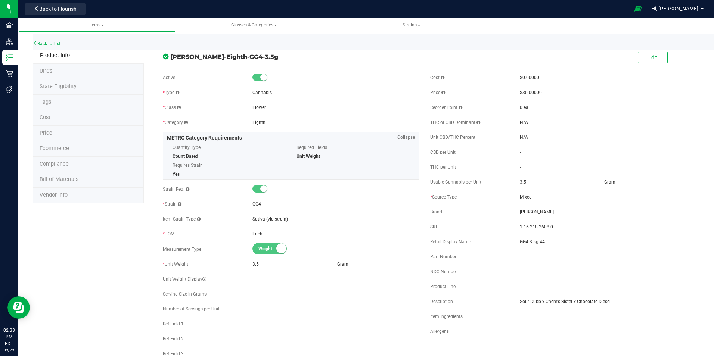
click at [59, 44] on link "Back to List" at bounding box center [47, 43] width 28 height 5
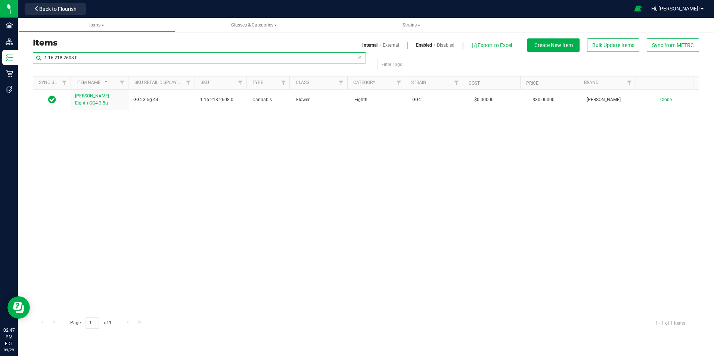
click at [100, 58] on input "1.16.218.2608.0" at bounding box center [199, 57] width 333 height 11
paste input "109791.331549"
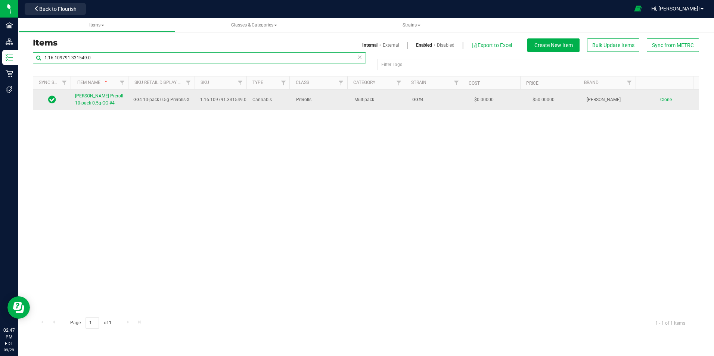
type input "1.16.109791.331549.0"
click at [94, 100] on link "Slater-Preroll 10-pack 0.5g-GG #4" at bounding box center [99, 100] width 49 height 14
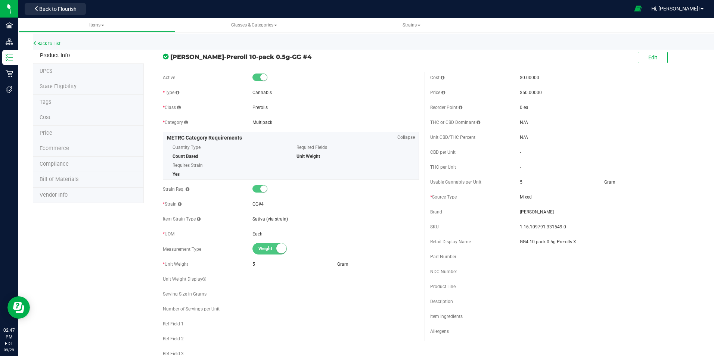
click at [47, 135] on span "Price" at bounding box center [46, 133] width 13 height 6
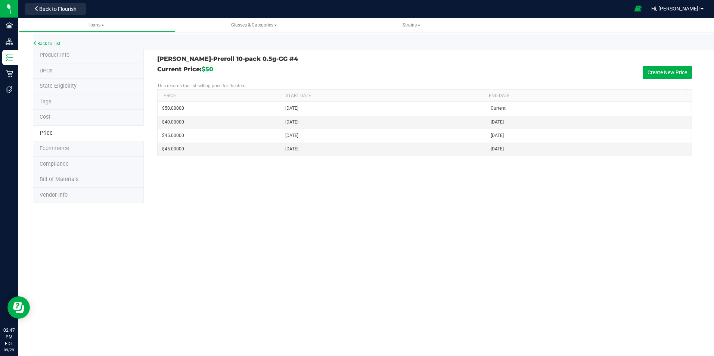
click at [53, 54] on span "Product Info" at bounding box center [55, 55] width 30 height 6
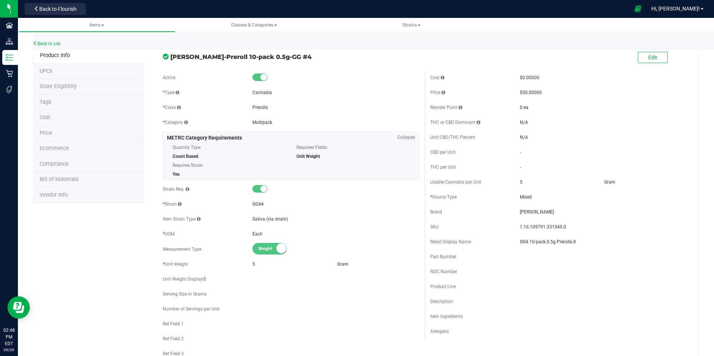
click at [62, 132] on li "Price" at bounding box center [88, 134] width 111 height 16
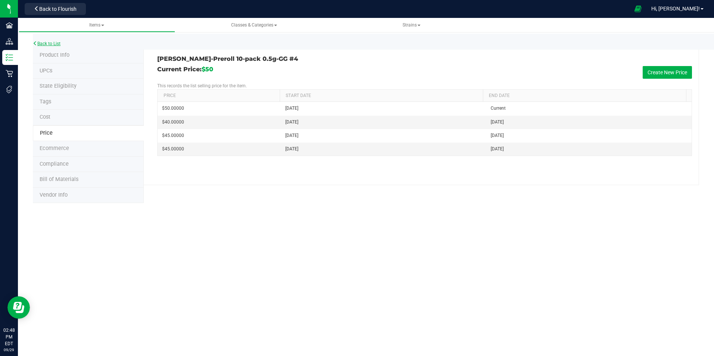
click at [49, 44] on link "Back to List" at bounding box center [47, 43] width 28 height 5
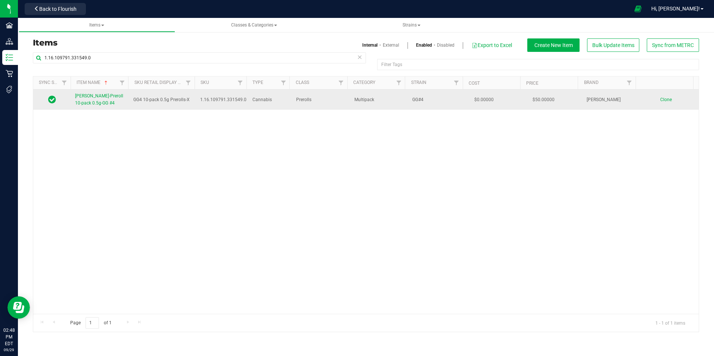
click at [97, 102] on span "Slater-Preroll 10-pack 0.5g-GG #4" at bounding box center [99, 99] width 48 height 12
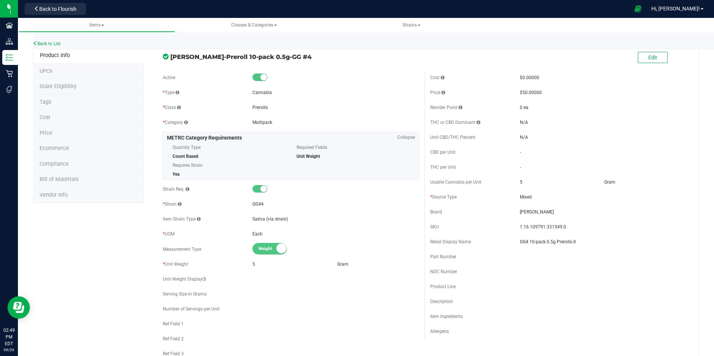
click at [72, 133] on li "Price" at bounding box center [88, 134] width 111 height 16
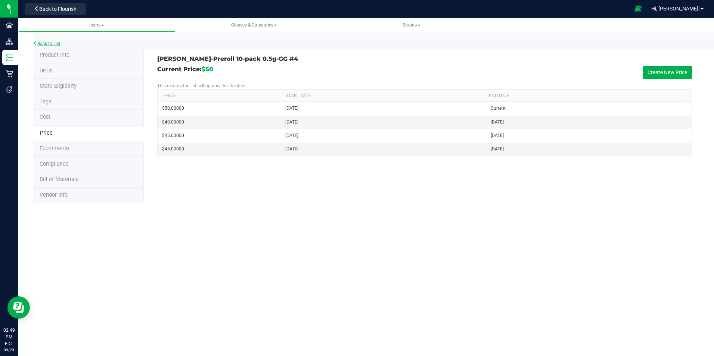
click at [46, 44] on link "Back to List" at bounding box center [47, 43] width 28 height 5
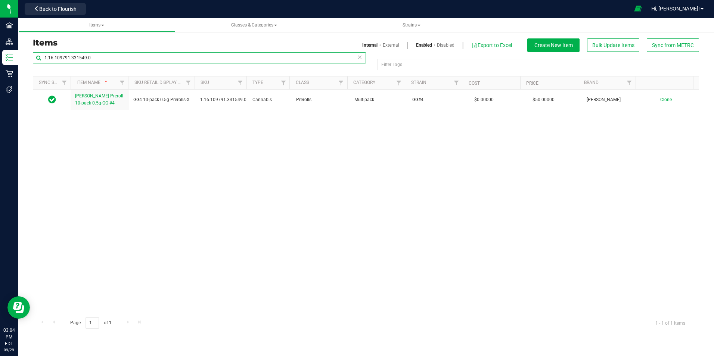
click at [107, 56] on input "1.16.109791.331549.0" at bounding box center [199, 57] width 333 height 11
click at [108, 56] on input "1.16.109791.331549.0" at bounding box center [199, 57] width 333 height 11
paste input "220.464574"
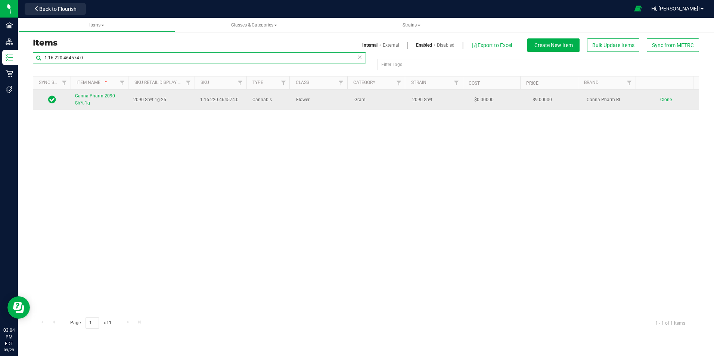
type input "1.16.220.464574.0"
click at [91, 102] on link "Canna Pharm-2090 Sh*t-1g" at bounding box center [99, 100] width 49 height 14
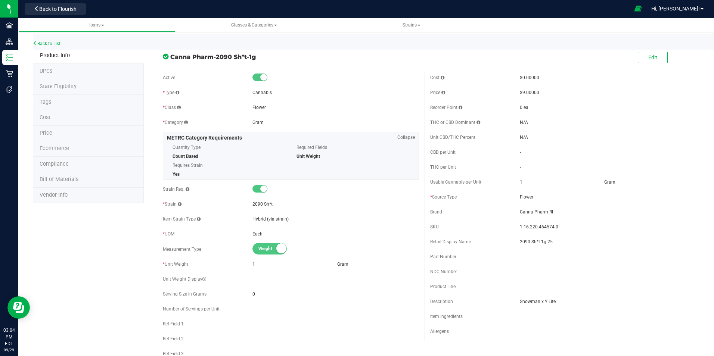
click at [60, 118] on li "Cost" at bounding box center [88, 118] width 111 height 16
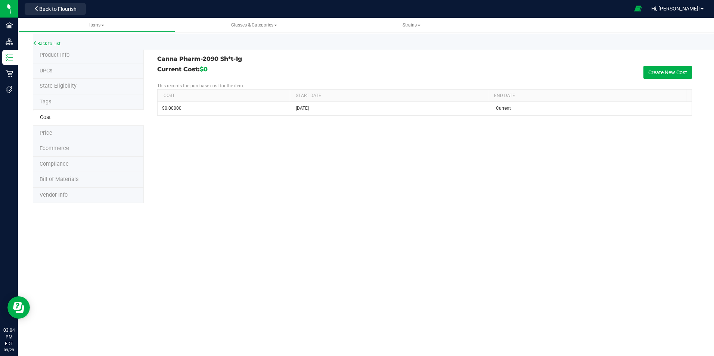
click at [95, 129] on li "Price" at bounding box center [88, 134] width 111 height 16
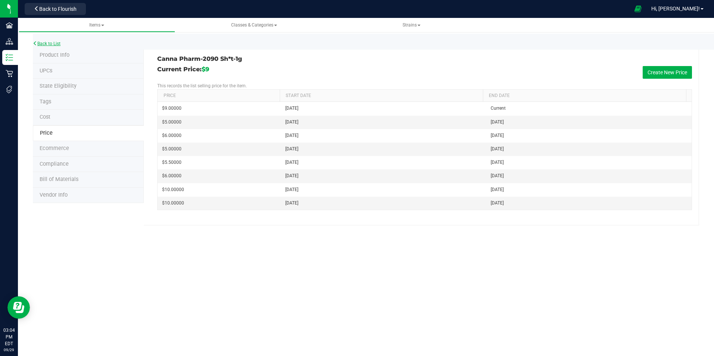
click at [59, 45] on link "Back to List" at bounding box center [47, 43] width 28 height 5
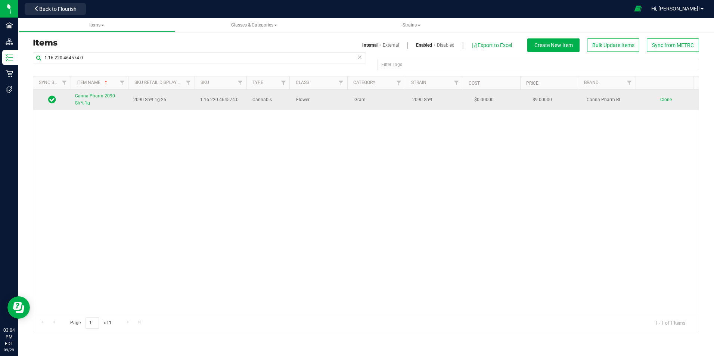
click at [220, 99] on span "1.16.220.464574.0" at bounding box center [221, 99] width 43 height 7
copy span "1.16.220.464574.0"
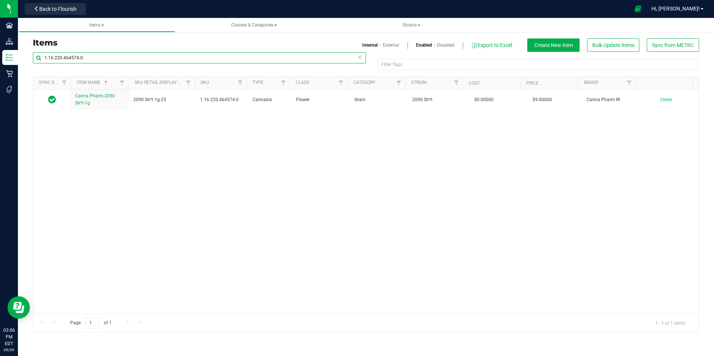
click at [87, 58] on input "1.16.220.464574.0" at bounding box center [199, 57] width 333 height 11
click at [389, 46] on link "External" at bounding box center [391, 45] width 16 height 7
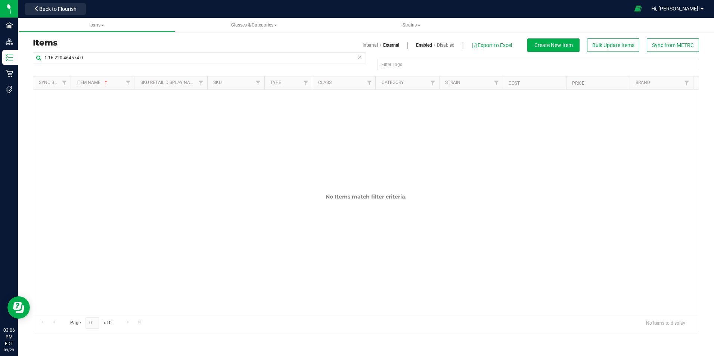
click at [369, 48] on link "Internal" at bounding box center [369, 45] width 15 height 7
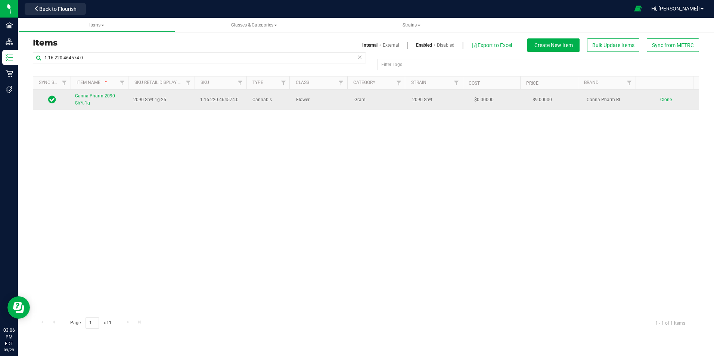
click at [90, 103] on link "Canna Pharm-2090 Sh*t-1g" at bounding box center [99, 100] width 49 height 14
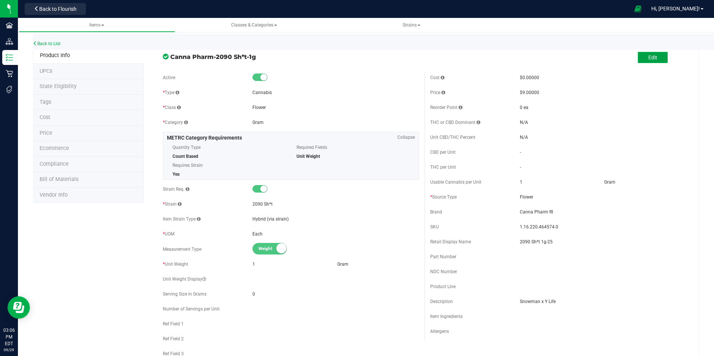
click at [658, 61] on button "Edit" at bounding box center [653, 57] width 30 height 11
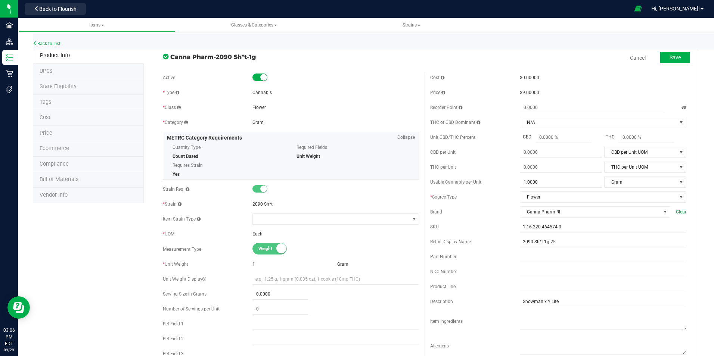
click at [570, 250] on div "Cost $0.00000 Price $9.00000 Reorder Point ea THC or CBD Dominant" at bounding box center [557, 216] width 267 height 288
click at [570, 243] on input "2090 Sh*t 1g-25" at bounding box center [603, 241] width 166 height 11
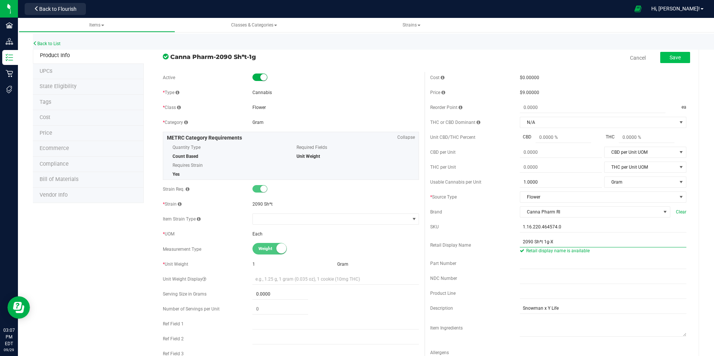
type input "2090 Sh*t 1g-X"
click at [675, 61] on button "Save" at bounding box center [675, 57] width 30 height 11
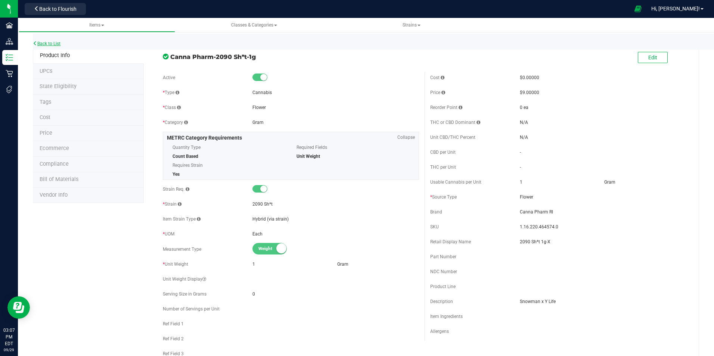
click at [49, 43] on link "Back to List" at bounding box center [47, 43] width 28 height 5
click at [57, 134] on li "Price" at bounding box center [88, 134] width 111 height 16
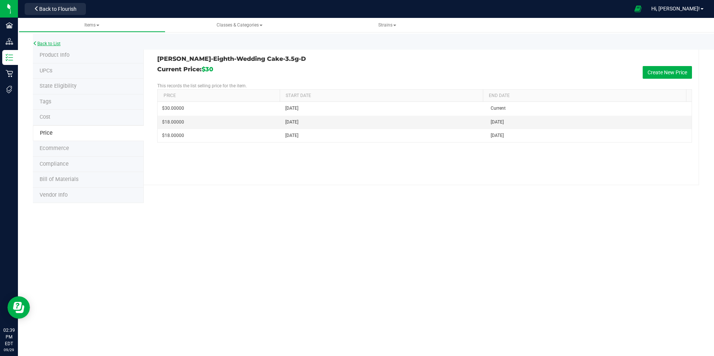
click at [45, 43] on link "Back to List" at bounding box center [47, 43] width 28 height 5
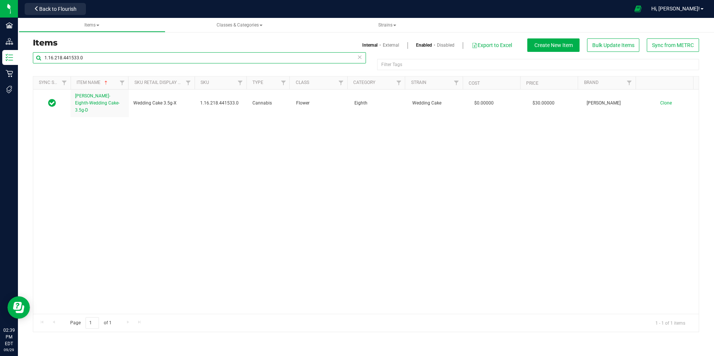
click at [78, 58] on input "1.16.218.441533.0" at bounding box center [199, 57] width 333 height 11
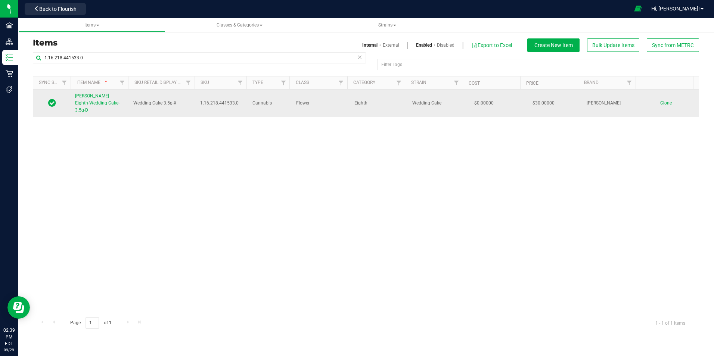
click at [98, 102] on span "[PERSON_NAME]-Eighth-Wedding Cake-3.5g-D" at bounding box center [97, 102] width 44 height 19
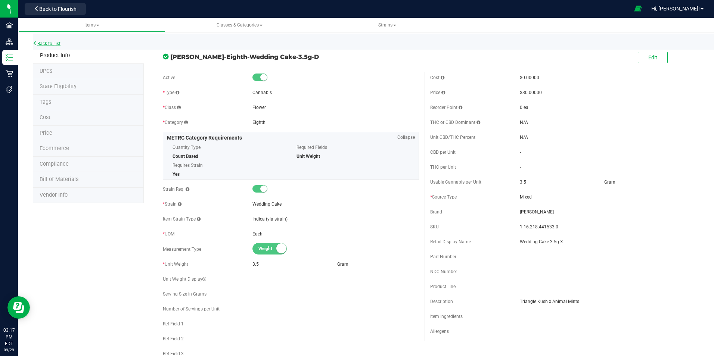
click at [42, 44] on link "Back to List" at bounding box center [47, 43] width 28 height 5
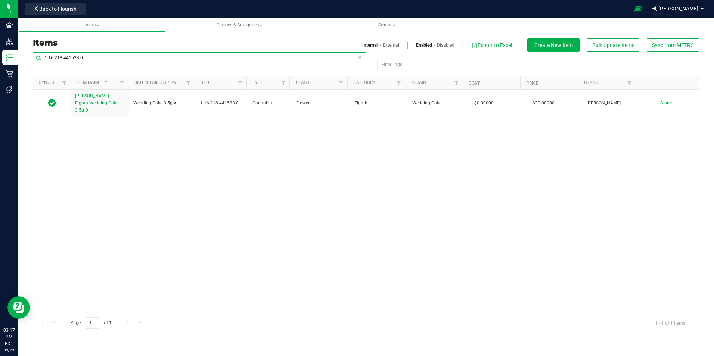
click at [60, 58] on input "1.16.218.441533.0" at bounding box center [199, 57] width 333 height 11
paste input "129830.517637"
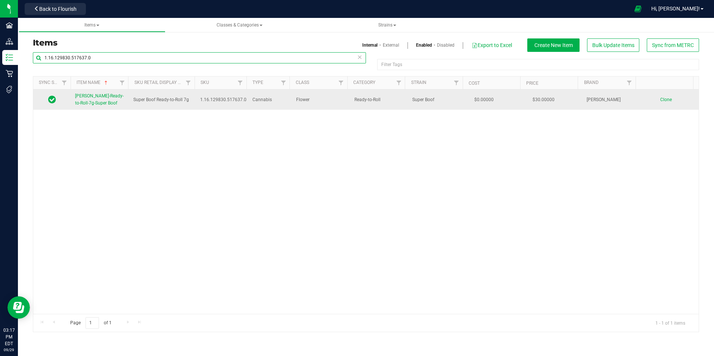
type input "1.16.129830.517637.0"
click at [108, 97] on span "[PERSON_NAME]-Ready-to-Roll-7g-Super Boof" at bounding box center [99, 99] width 49 height 12
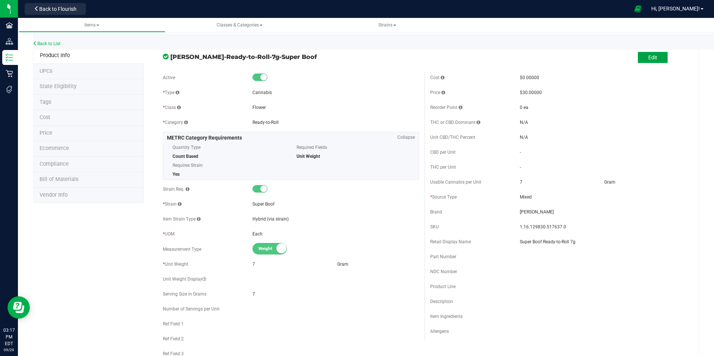
click at [650, 59] on span "Edit" at bounding box center [652, 57] width 9 height 6
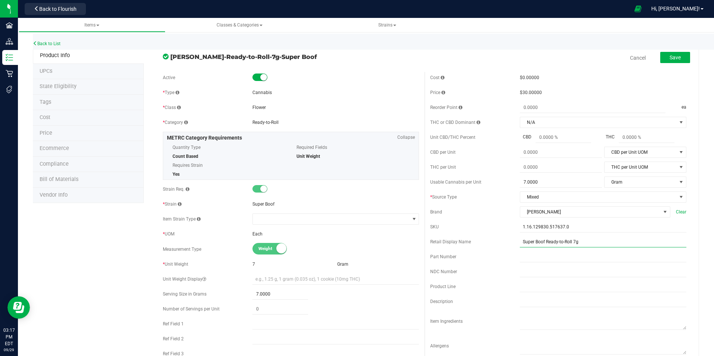
click at [589, 242] on input "Super Boof Ready-to-Roll 7g" at bounding box center [603, 241] width 166 height 11
type input "Super Boof Ready-to-Roll 7g-2"
click at [669, 59] on span "Save" at bounding box center [674, 57] width 11 height 6
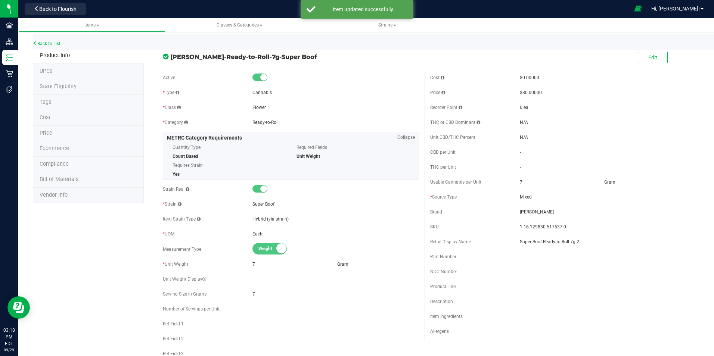
click at [97, 128] on li "Price" at bounding box center [88, 134] width 111 height 16
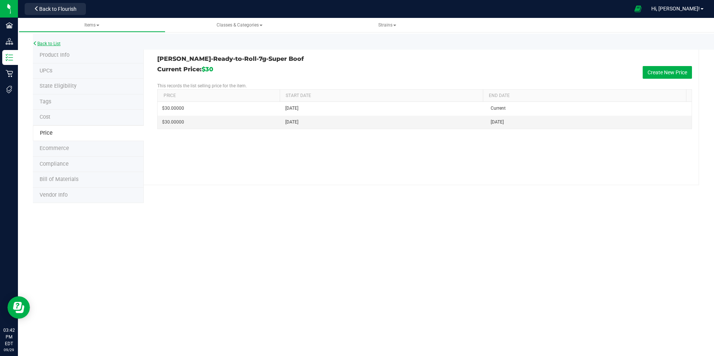
click at [53, 42] on link "Back to List" at bounding box center [47, 43] width 28 height 5
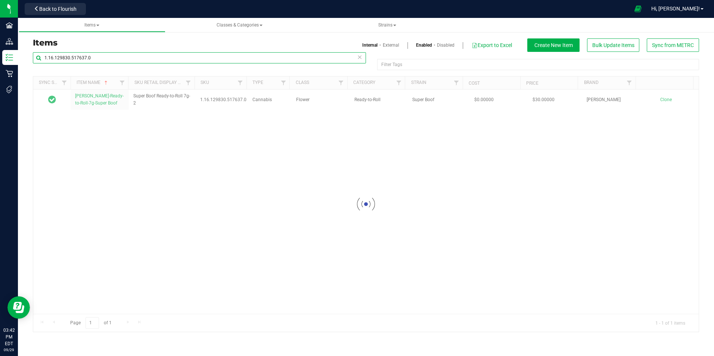
click at [76, 59] on input "1.16.129830.517637.0" at bounding box center [199, 57] width 333 height 11
paste input "8.314.477479"
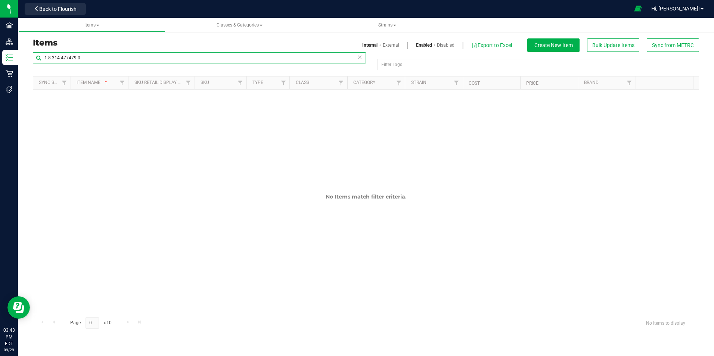
type input "1.8.314.477479.0"
click at [393, 42] on link "External" at bounding box center [391, 45] width 16 height 7
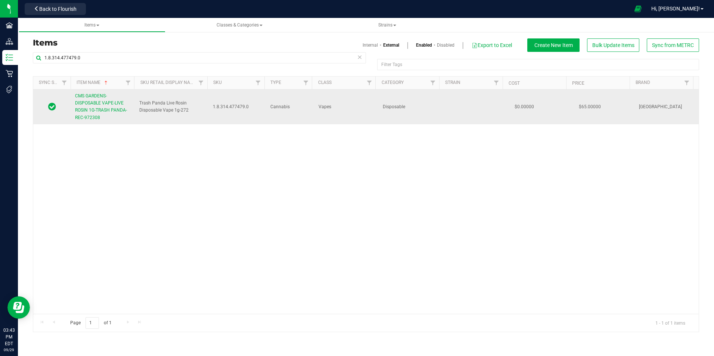
click at [114, 97] on link "CMS GARDENS-DISPOSABLE VAPE-LIVE ROSIN 1G-TRASH PANDA-REC-972308" at bounding box center [102, 107] width 55 height 29
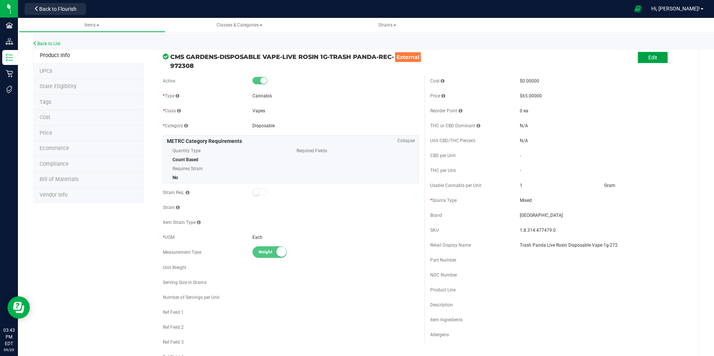
click at [651, 62] on button "Edit" at bounding box center [653, 57] width 30 height 11
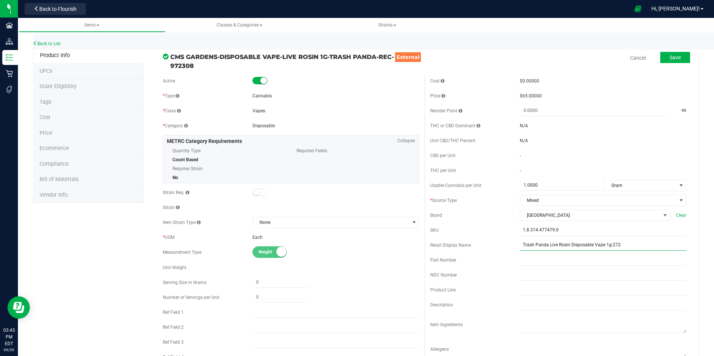
click at [630, 243] on input "Trash Panda Live Rosin Disposable Vape 1g-272" at bounding box center [603, 245] width 166 height 11
type input "Trash Panda Live Rosin Disposable Vape 1g-219B"
click at [550, 190] on span "1.0000 1" at bounding box center [561, 185] width 82 height 11
click at [550, 190] on input "1" at bounding box center [561, 185] width 82 height 10
type input "3.3"
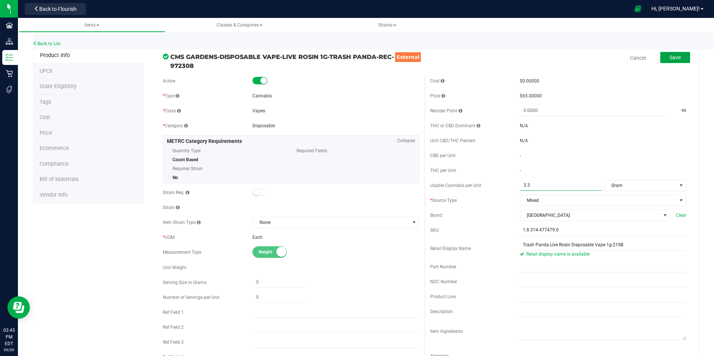
type input "3.3000"
click at [669, 55] on span "Save" at bounding box center [674, 57] width 11 height 6
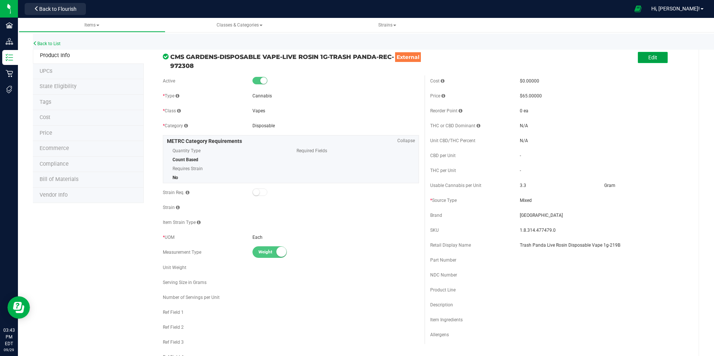
click at [648, 54] on span "Edit" at bounding box center [652, 57] width 9 height 6
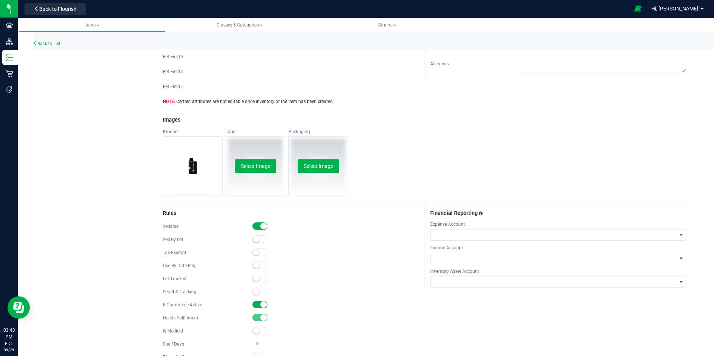
scroll to position [299, 0]
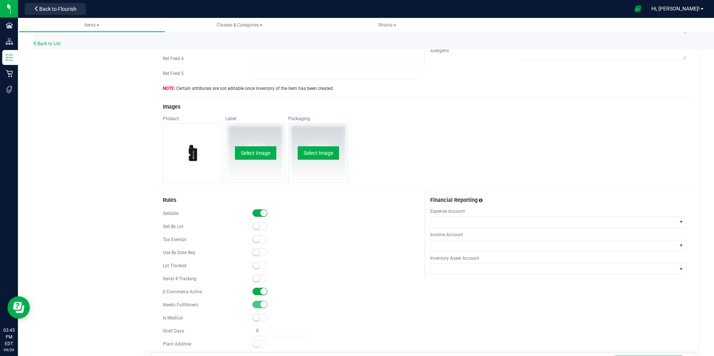
click at [253, 265] on small at bounding box center [256, 265] width 7 height 7
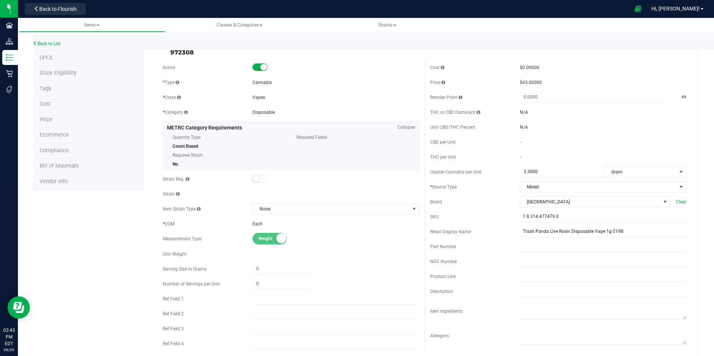
scroll to position [0, 0]
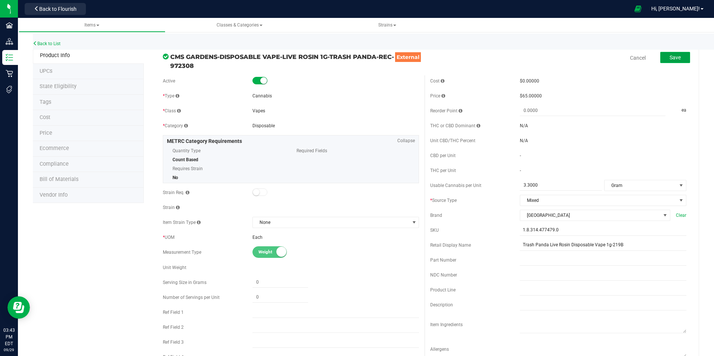
click at [675, 59] on span "Save" at bounding box center [674, 57] width 11 height 6
click at [51, 127] on li "Price" at bounding box center [88, 134] width 111 height 16
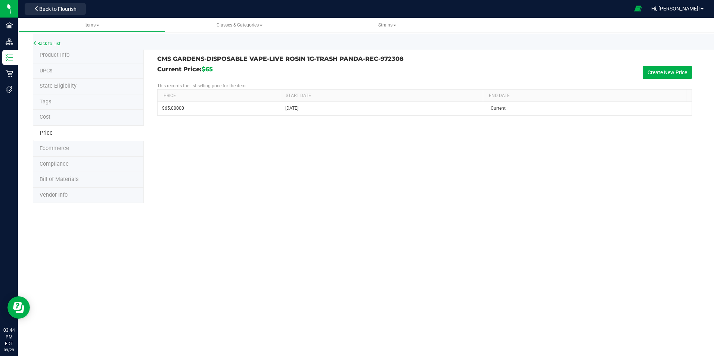
click at [61, 52] on li "Product Info" at bounding box center [88, 56] width 111 height 16
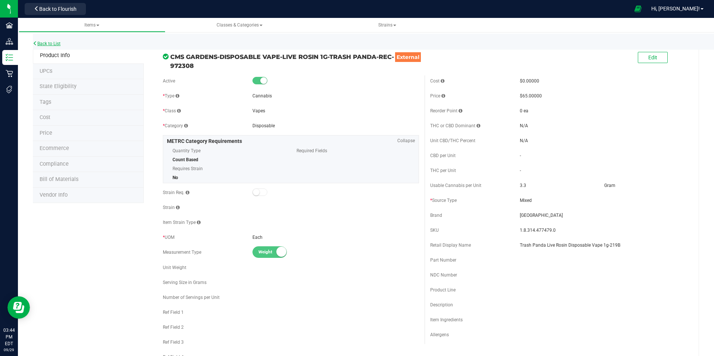
click at [55, 42] on link "Back to List" at bounding box center [47, 43] width 28 height 5
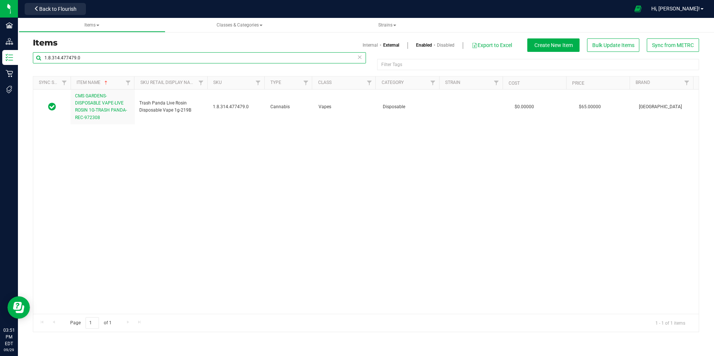
click at [99, 53] on input "1.8.314.477479.0" at bounding box center [199, 57] width 333 height 11
paste input "369050"
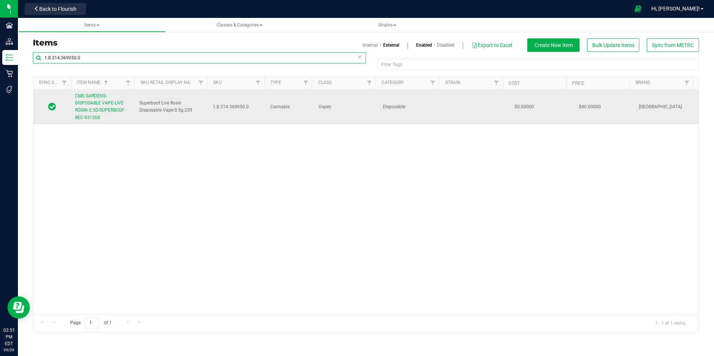
type input "1.8.314.369050.0"
click at [107, 103] on span "CMS GARDENS-DISPOSABLE VAPE-LIVE ROSIN 0.5G-SUPERBOOF-REC-931208" at bounding box center [100, 106] width 50 height 27
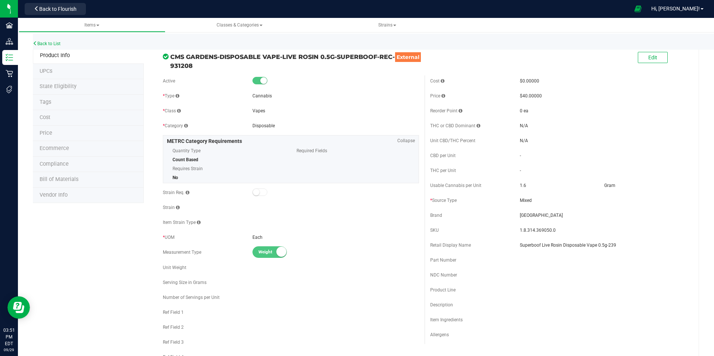
click at [68, 137] on li "Price" at bounding box center [88, 134] width 111 height 16
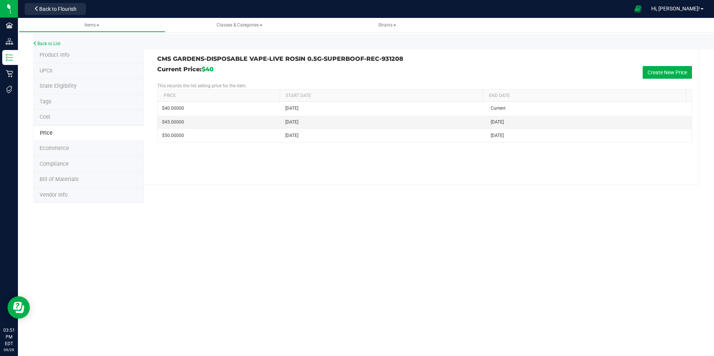
click at [54, 54] on span "Product Info" at bounding box center [55, 55] width 30 height 6
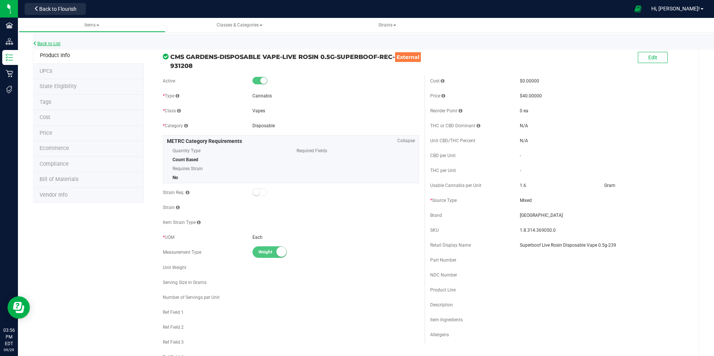
click at [47, 42] on link "Back to List" at bounding box center [47, 43] width 28 height 5
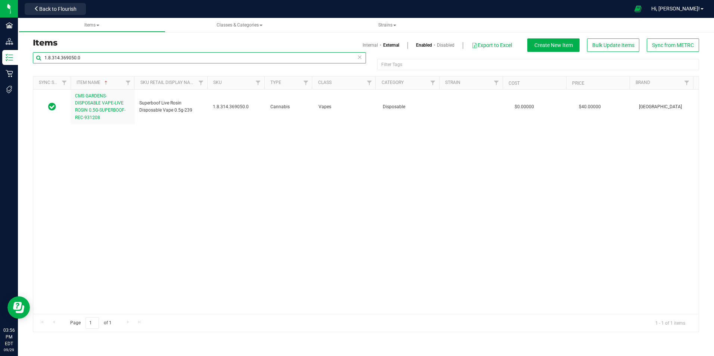
click at [97, 62] on input "1.8.314.369050.0" at bounding box center [199, 57] width 333 height 11
paste input "488441"
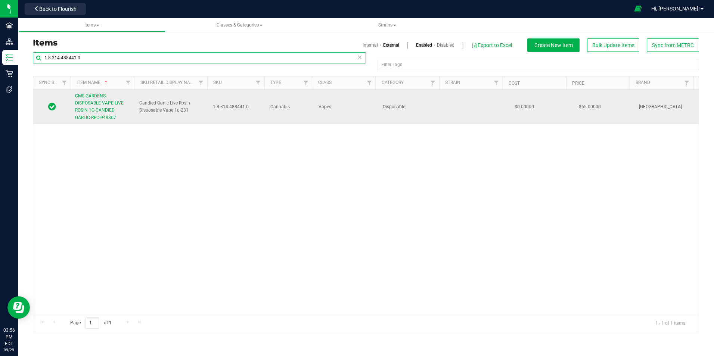
type input "1.8.314.488441.0"
click at [102, 117] on span "CMS GARDENS-DISPOSABLE VAPE-LIVE ROSIN 1G-CANDIED GARLIC-REC-948307" at bounding box center [99, 106] width 49 height 27
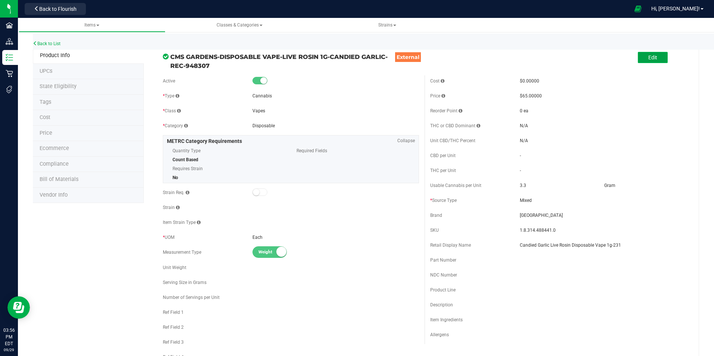
click at [652, 58] on button "Edit" at bounding box center [653, 57] width 30 height 11
click at [638, 245] on input "Candied Garlic Live Rosin Disposable Vape 1g-231" at bounding box center [603, 245] width 166 height 11
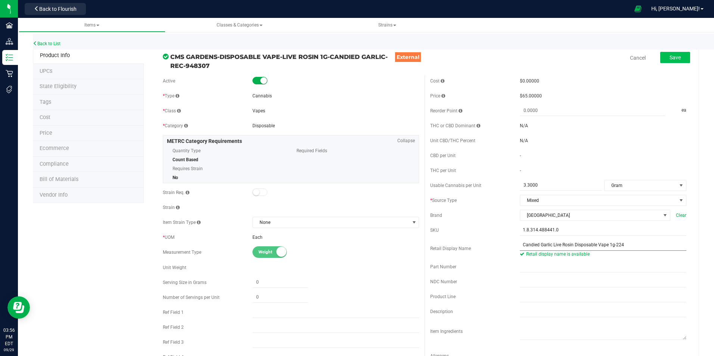
type input "Candied Garlic Live Rosin Disposable Vape 1g-224"
click at [669, 58] on span "Save" at bounding box center [674, 57] width 11 height 6
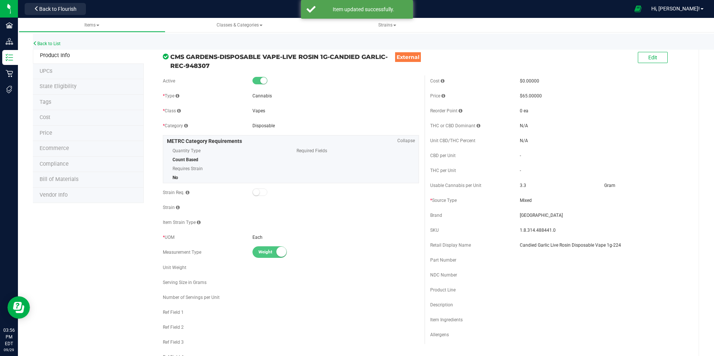
click at [54, 130] on li "Price" at bounding box center [88, 134] width 111 height 16
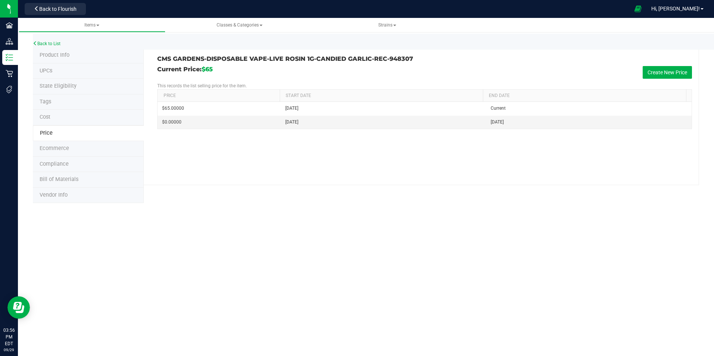
click at [75, 52] on li "Product Info" at bounding box center [88, 56] width 111 height 16
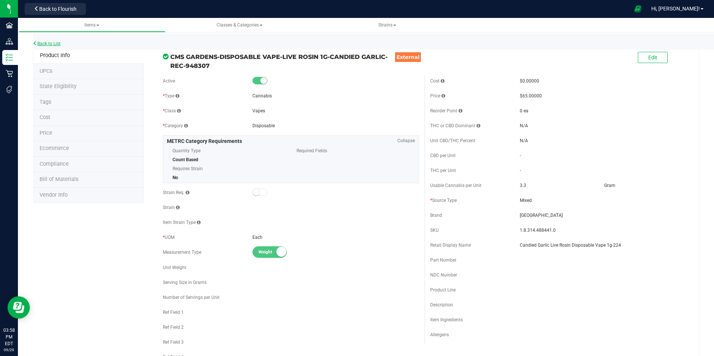
click at [52, 42] on link "Back to List" at bounding box center [47, 43] width 28 height 5
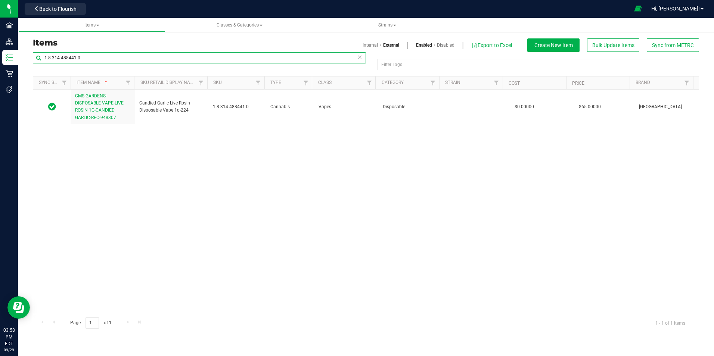
click at [93, 62] on input "1.8.314.488441.0" at bounding box center [199, 57] width 333 height 11
paste input "2.309.462807"
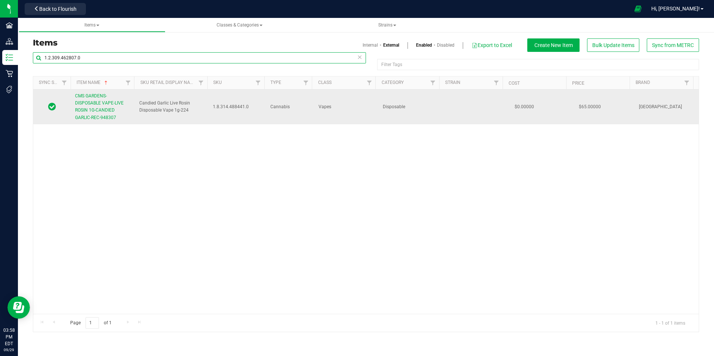
type input "1.2.309.462807.0"
click at [101, 108] on span "CMS GARDENS-DISPOSABLE VAPE-LIVE ROSIN 1G-CANDIED GARLIC-REC-948307" at bounding box center [99, 106] width 49 height 27
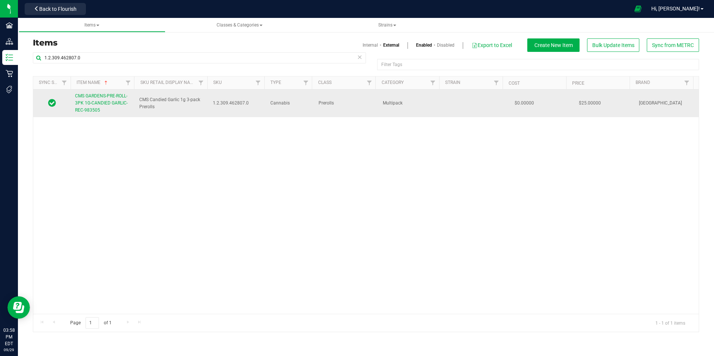
click at [97, 100] on link "CMS GARDENS-PRE-ROLL-3PK 1G-CANDIED GARLIC-REC-983505" at bounding box center [102, 104] width 55 height 22
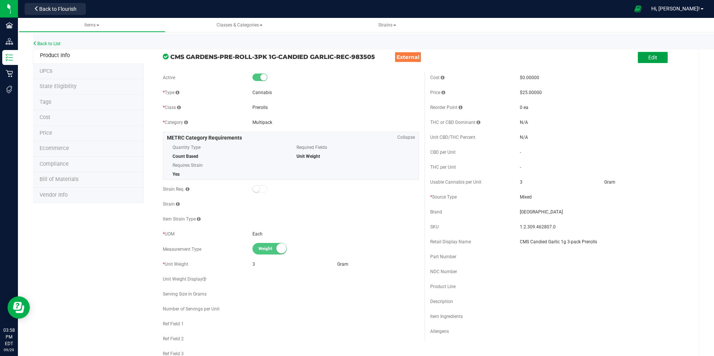
click at [638, 53] on button "Edit" at bounding box center [653, 57] width 30 height 11
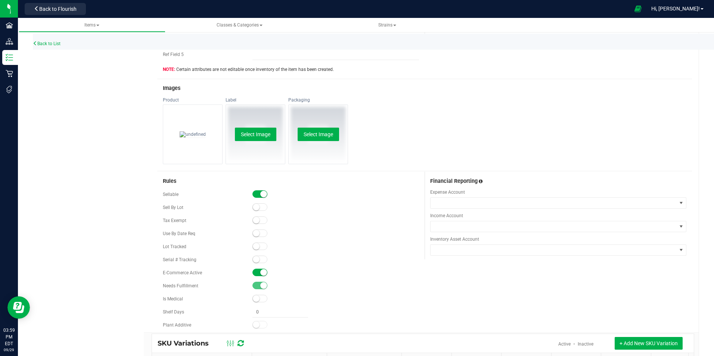
scroll to position [336, 0]
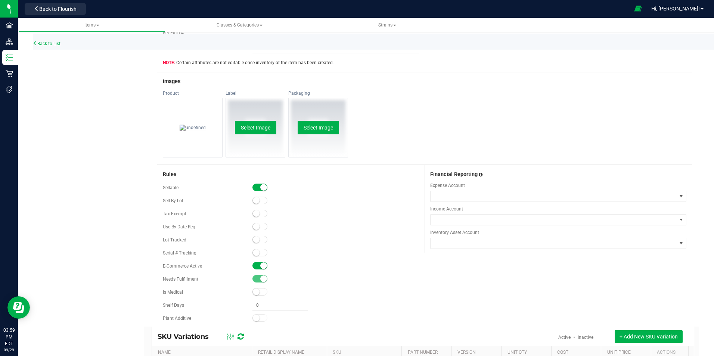
type input "CMS Candied Garlic 1g 3-pack Prerolls-224"
click at [258, 242] on span at bounding box center [259, 239] width 15 height 7
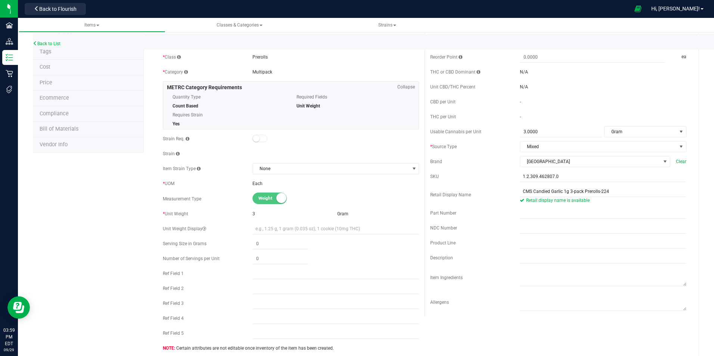
scroll to position [0, 0]
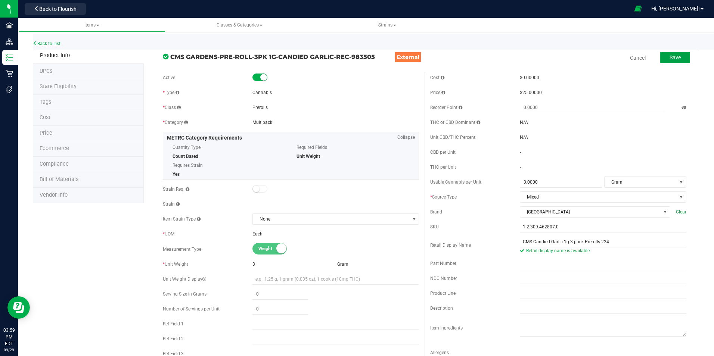
click at [670, 55] on span "Save" at bounding box center [674, 57] width 11 height 6
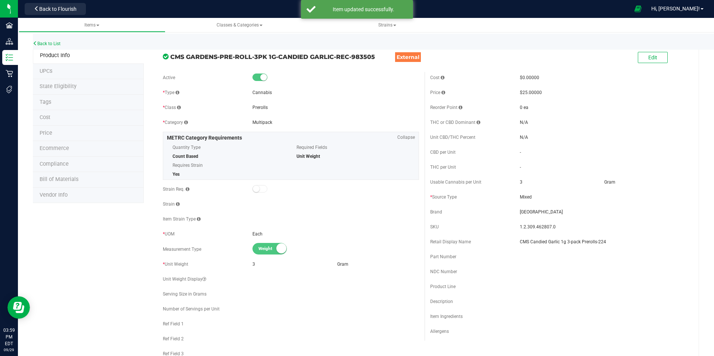
click at [56, 130] on li "Price" at bounding box center [88, 134] width 111 height 16
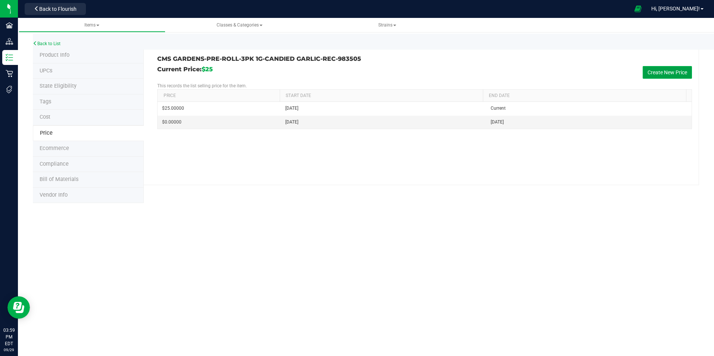
click at [650, 67] on button "Create New Price" at bounding box center [666, 72] width 49 height 13
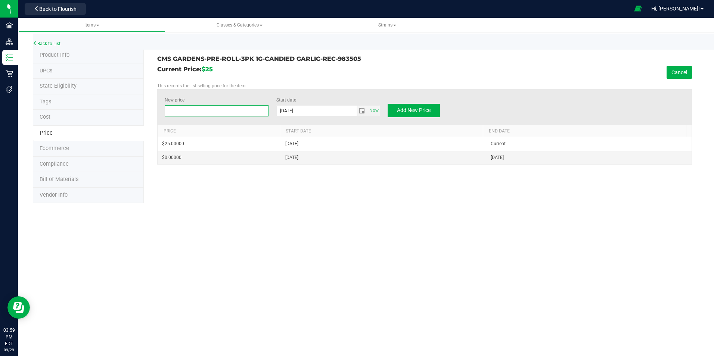
click at [211, 115] on span at bounding box center [217, 110] width 104 height 11
type input "32"
click at [417, 113] on span "Add New Price" at bounding box center [414, 110] width 34 height 6
type input "$0.00000"
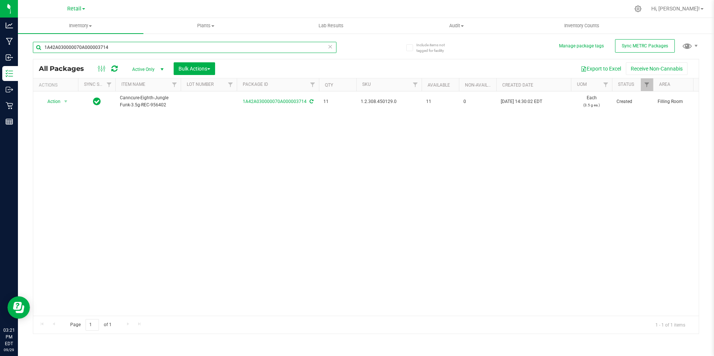
click at [125, 50] on input "1A42A030000070A000003714" at bounding box center [184, 47] width 303 height 11
click at [111, 49] on input "1A42A0300000899000002795" at bounding box center [184, 47] width 303 height 11
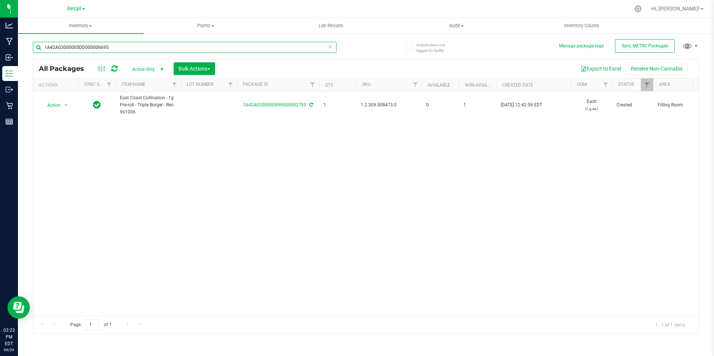
type input "1A42A03000005DD000006695"
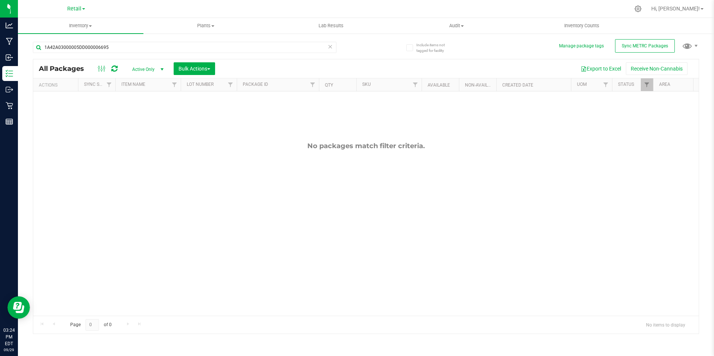
click at [142, 68] on span "Active Only" at bounding box center [146, 69] width 41 height 10
click at [142, 111] on li "All" at bounding box center [146, 114] width 40 height 11
click at [115, 46] on input "1A42A03000005DD000006695" at bounding box center [184, 47] width 303 height 11
click at [144, 46] on input "1A42A03000005DD000006695" at bounding box center [184, 47] width 303 height 11
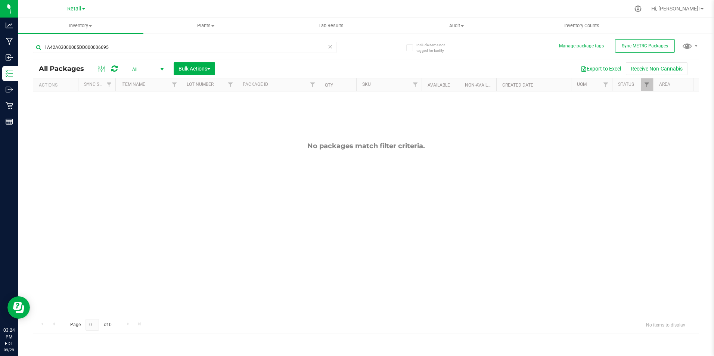
click at [75, 6] on span "Retail" at bounding box center [74, 9] width 14 height 7
click at [80, 21] on link "Cultivation" at bounding box center [76, 26] width 109 height 10
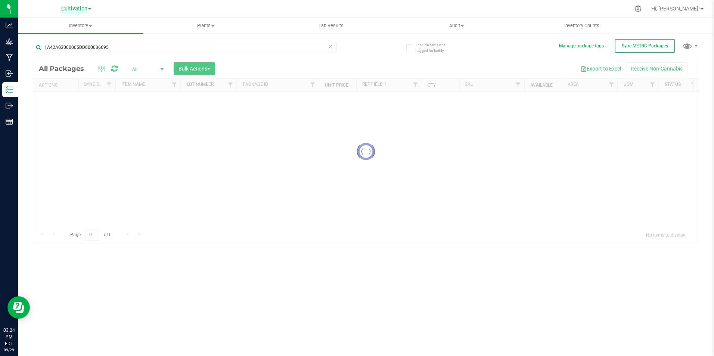
click at [82, 9] on span "Cultivation" at bounding box center [74, 9] width 26 height 7
click at [82, 47] on link "Retail" at bounding box center [76, 46] width 109 height 10
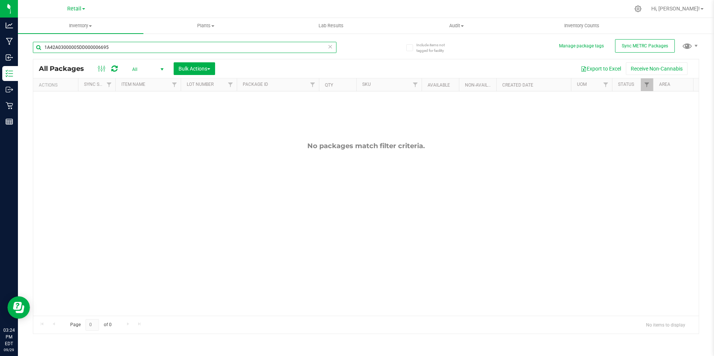
click at [115, 45] on input "1A42A03000005DD000006695" at bounding box center [184, 47] width 303 height 11
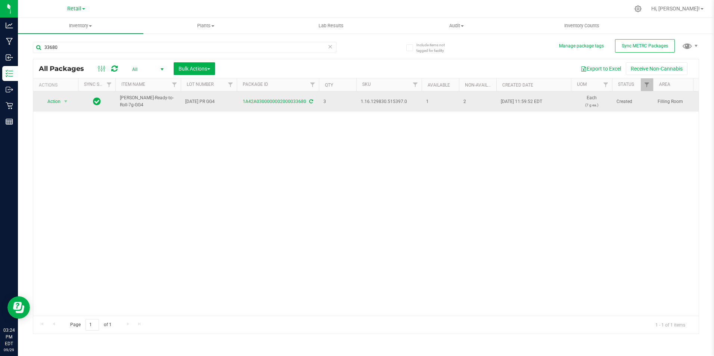
click at [390, 104] on span "1.16.129830.515397.0" at bounding box center [389, 101] width 56 height 7
copy span "1.16.129830.515397.0"
drag, startPoint x: 384, startPoint y: 97, endPoint x: 362, endPoint y: 96, distance: 21.3
click at [362, 95] on td "1.16.129830.515397.0" at bounding box center [388, 101] width 65 height 20
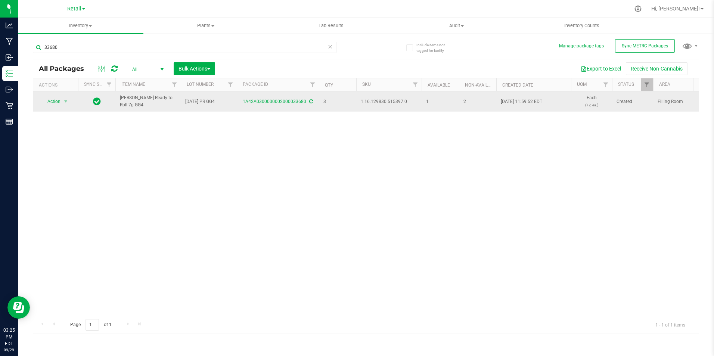
click at [365, 103] on span "1.16.129830.515397.0" at bounding box center [389, 101] width 56 height 7
click at [366, 103] on span "1.16.129830.515397.0" at bounding box center [389, 101] width 56 height 7
copy tr "1.16.129830.515397.0"
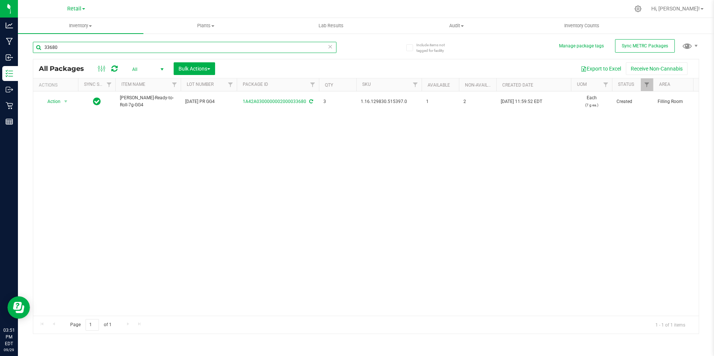
click at [81, 51] on input "33680" at bounding box center [184, 47] width 303 height 11
click at [123, 45] on input "33680" at bounding box center [184, 47] width 303 height 11
type input "1A42A03000005DD000006694"
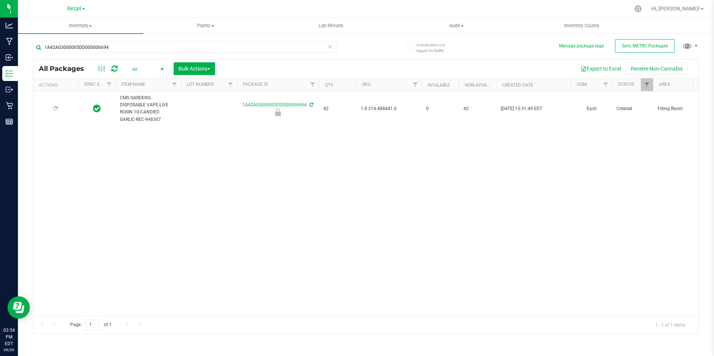
click at [379, 109] on span "1.8.314.488441.0" at bounding box center [389, 108] width 56 height 7
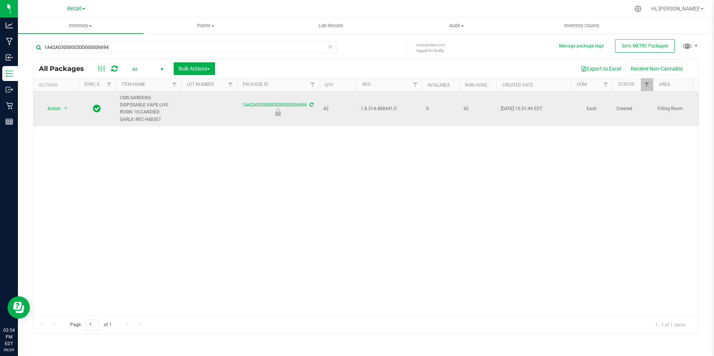
copy span "1.8.314.488441.0"
click at [57, 108] on span "Action" at bounding box center [51, 108] width 20 height 10
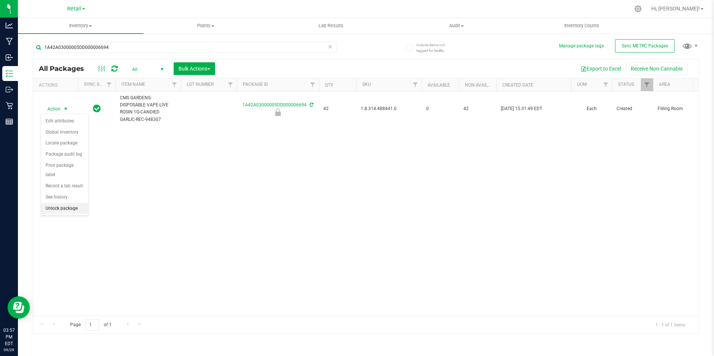
click at [55, 203] on li "Unlock package" at bounding box center [64, 208] width 47 height 11
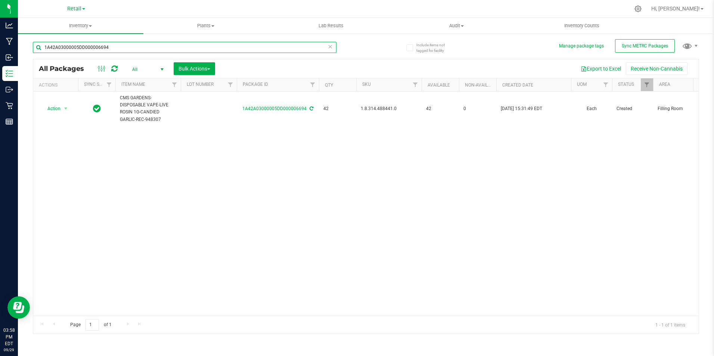
click at [116, 49] on input "1A42A03000005DD000006694" at bounding box center [184, 47] width 303 height 11
type input "1A42A03000005DD000006689"
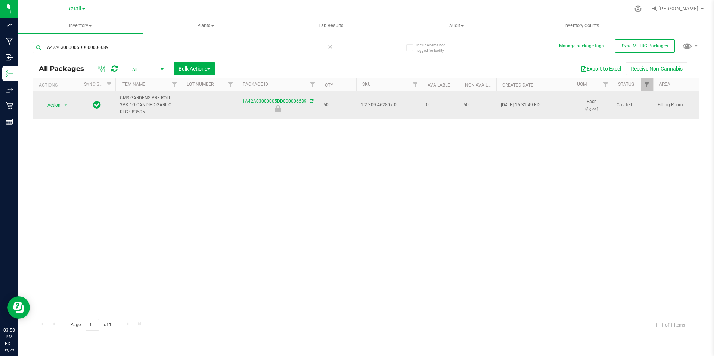
click at [375, 107] on span "1.2.309.462807.0" at bounding box center [389, 105] width 56 height 7
copy span "1.2.309.462807.0"
click at [58, 110] on td "Action Action Edit attributes Global inventory Locate package Package audit log…" at bounding box center [55, 105] width 45 height 28
click at [59, 109] on span "Action" at bounding box center [51, 105] width 20 height 10
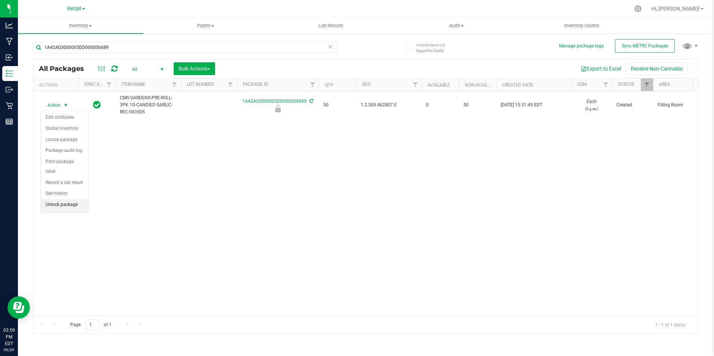
click at [54, 199] on li "Unlock package" at bounding box center [64, 204] width 47 height 11
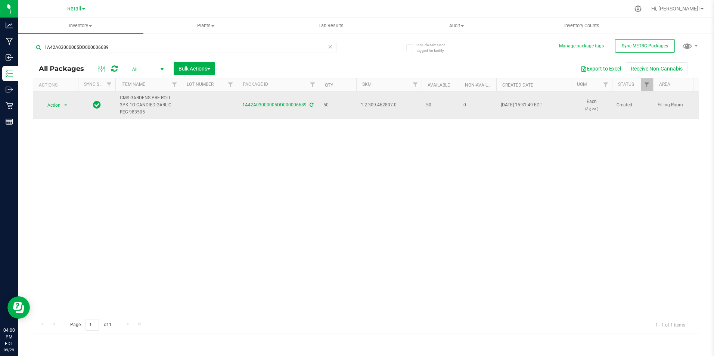
click at [380, 103] on span "1.2.309.462807.0" at bounding box center [389, 105] width 56 height 7
copy span "1.2.309.462807.0"
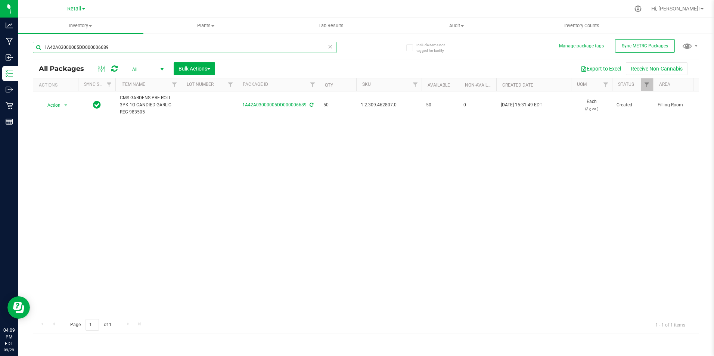
click at [117, 46] on input "1A42A03000005DD000006689" at bounding box center [184, 47] width 303 height 11
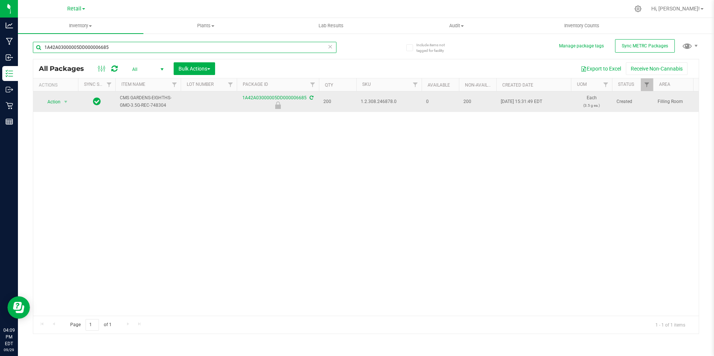
type input "1A42A03000005DD000006685"
click at [369, 103] on span "1.2.308.246878.0" at bounding box center [389, 101] width 56 height 7
copy span "1.2.308.246878.0"
click at [56, 98] on span "Action" at bounding box center [51, 102] width 20 height 10
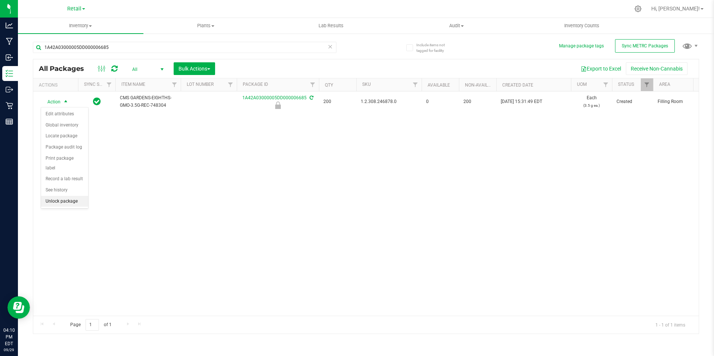
click at [67, 196] on li "Unlock package" at bounding box center [64, 201] width 47 height 11
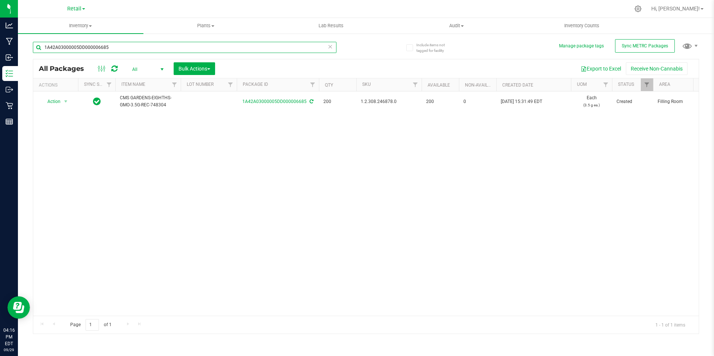
click at [94, 44] on input "1A42A03000005DD000006685" at bounding box center [184, 47] width 303 height 11
click at [95, 44] on input "1A42A03000005DD000006685" at bounding box center [184, 47] width 303 height 11
type input "1A42A03000005DD000006897"
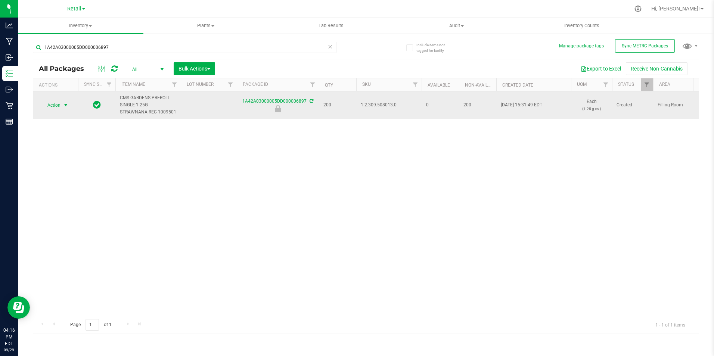
click at [66, 104] on span "select" at bounding box center [66, 105] width 6 height 6
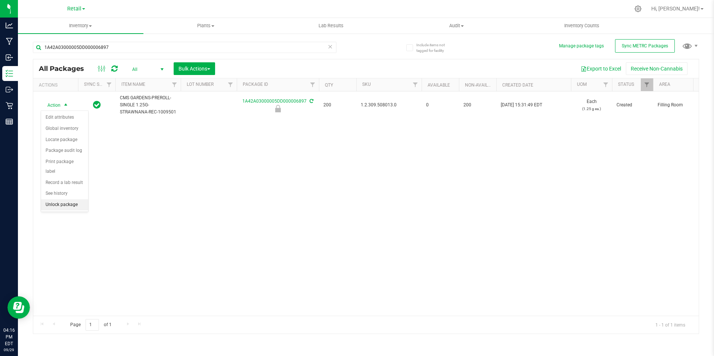
click at [84, 199] on li "Unlock package" at bounding box center [64, 204] width 47 height 11
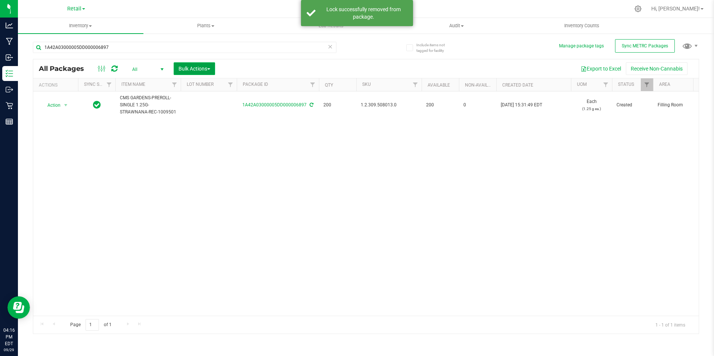
click at [179, 72] on button "Bulk Actions" at bounding box center [194, 68] width 41 height 13
click at [191, 124] on span "Locate packages" at bounding box center [197, 127] width 38 height 6
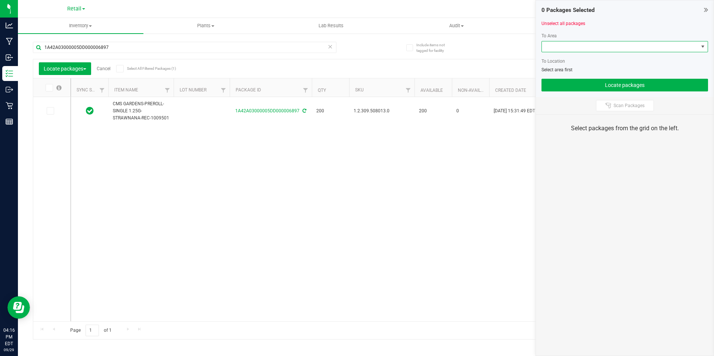
click at [542, 46] on span at bounding box center [620, 46] width 156 height 10
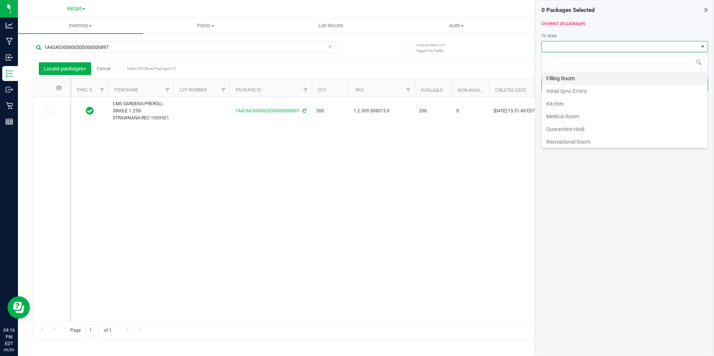
scroll to position [11, 166]
click at [569, 81] on li "Filling Room" at bounding box center [625, 78] width 166 height 13
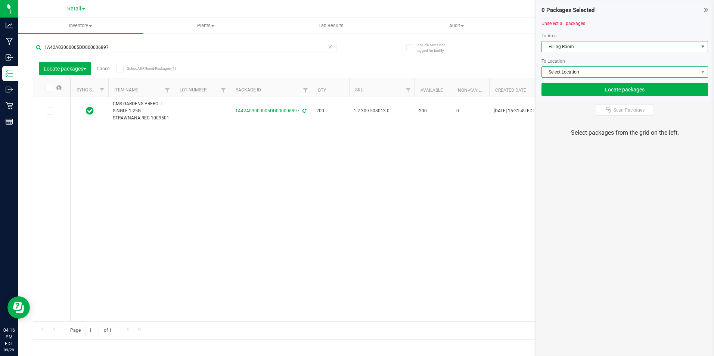
click at [565, 71] on span "Select Location" at bounding box center [620, 72] width 156 height 10
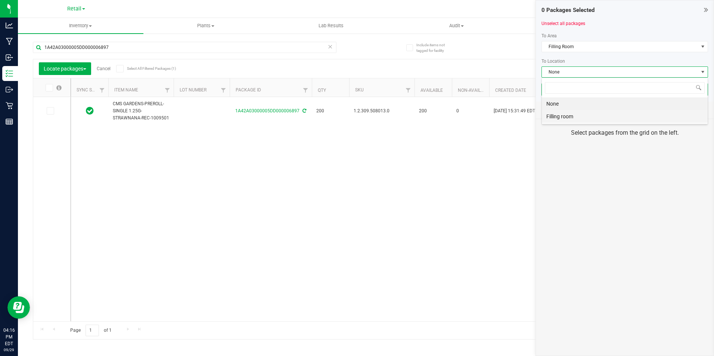
click at [562, 112] on li "Filling room" at bounding box center [625, 116] width 166 height 13
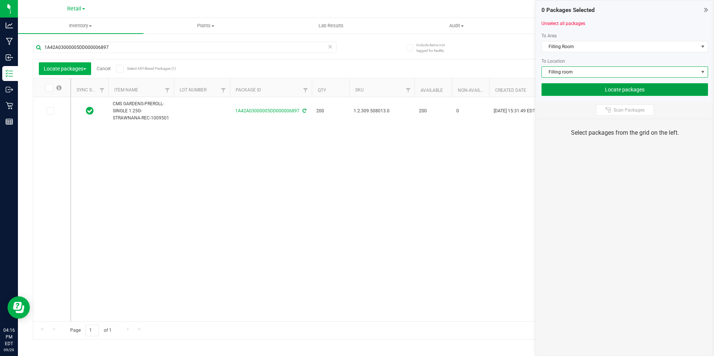
click at [583, 93] on button "Locate packages" at bounding box center [624, 89] width 166 height 13
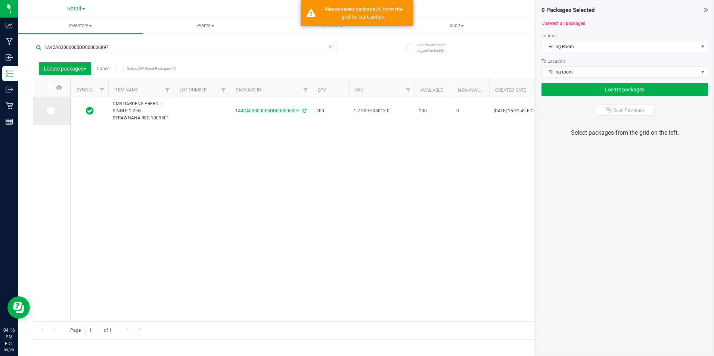
click at [44, 112] on td at bounding box center [51, 111] width 37 height 28
click at [53, 114] on span at bounding box center [50, 110] width 7 height 7
click at [0, 0] on input "checkbox" at bounding box center [0, 0] width 0 height 0
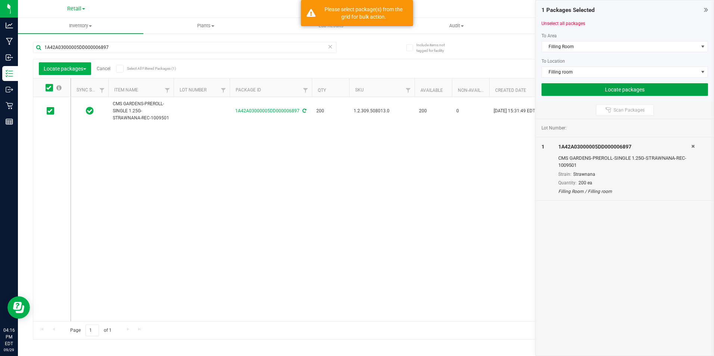
click at [562, 91] on button "Locate packages" at bounding box center [624, 89] width 166 height 13
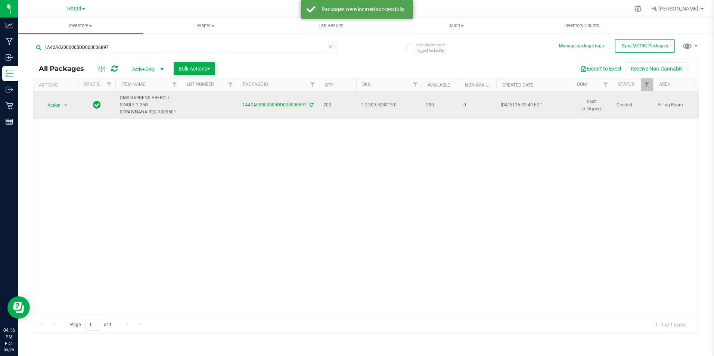
click at [382, 106] on span "1.2.309.508013.0" at bounding box center [389, 105] width 56 height 7
copy span "1.2.309.508013.0"
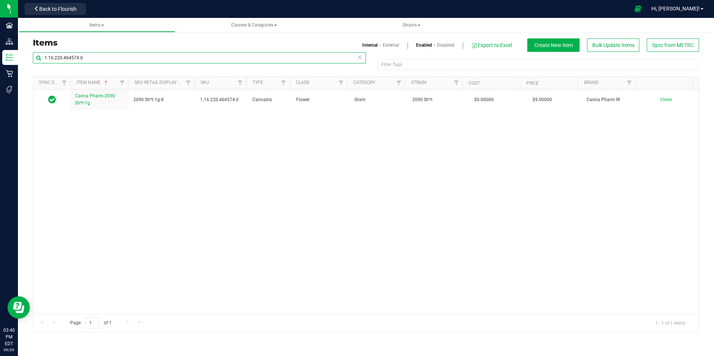
click at [68, 57] on input "1.16.220.464574.0" at bounding box center [199, 57] width 333 height 11
paste input "8.314.500569"
type input "1.8.314.500569.0"
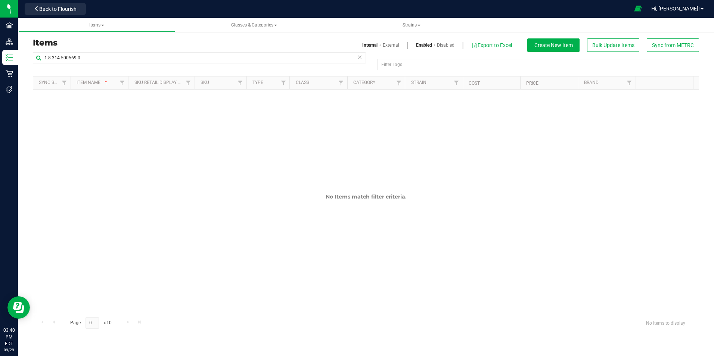
click at [395, 45] on link "External" at bounding box center [391, 45] width 16 height 7
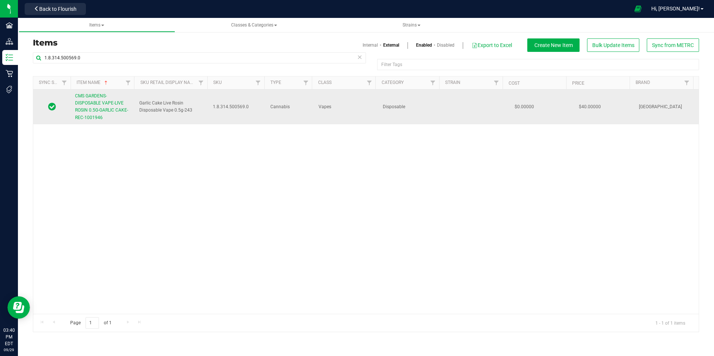
click at [79, 106] on link "CMS GARDENS-DISPOSABLE VAPE-LIVE ROSIN 0.5G-GARLIC CAKE-REC-1001946" at bounding box center [102, 107] width 55 height 29
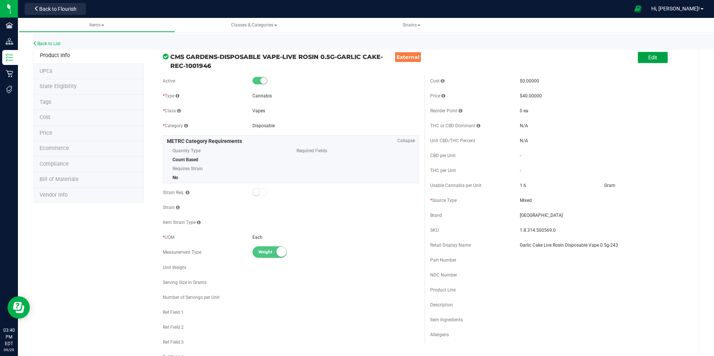
click at [648, 59] on span "Edit" at bounding box center [652, 57] width 9 height 6
click at [629, 246] on input "Garlic Cake Live Rosin Disposable Vape 0.5g-243" at bounding box center [603, 245] width 166 height 11
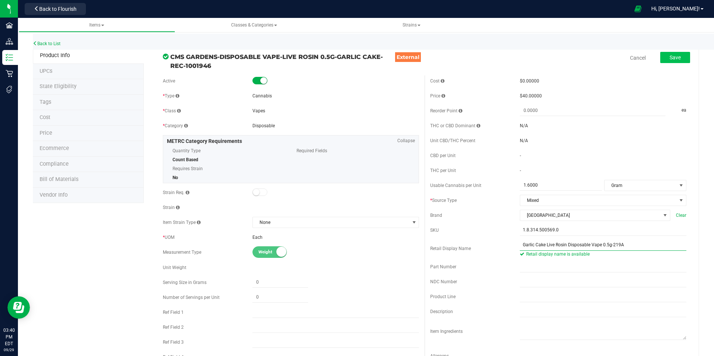
type input "Garlic Cake Live Rosin Disposable Vape 0.5g-219A"
click at [669, 57] on span "Save" at bounding box center [674, 57] width 11 height 6
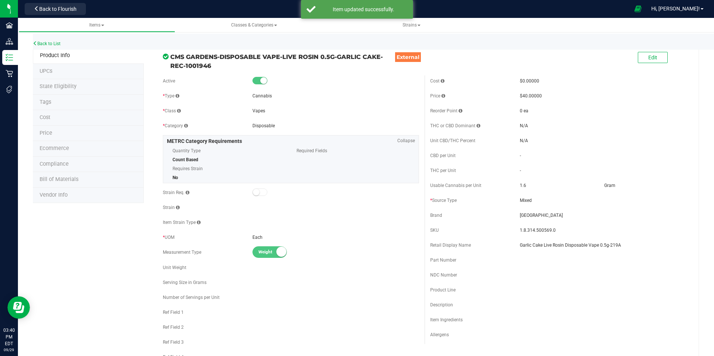
click at [46, 133] on span "Price" at bounding box center [46, 133] width 13 height 6
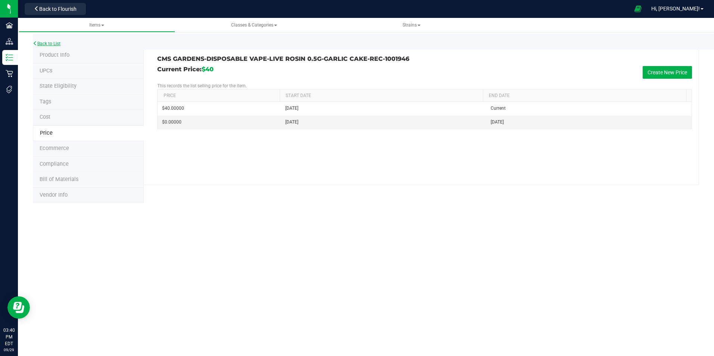
click at [58, 44] on link "Back to List" at bounding box center [47, 43] width 28 height 5
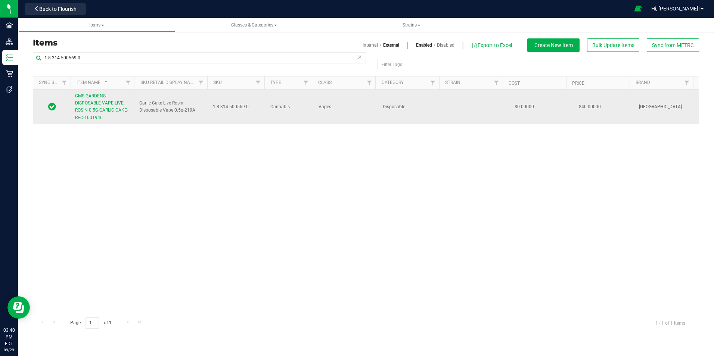
click at [106, 110] on span "CMS GARDENS-DISPOSABLE VAPE-LIVE ROSIN 0.5G-GARLIC CAKE-REC-1001946" at bounding box center [101, 106] width 53 height 27
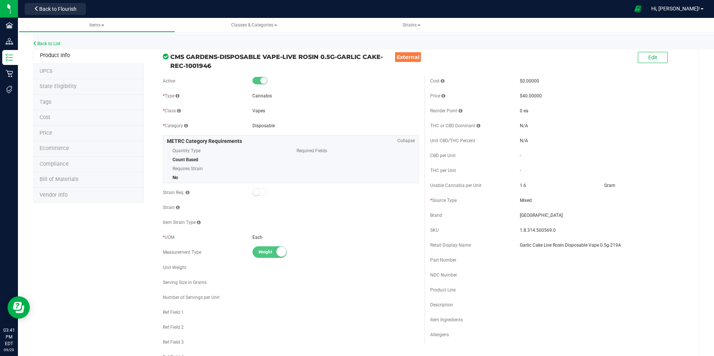
click at [67, 137] on li "Price" at bounding box center [88, 134] width 111 height 16
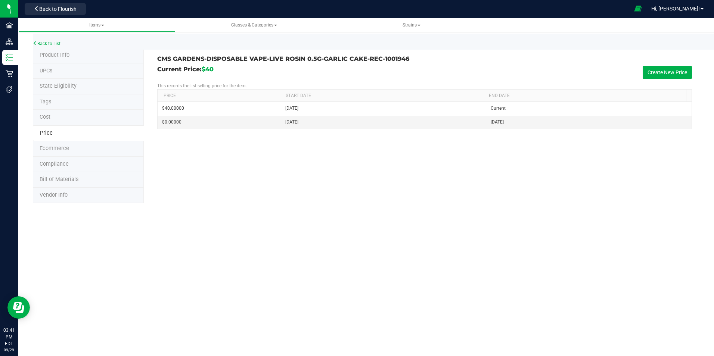
click at [59, 54] on span "Product Info" at bounding box center [55, 55] width 30 height 6
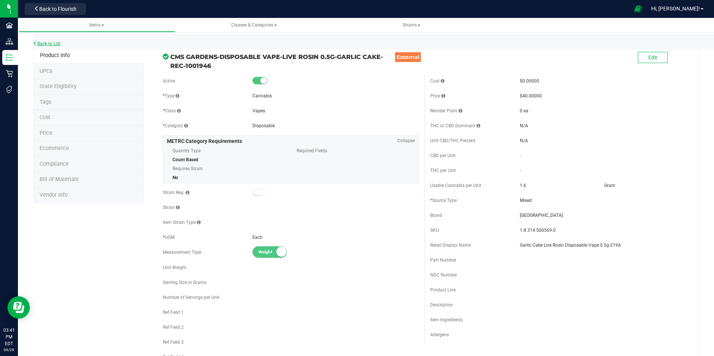
click at [53, 44] on link "Back to List" at bounding box center [47, 43] width 28 height 5
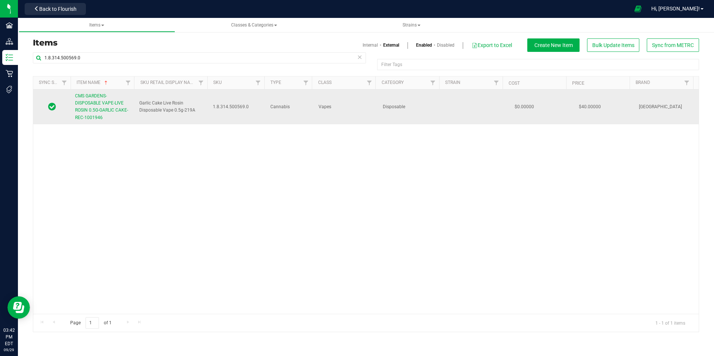
click at [103, 108] on span "CMS GARDENS-DISPOSABLE VAPE-LIVE ROSIN 0.5G-GARLIC CAKE-REC-1001946" at bounding box center [101, 106] width 53 height 27
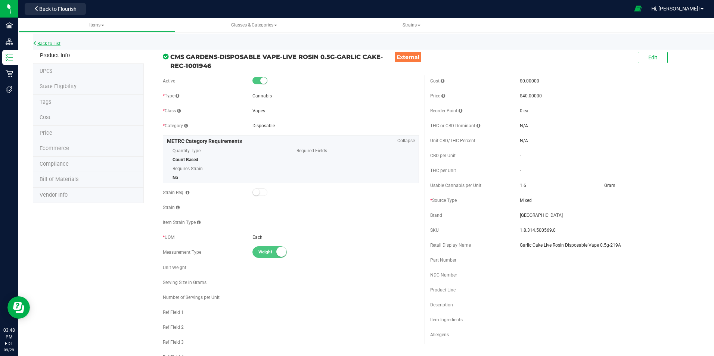
click at [57, 42] on link "Back to List" at bounding box center [47, 43] width 28 height 5
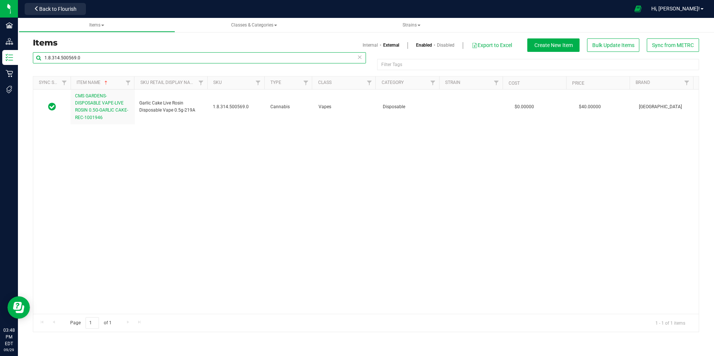
click at [128, 59] on input "1.8.314.500569.0" at bounding box center [199, 57] width 333 height 11
paste input "369050"
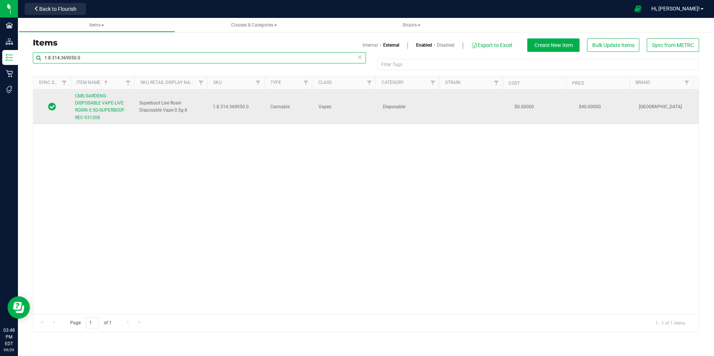
type input "1.8.314.369050.0"
click at [108, 107] on link "CMS GARDENS-DISPOSABLE VAPE-LIVE ROSIN 0.5G-SUPERBOOF-REC-931208" at bounding box center [102, 107] width 55 height 29
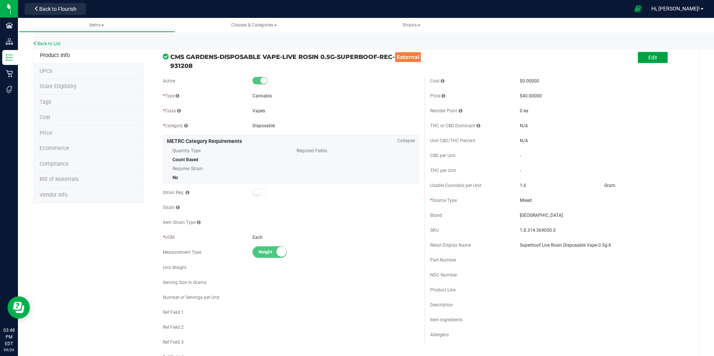
click at [638, 54] on button "Edit" at bounding box center [653, 57] width 30 height 11
click at [617, 244] on input "Superboof Live Rosin Disposable Vape 0.5g-X" at bounding box center [603, 245] width 166 height 11
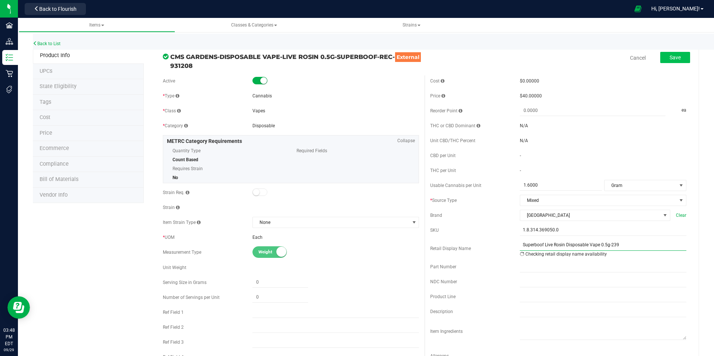
type input "Superboof Live Rosin Disposable Vape 0.5g-239"
click at [669, 55] on span "Save" at bounding box center [674, 57] width 11 height 6
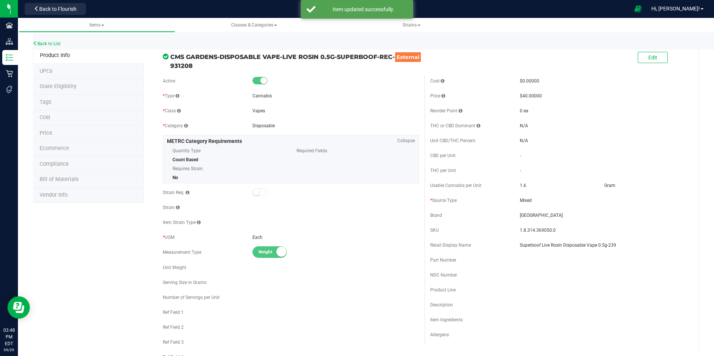
click at [84, 134] on li "Price" at bounding box center [88, 134] width 111 height 16
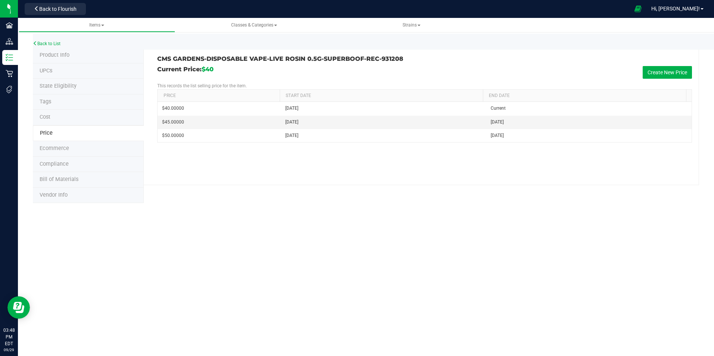
click at [47, 56] on span "Product Info" at bounding box center [55, 55] width 30 height 6
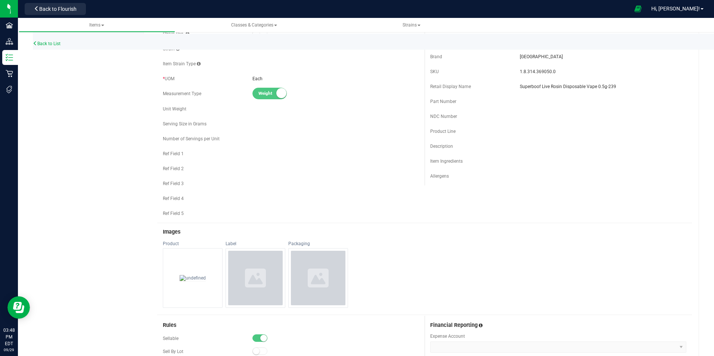
scroll to position [37, 0]
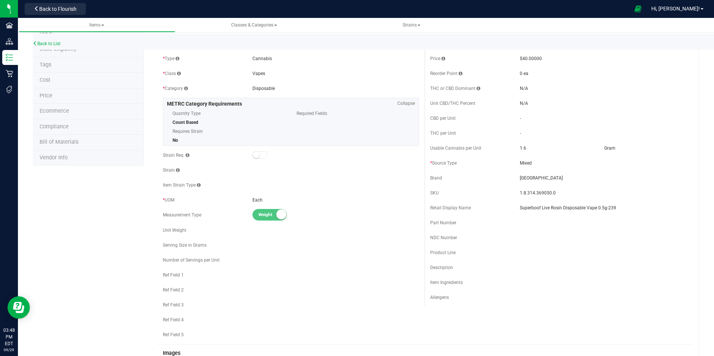
click at [63, 93] on li "Price" at bounding box center [88, 96] width 111 height 16
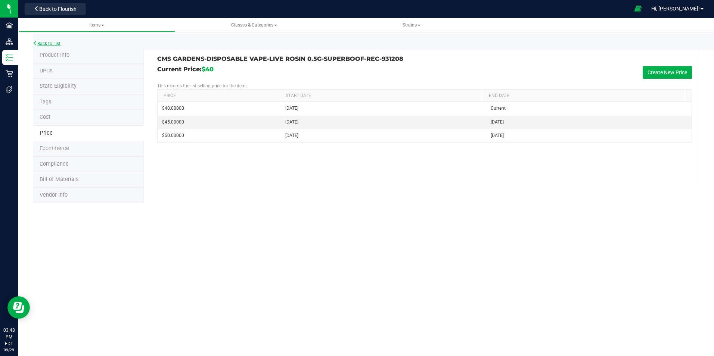
click at [54, 43] on link "Back to List" at bounding box center [47, 43] width 28 height 5
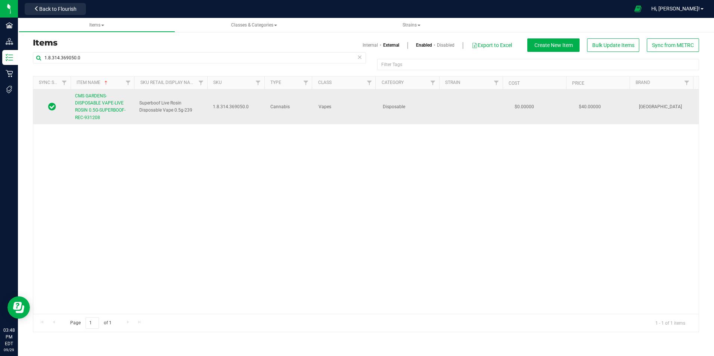
click at [221, 108] on span "1.8.314.369050.0" at bounding box center [237, 106] width 49 height 7
copy span "1.8.314.369050.0"
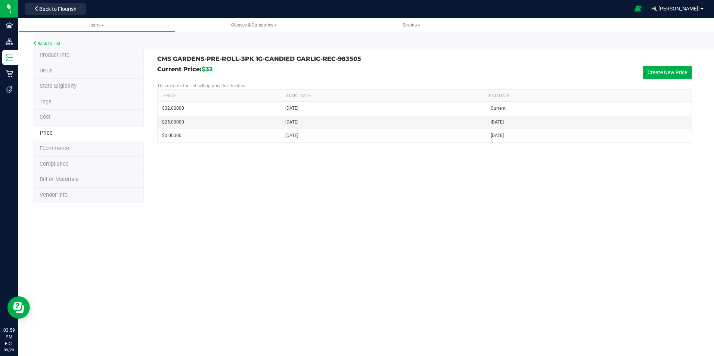
click at [37, 47] on div "Back to List" at bounding box center [390, 42] width 714 height 16
click at [41, 53] on span "Product Info" at bounding box center [55, 55] width 30 height 6
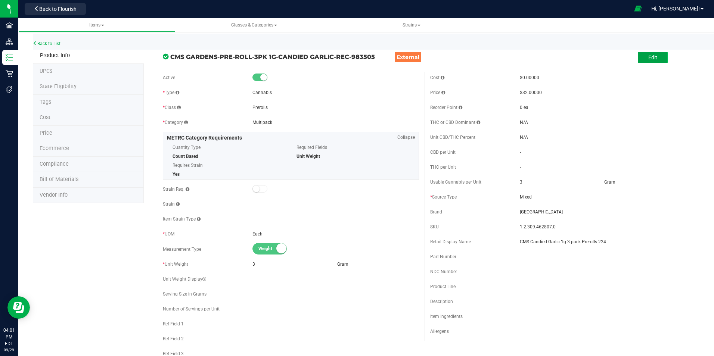
click at [648, 58] on span "Edit" at bounding box center [652, 57] width 9 height 6
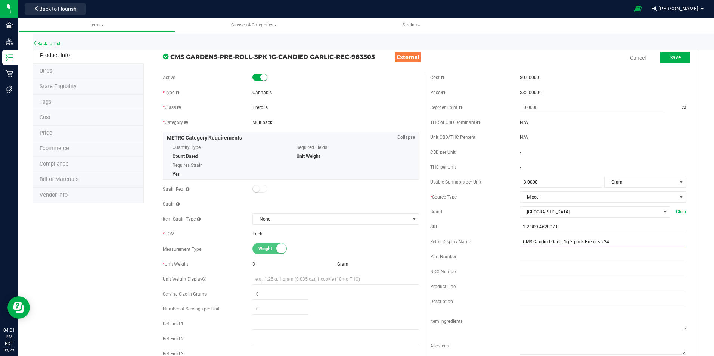
click at [611, 243] on input "CMS Candied Garlic 1g 3-pack Prerolls-224" at bounding box center [603, 241] width 166 height 11
type input "CMS Candied Garlic 1g 3-pack Prerolls-154"
click at [669, 57] on span "Save" at bounding box center [674, 57] width 11 height 6
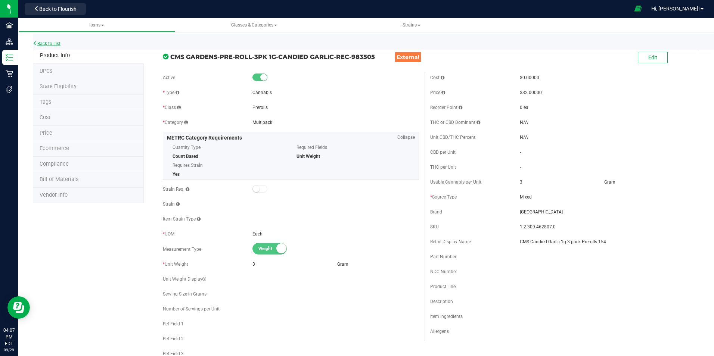
click at [52, 44] on link "Back to List" at bounding box center [47, 43] width 28 height 5
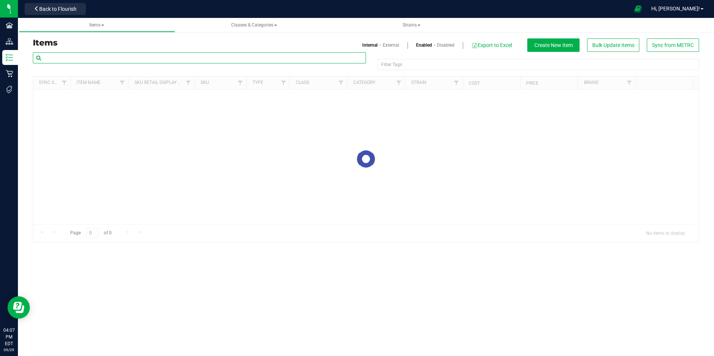
click at [126, 56] on input "text" at bounding box center [199, 57] width 333 height 11
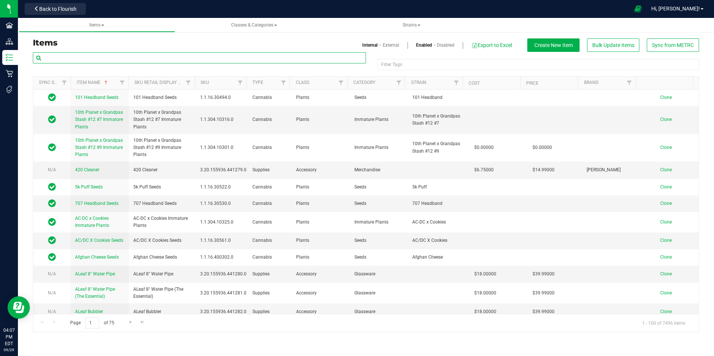
paste input "1.8.306.500570.0"
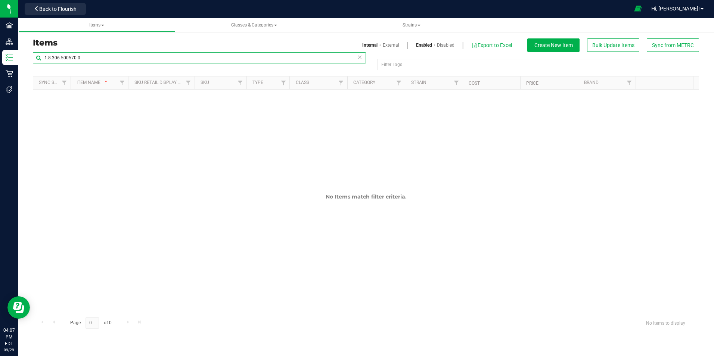
type input "1.8.306.500570.0"
click at [392, 44] on link "External" at bounding box center [391, 45] width 16 height 7
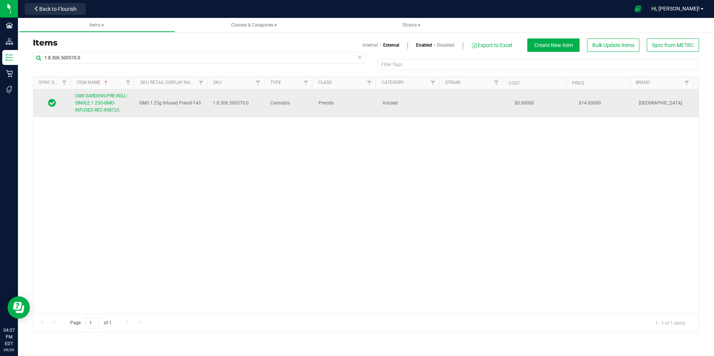
click at [103, 96] on span "CMS GARDENS-PRE-ROLL-SINGLE 1.25G-GMO-INFUSED-REC-998725" at bounding box center [101, 102] width 52 height 19
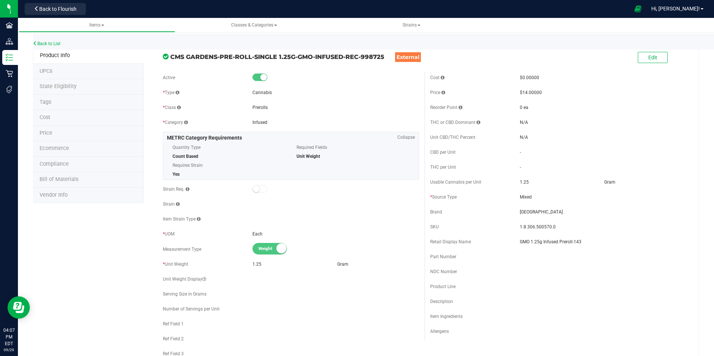
click at [60, 56] on span "Product Info" at bounding box center [55, 55] width 30 height 6
click at [653, 58] on button "Edit" at bounding box center [653, 57] width 30 height 11
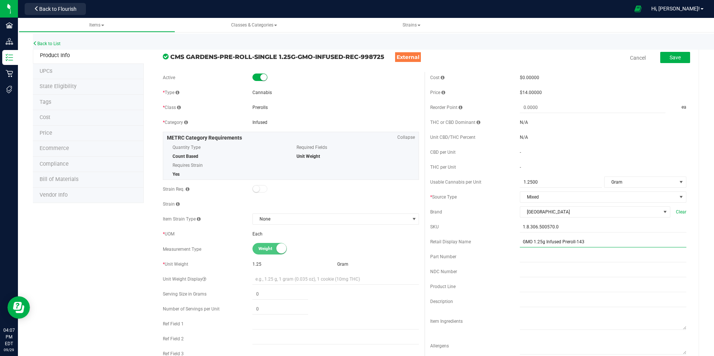
click at [592, 243] on input "GMO 1.25g Infused Preroll-143" at bounding box center [603, 241] width 166 height 11
type input "GMO 1.25g Infused Preroll-152"
click at [663, 54] on button "Save" at bounding box center [675, 57] width 30 height 11
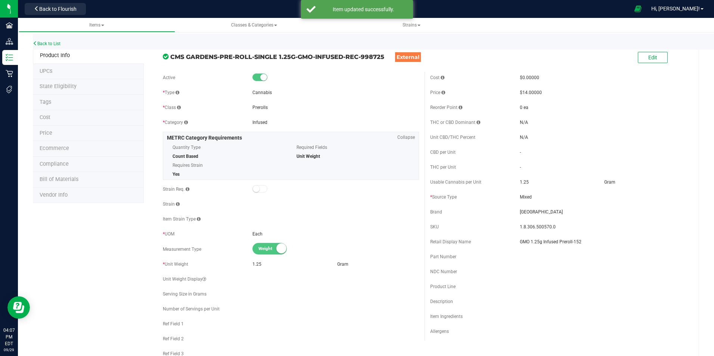
click at [52, 131] on span "Price" at bounding box center [46, 133] width 13 height 6
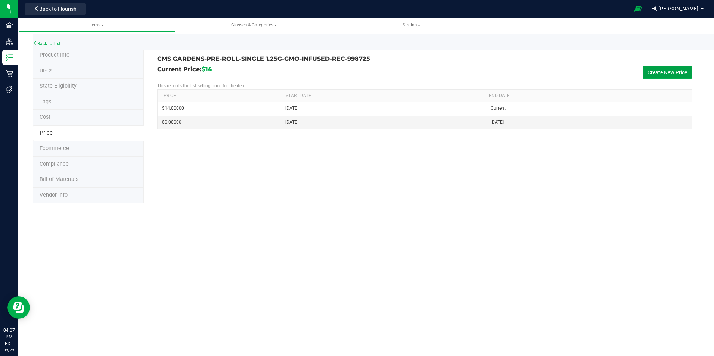
click at [660, 71] on button "Create New Price" at bounding box center [666, 72] width 49 height 13
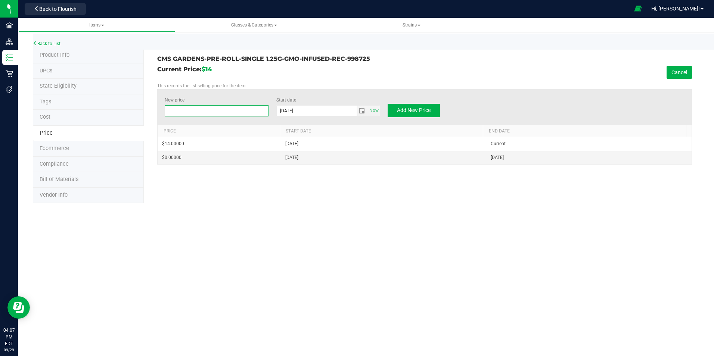
click at [218, 110] on span at bounding box center [217, 110] width 104 height 11
type input "2"
type input "12"
click at [411, 110] on span "Add New Price" at bounding box center [414, 110] width 34 height 6
type input "$0.00000"
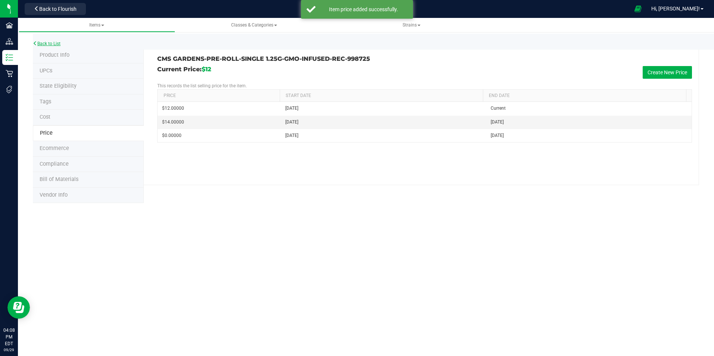
click at [50, 44] on link "Back to List" at bounding box center [47, 43] width 28 height 5
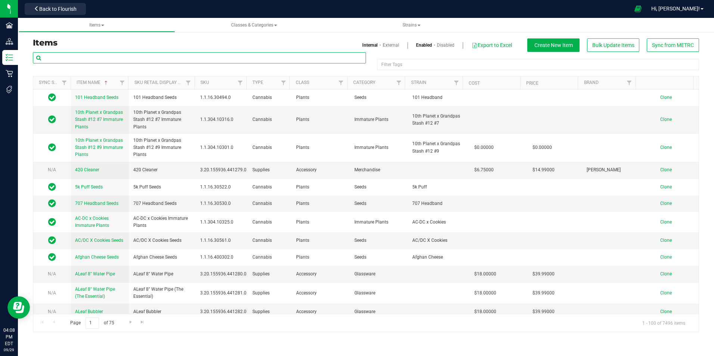
click at [133, 60] on input "text" at bounding box center [199, 57] width 333 height 11
paste input "1.8.306.500570.0"
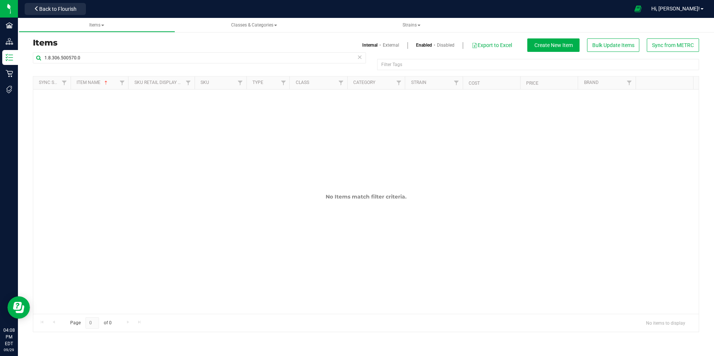
click at [383, 47] on link "External" at bounding box center [391, 45] width 16 height 7
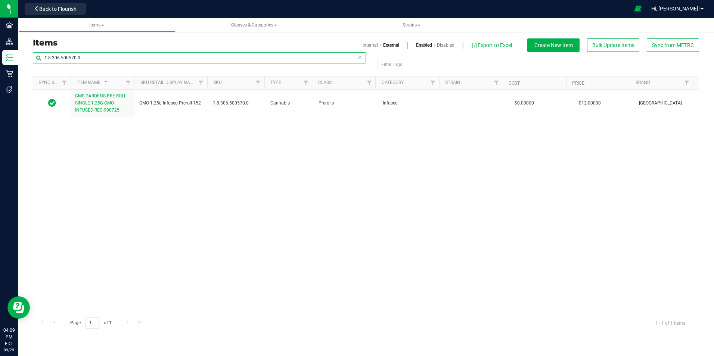
click at [91, 57] on input "1.8.306.500570.0" at bounding box center [199, 57] width 333 height 11
paste input "2.308.246878"
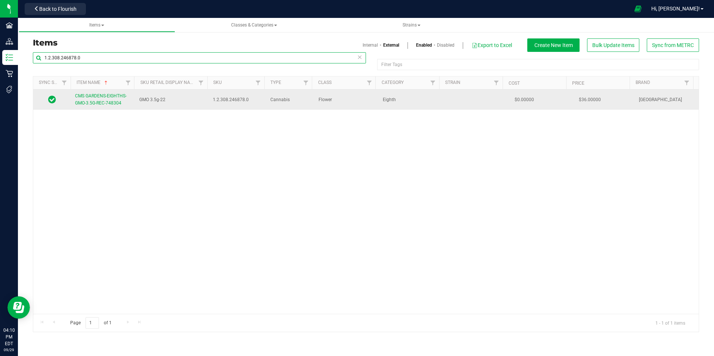
type input "1.2.308.246878.0"
click at [113, 99] on link "CMS GARDENS-EIGHTHS-GMO-3.5G-REC-748304" at bounding box center [102, 100] width 55 height 14
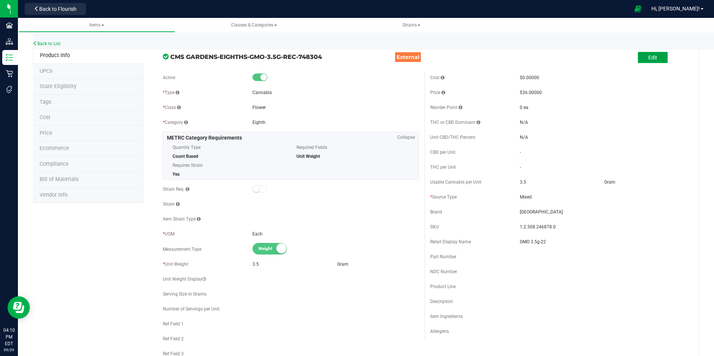
click at [656, 58] on button "Edit" at bounding box center [653, 57] width 30 height 11
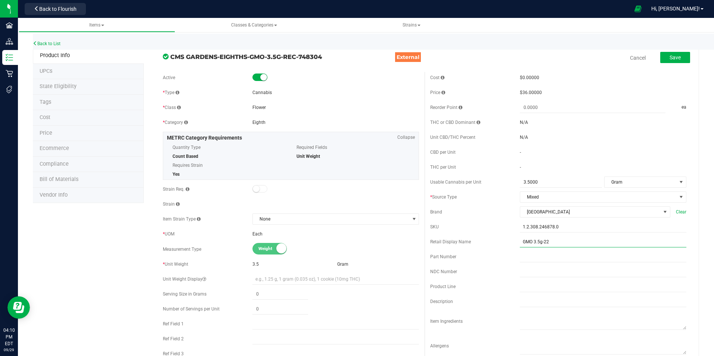
click at [560, 244] on input "GMO 3.5g-22" at bounding box center [603, 241] width 166 height 11
type input "GMO 3.5g-57"
click at [669, 59] on span "Save" at bounding box center [674, 57] width 11 height 6
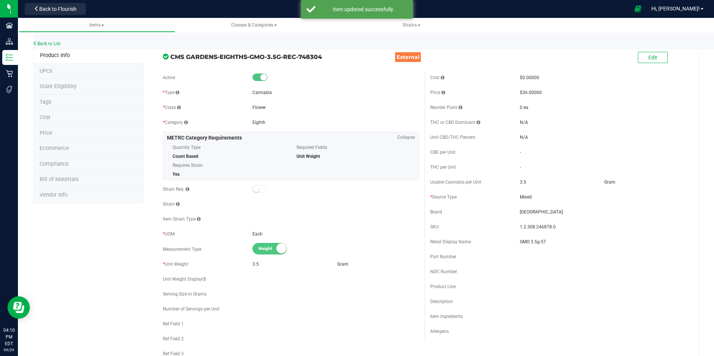
click at [93, 139] on li "Price" at bounding box center [88, 134] width 111 height 16
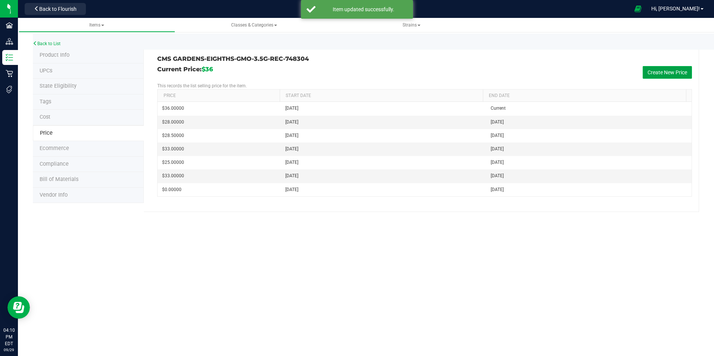
click at [662, 70] on button "Create New Price" at bounding box center [666, 72] width 49 height 13
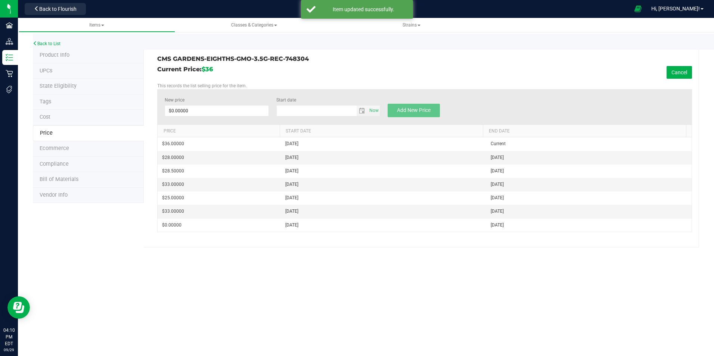
type input "[DATE]"
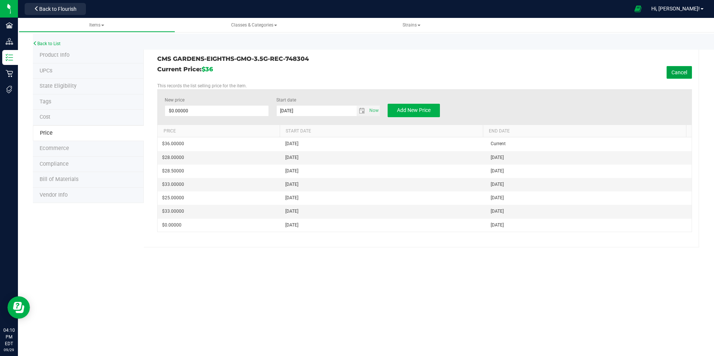
click at [677, 74] on button "Cancel" at bounding box center [678, 72] width 25 height 13
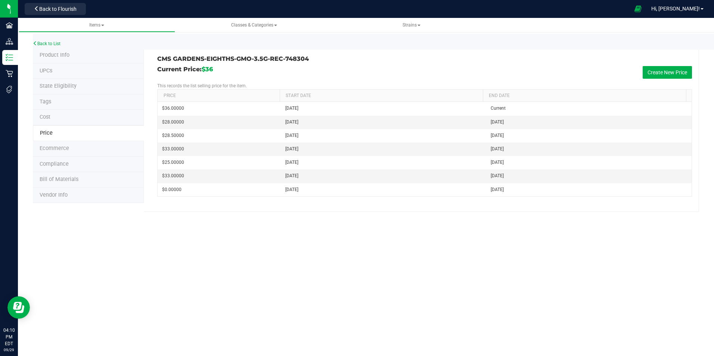
click at [67, 54] on span "Product Info" at bounding box center [55, 55] width 30 height 6
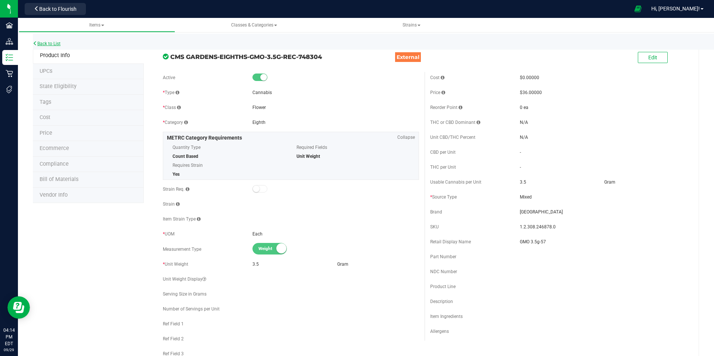
click at [53, 41] on link "Back to List" at bounding box center [47, 43] width 28 height 5
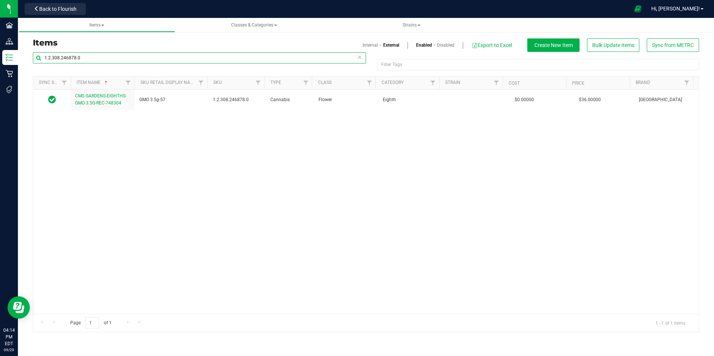
click at [93, 60] on input "1.2.308.246878.0" at bounding box center [199, 57] width 333 height 11
click at [90, 60] on input "1.2.308.246878.0" at bounding box center [199, 57] width 333 height 11
click at [96, 59] on input "1.2.308.246878.0" at bounding box center [199, 57] width 333 height 11
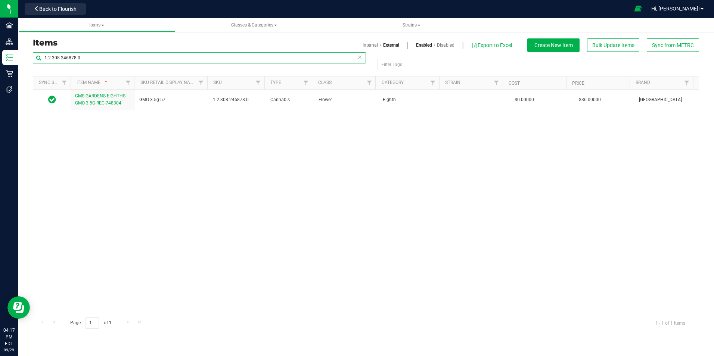
paste input "9.508013"
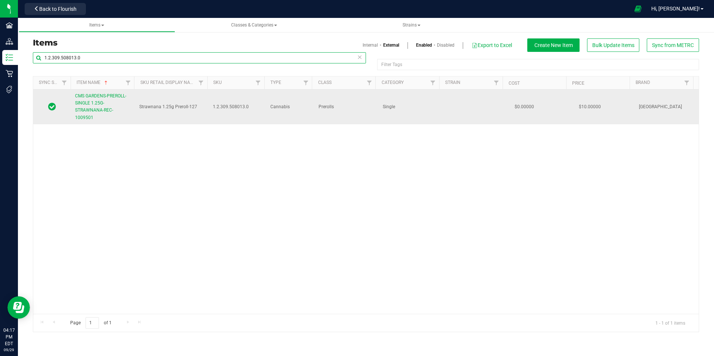
type input "1.2.309.508013.0"
click at [112, 106] on link "CMS GARDENS-PREROLL-SINGLE 1.25G-STRAWNANA-REC-1009501" at bounding box center [102, 107] width 55 height 29
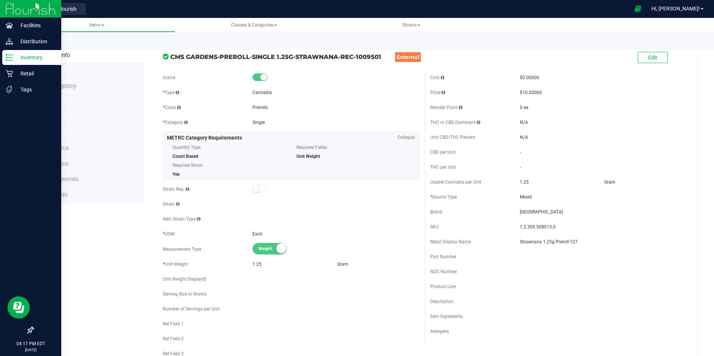
click at [12, 62] on div "Inventory" at bounding box center [31, 57] width 59 height 15
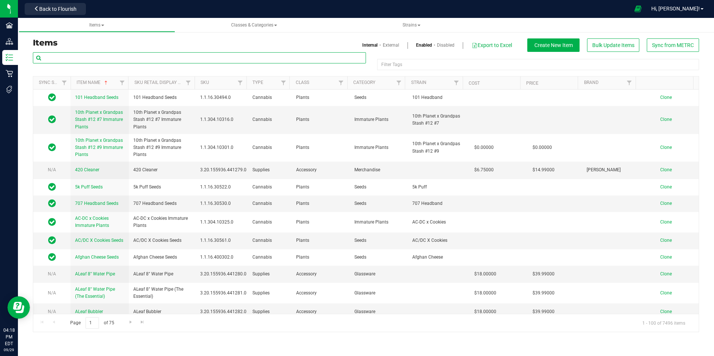
click at [96, 59] on input "text" at bounding box center [199, 57] width 333 height 11
paste input "1.2.308.337171.0"
type input "1.2.308.337171.0"
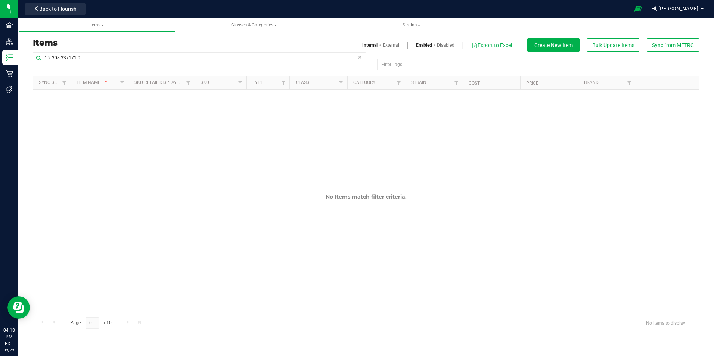
click at [386, 46] on link "External" at bounding box center [391, 45] width 16 height 7
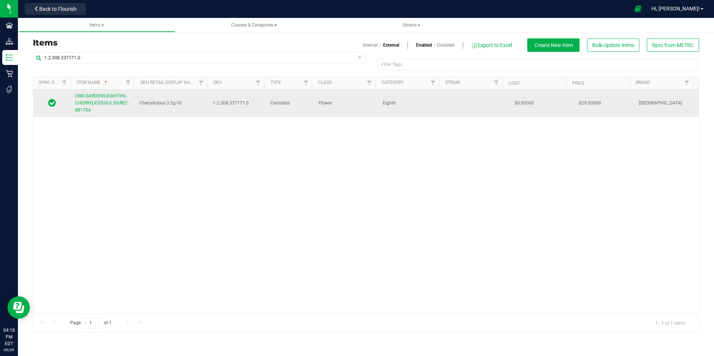
click at [99, 104] on span "CMS GARDENS-EIGHTHS-CHERRYLICIOUS-3.5G-REC-881704" at bounding box center [102, 102] width 54 height 19
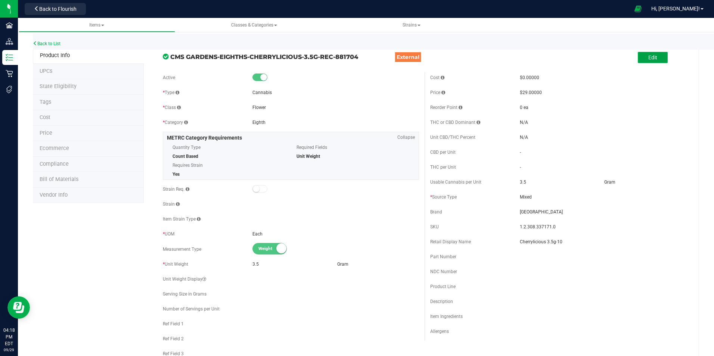
click at [659, 53] on button "Edit" at bounding box center [653, 57] width 30 height 11
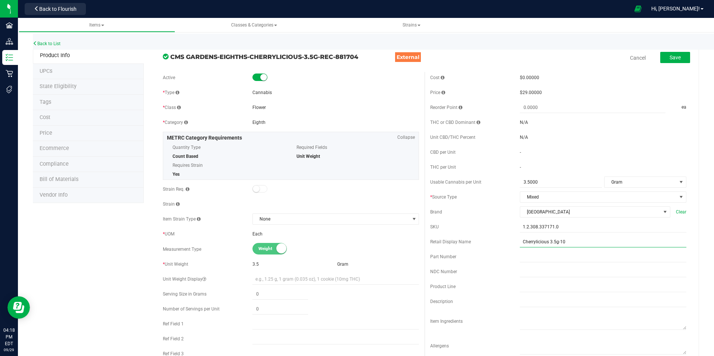
click at [592, 240] on input "Cherrylicious 3.5g-10" at bounding box center [603, 241] width 166 height 11
type input "Cherrylicious 3.5g-21"
click at [669, 58] on span "Save" at bounding box center [674, 57] width 11 height 6
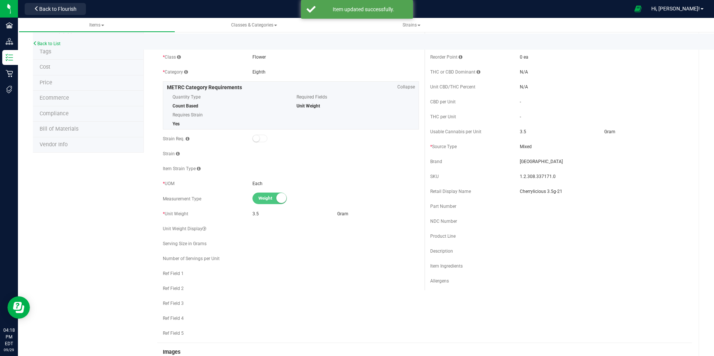
scroll to position [37, 0]
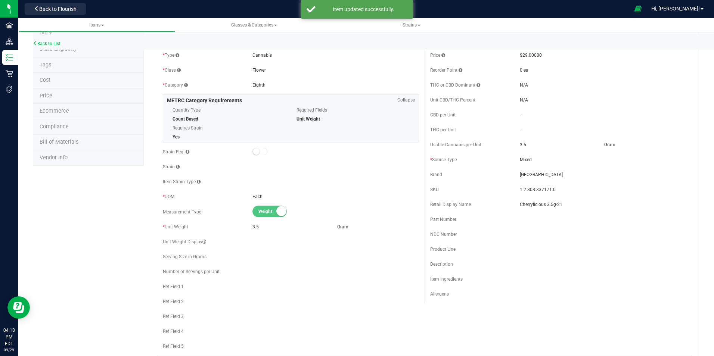
click at [54, 97] on li "Price" at bounding box center [88, 96] width 111 height 16
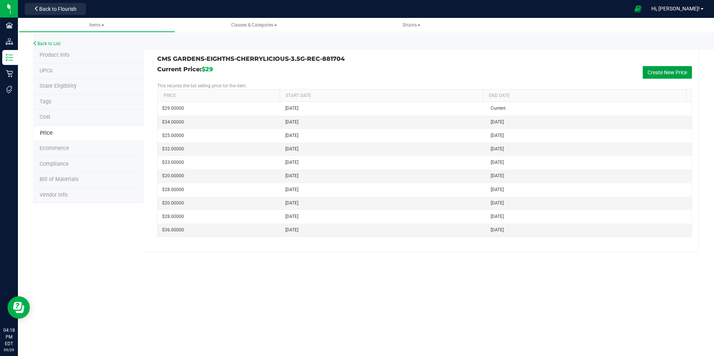
click at [657, 71] on button "Create New Price" at bounding box center [666, 72] width 49 height 13
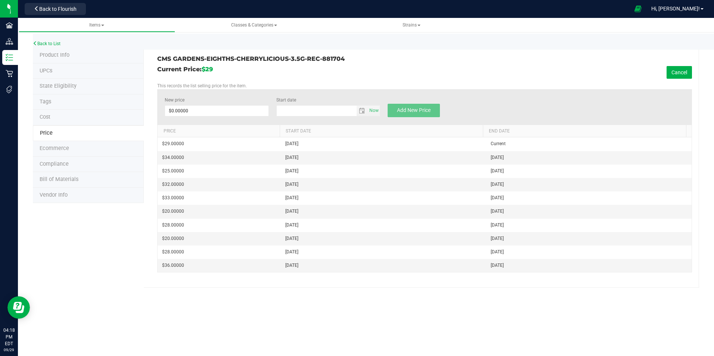
type input "[DATE]"
click at [205, 110] on span at bounding box center [217, 110] width 104 height 11
click at [180, 113] on input "New price" at bounding box center [216, 111] width 103 height 10
type input "28"
click at [426, 113] on span "Add New Price" at bounding box center [414, 110] width 34 height 6
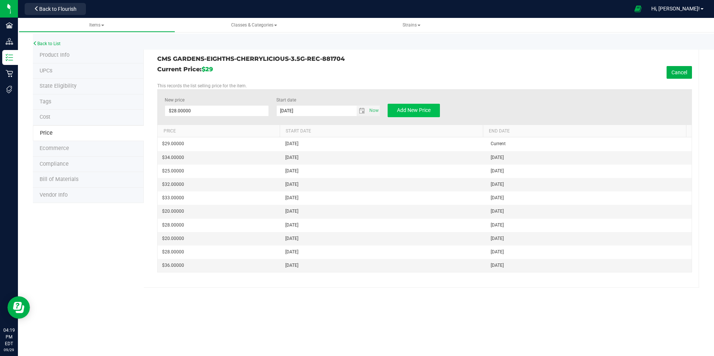
type input "$0.00000"
